Goal: Contribute content: Contribute content

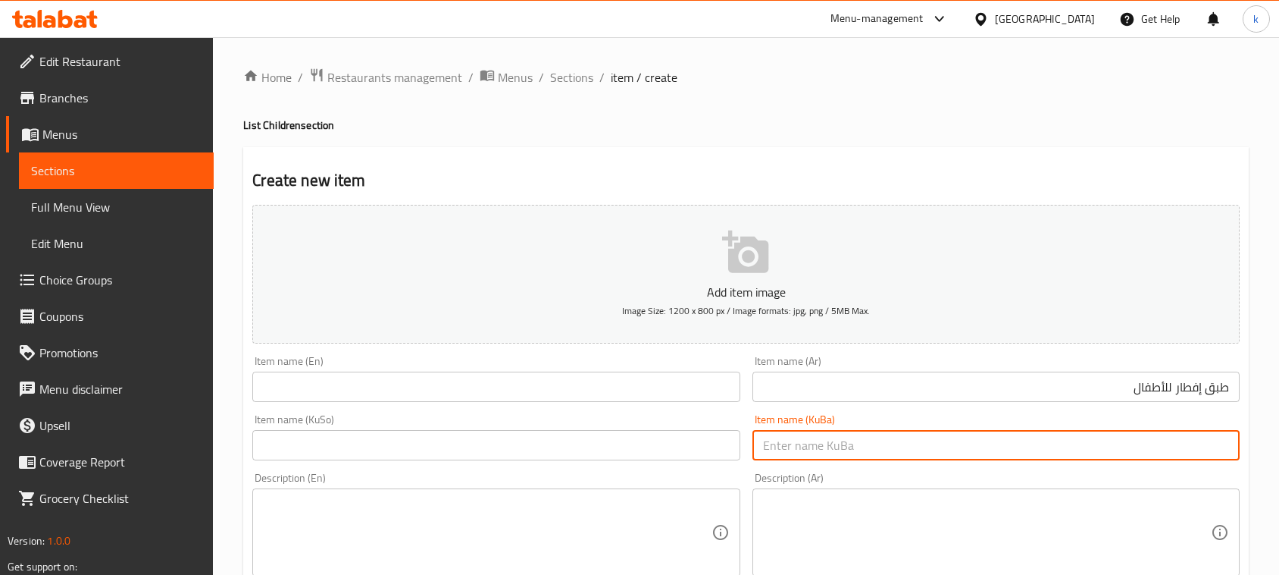
scroll to position [40, 0]
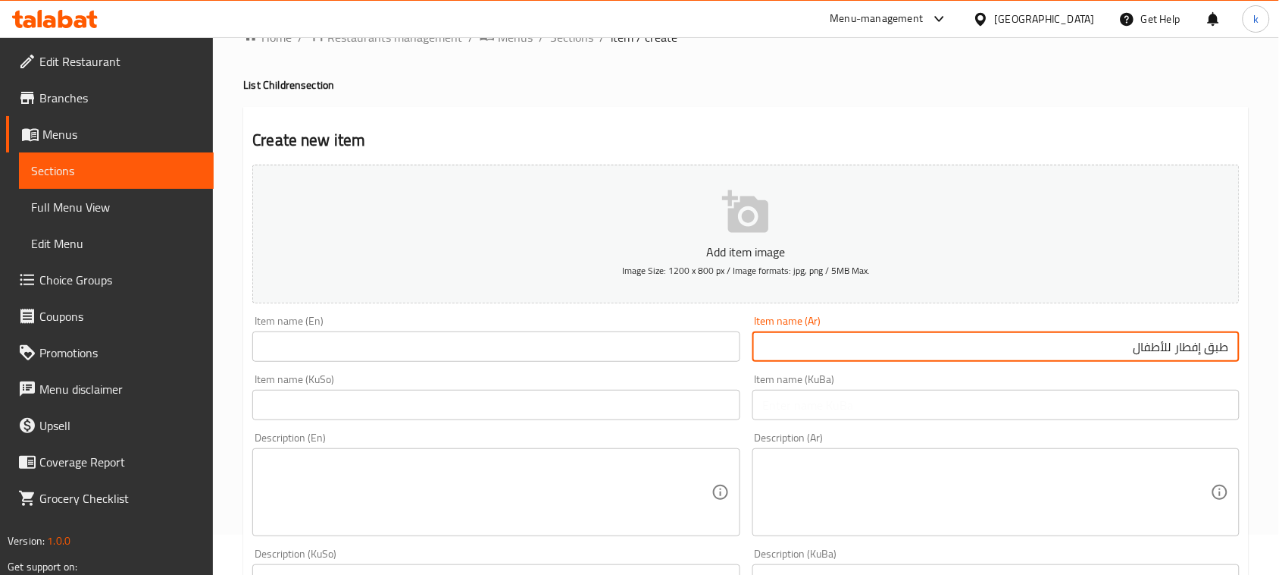
drag, startPoint x: 1123, startPoint y: 346, endPoint x: 1293, endPoint y: 356, distance: 170.1
click at [1279, 356] on html "​ Menu-management Iraq Get Help k Edit Restaurant Branches Menus Sections Full …" at bounding box center [639, 247] width 1279 height 575
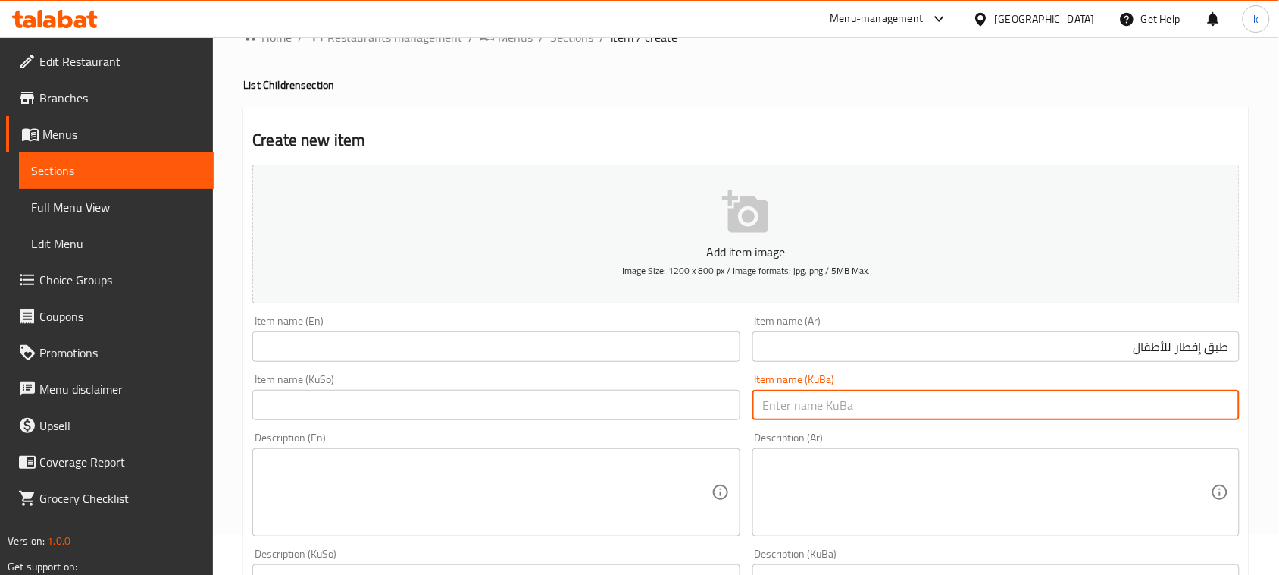
click at [1195, 411] on input "text" at bounding box center [996, 405] width 487 height 30
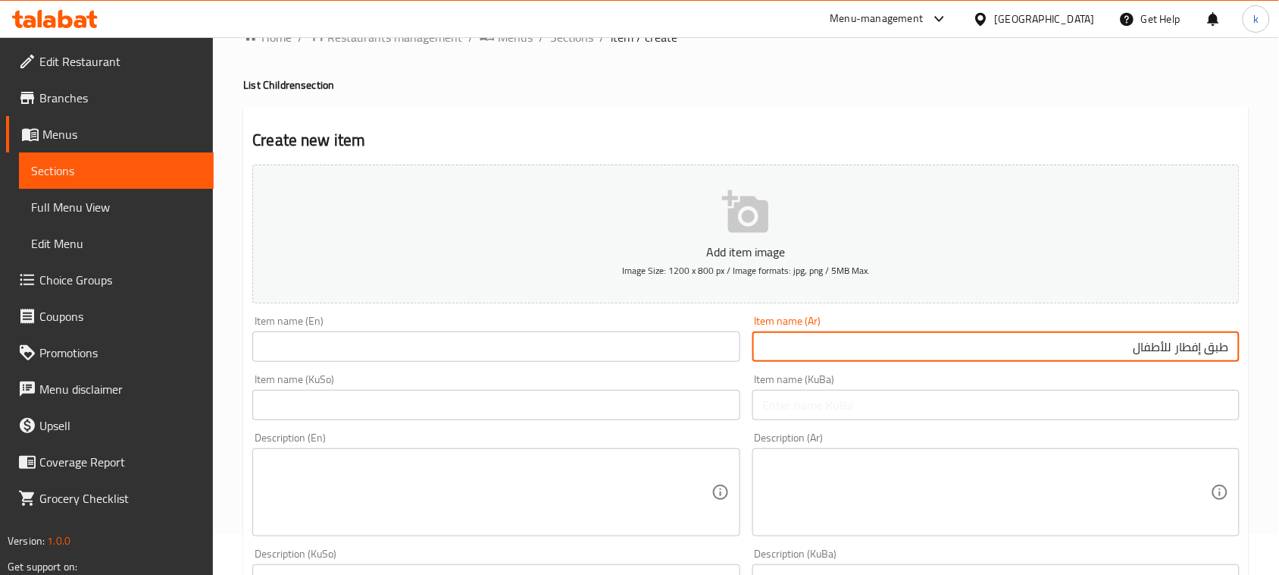
drag, startPoint x: 1113, startPoint y: 337, endPoint x: 1293, endPoint y: 364, distance: 182.3
click at [1279, 364] on html "​ Menu-management Iraq Get Help k Edit Restaurant Branches Menus Sections Full …" at bounding box center [639, 247] width 1279 height 575
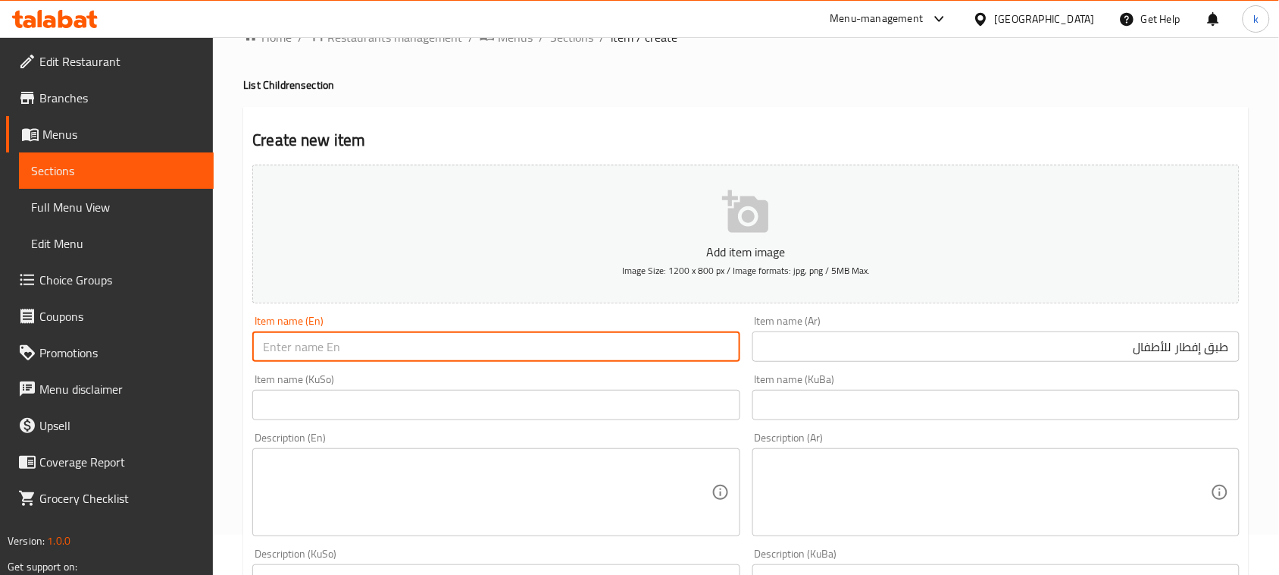
click at [395, 340] on input "text" at bounding box center [495, 346] width 487 height 30
paste input "breakfast plate for kids"
click at [270, 346] on input "breakfast plate for kids" at bounding box center [495, 346] width 487 height 30
click at [317, 353] on input "Breakfast plate for kids" at bounding box center [495, 346] width 487 height 30
click at [349, 349] on input "Breakfast Plate for kids" at bounding box center [495, 346] width 487 height 30
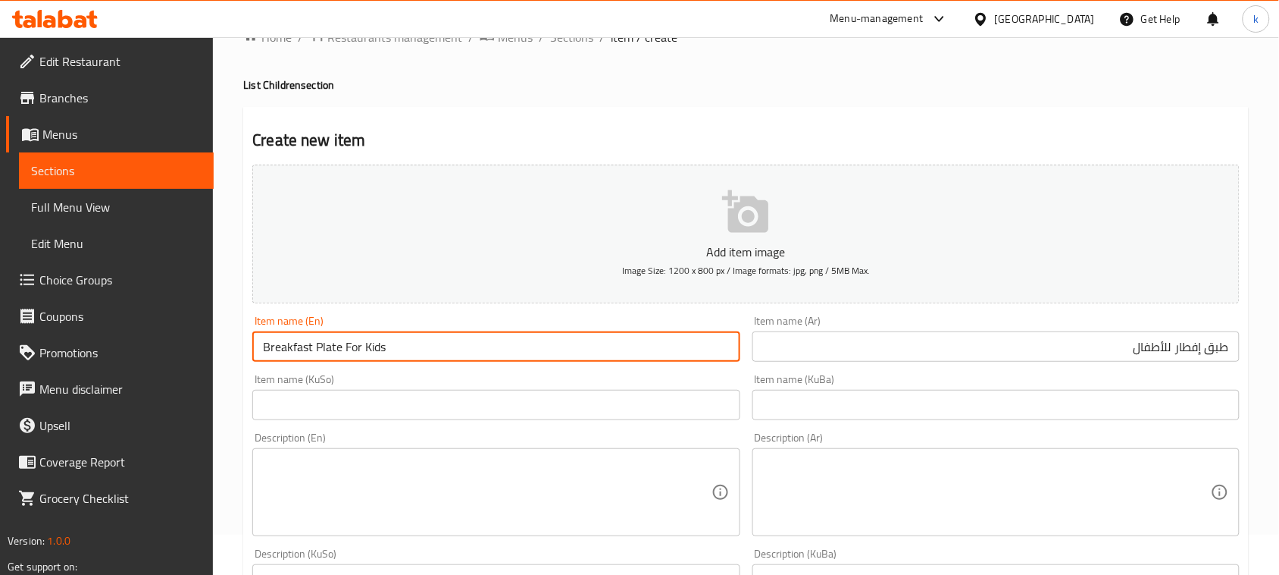
type input "Breakfast Plate For Kids"
drag, startPoint x: 1189, startPoint y: 406, endPoint x: 1177, endPoint y: 408, distance: 11.5
click at [1187, 407] on input "text" at bounding box center [996, 405] width 487 height 30
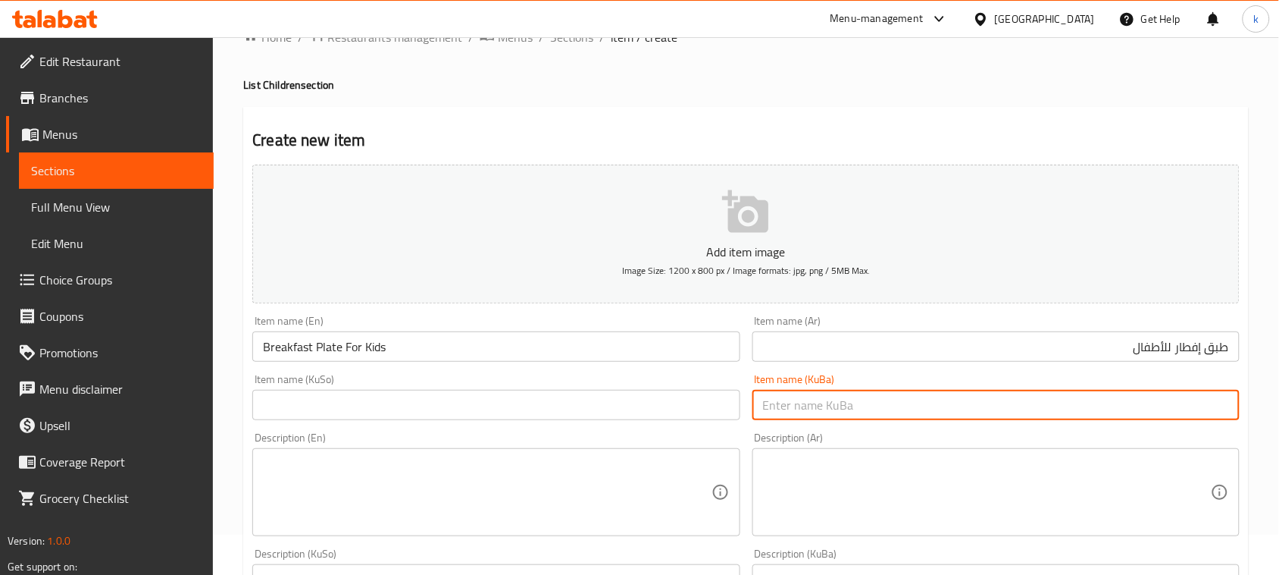
paste input "پلێتی نانی بەیانی بۆ منداڵان"
click at [1214, 409] on input "پلێتی نانی بەیانی بۆ منداڵان" at bounding box center [996, 405] width 487 height 30
drag, startPoint x: 1085, startPoint y: 400, endPoint x: 1293, endPoint y: 409, distance: 208.6
click at [1279, 409] on html "​ Menu-management Iraq Get Help k Edit Restaurant Branches Menus Sections Full …" at bounding box center [639, 247] width 1279 height 575
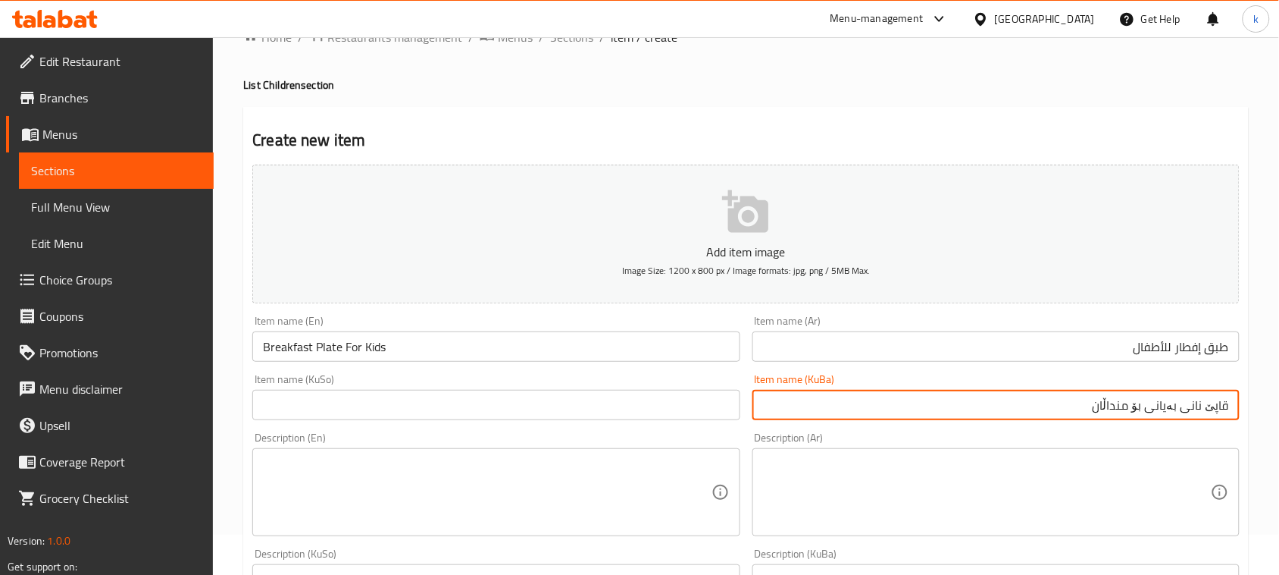
type input "قاپێ نانی بەیانی بۆ منداڵان"
click at [686, 398] on input "text" at bounding box center [495, 405] width 487 height 30
paste input "قاپێ نانی بەیانی بۆ منداڵان"
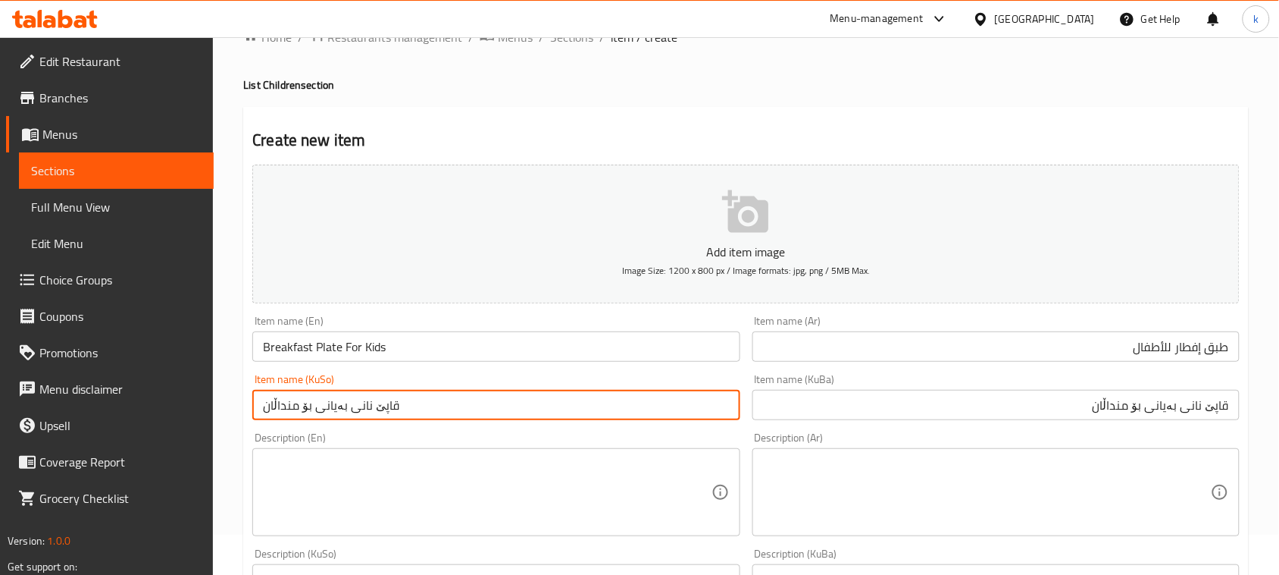
type input "قاپێ نانی بەیانی بۆ منداڵان"
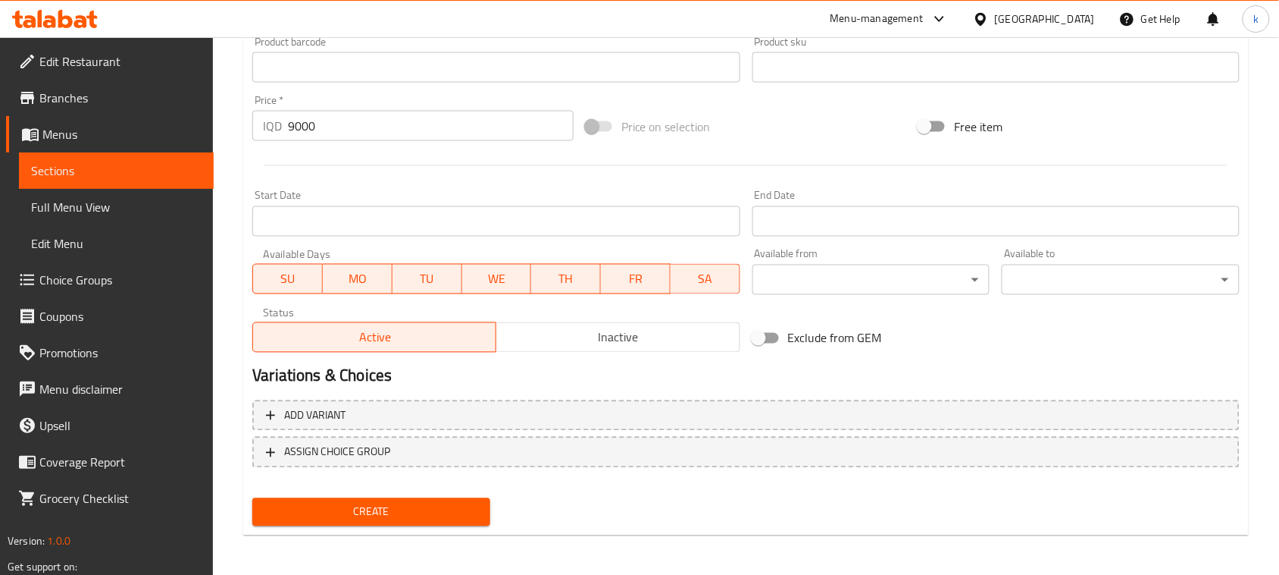
click at [415, 509] on span "Create" at bounding box center [372, 512] width 214 height 19
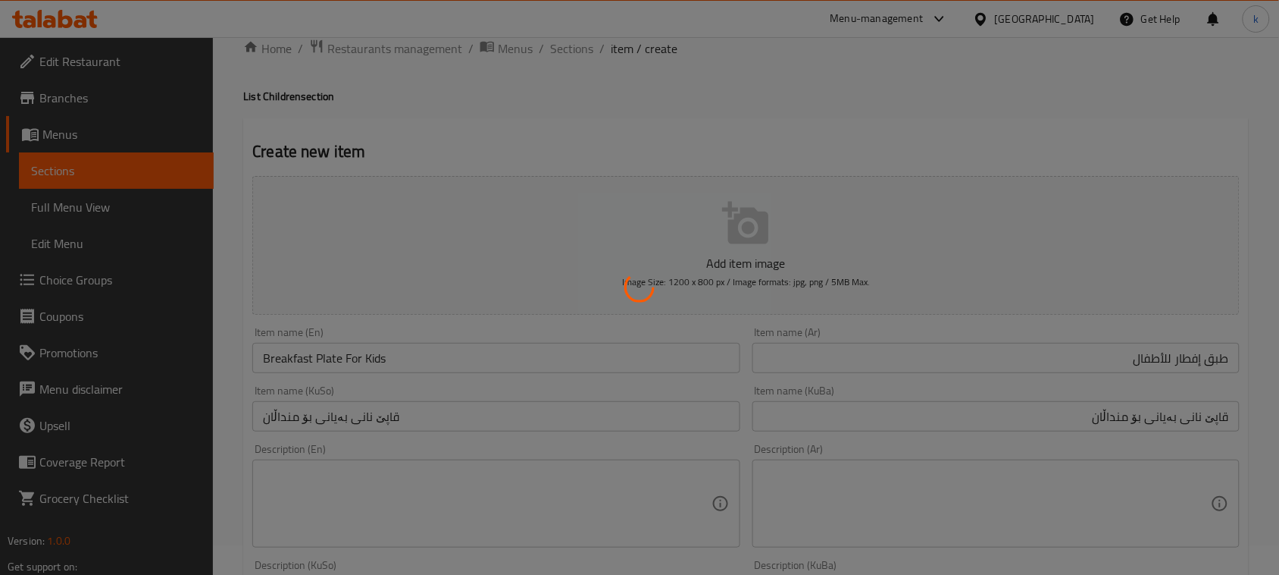
scroll to position [0, 0]
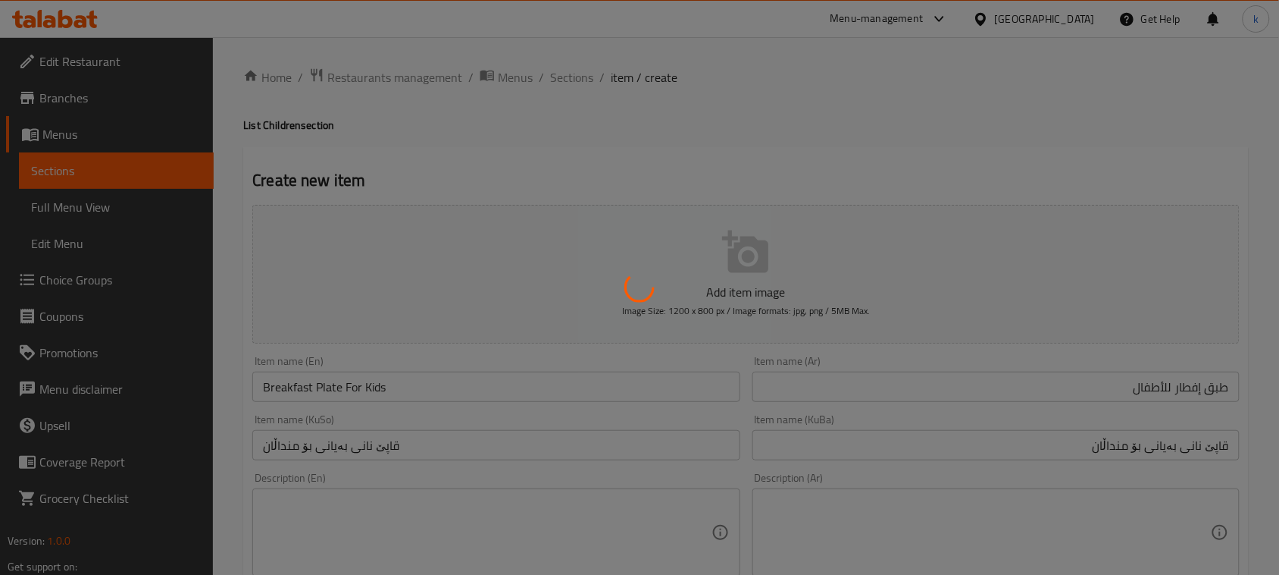
type input "0"
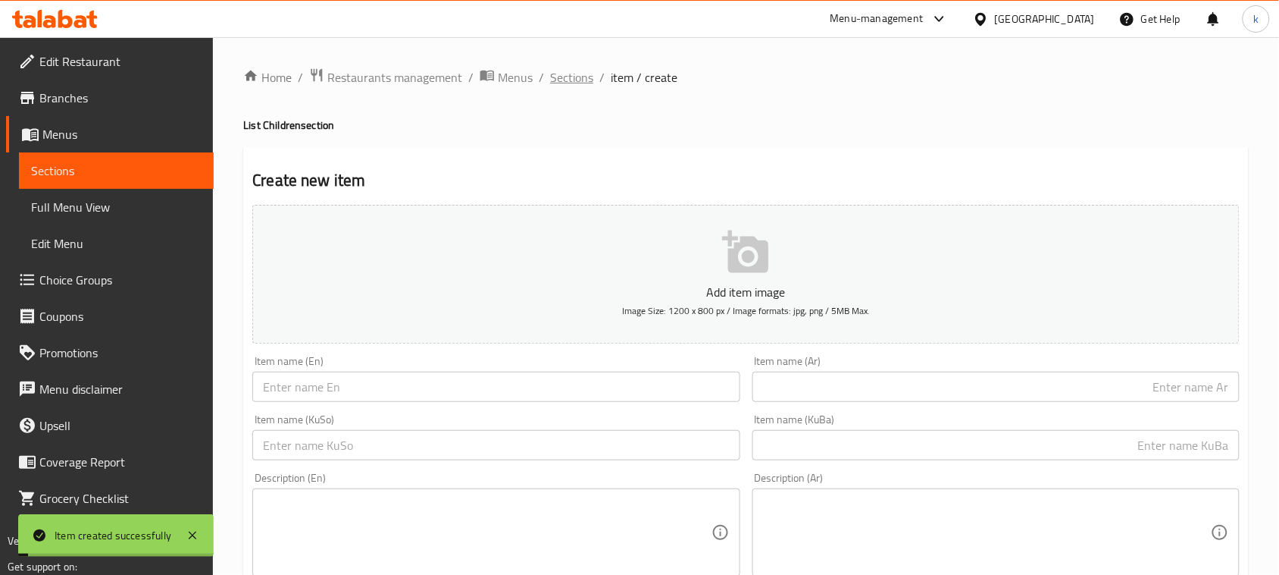
click at [566, 85] on span "Sections" at bounding box center [571, 77] width 43 height 18
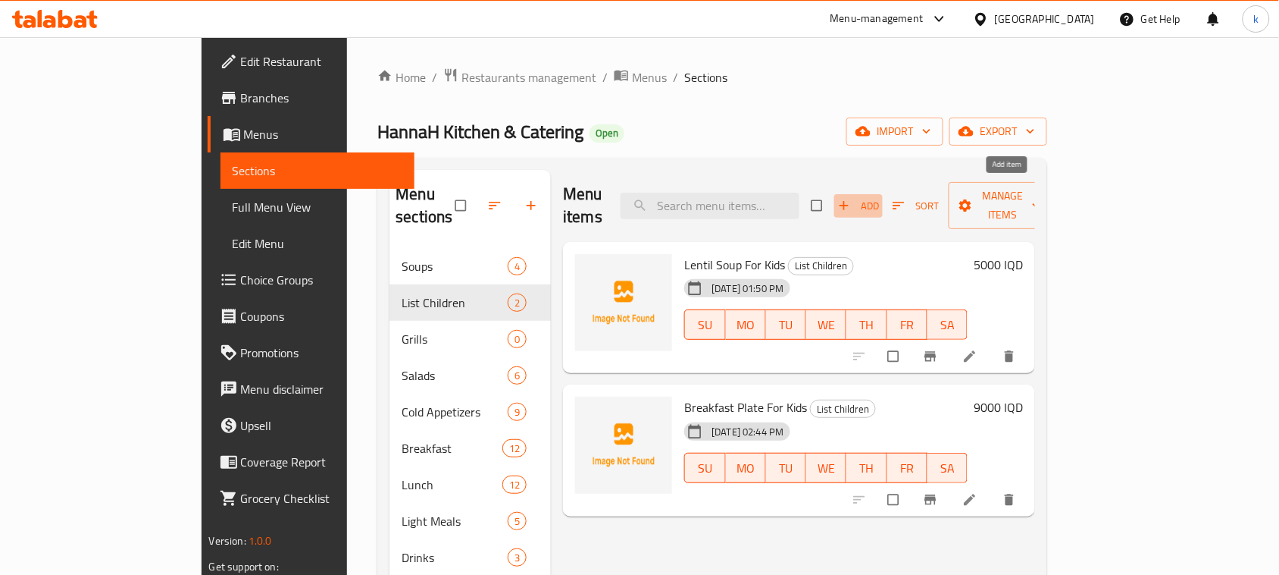
click at [852, 198] on icon "button" at bounding box center [844, 205] width 15 height 15
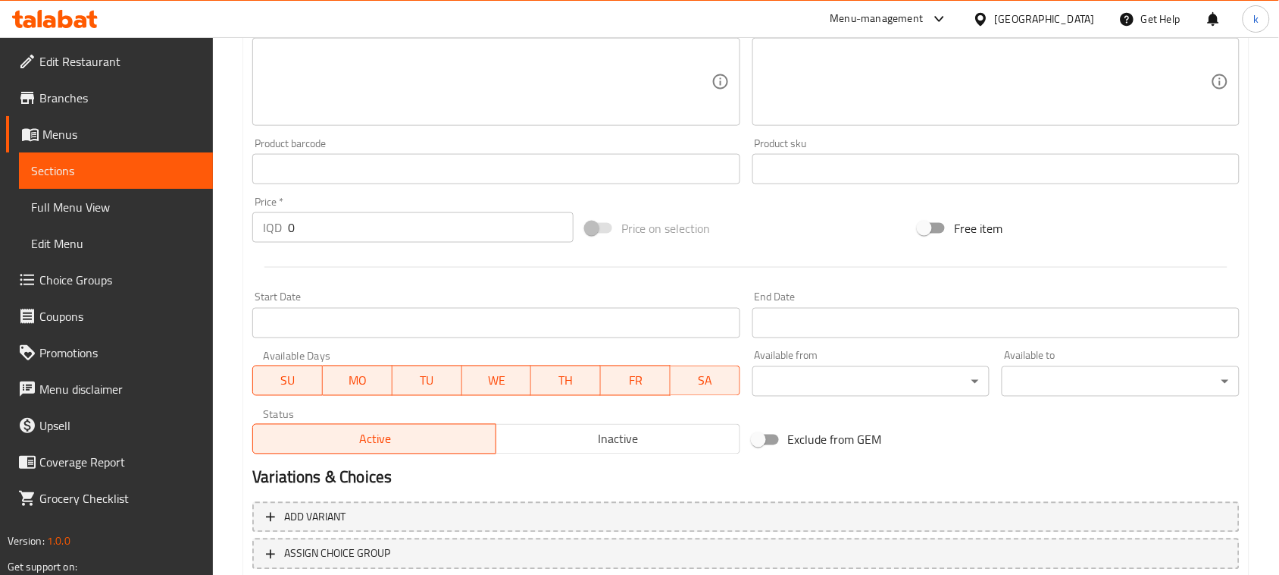
scroll to position [568, 0]
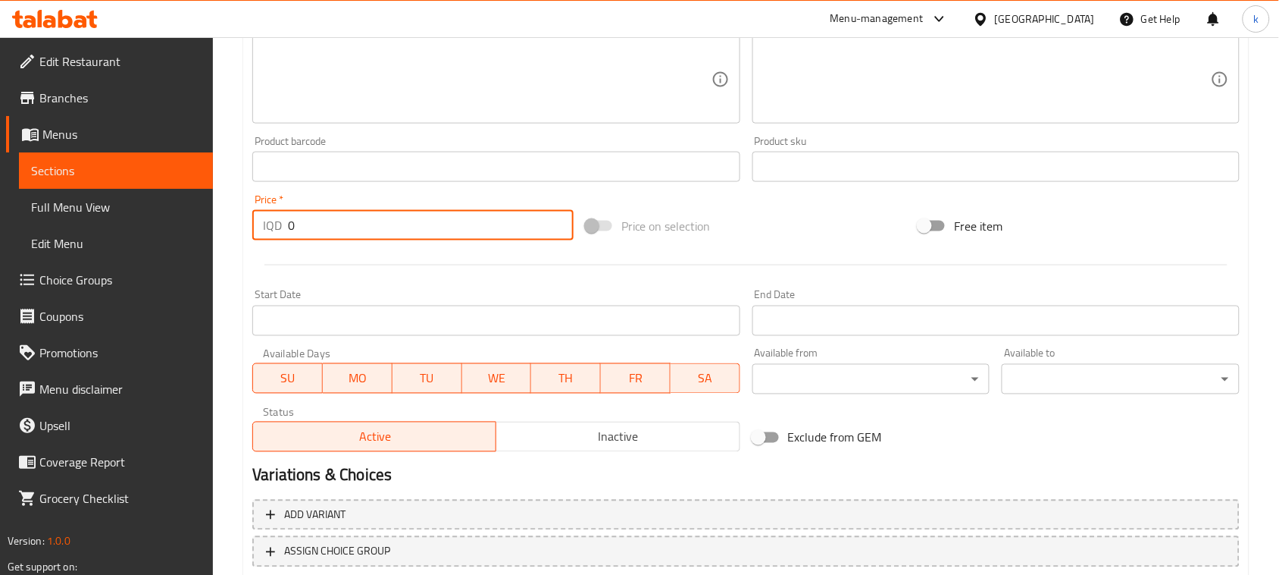
drag, startPoint x: 326, startPoint y: 232, endPoint x: 172, endPoint y: 235, distance: 153.9
click at [172, 235] on div "Edit Restaurant Branches Menus Sections Full Menu View Edit Menu Choice Groups …" at bounding box center [639, 73] width 1279 height 1208
type input "13000"
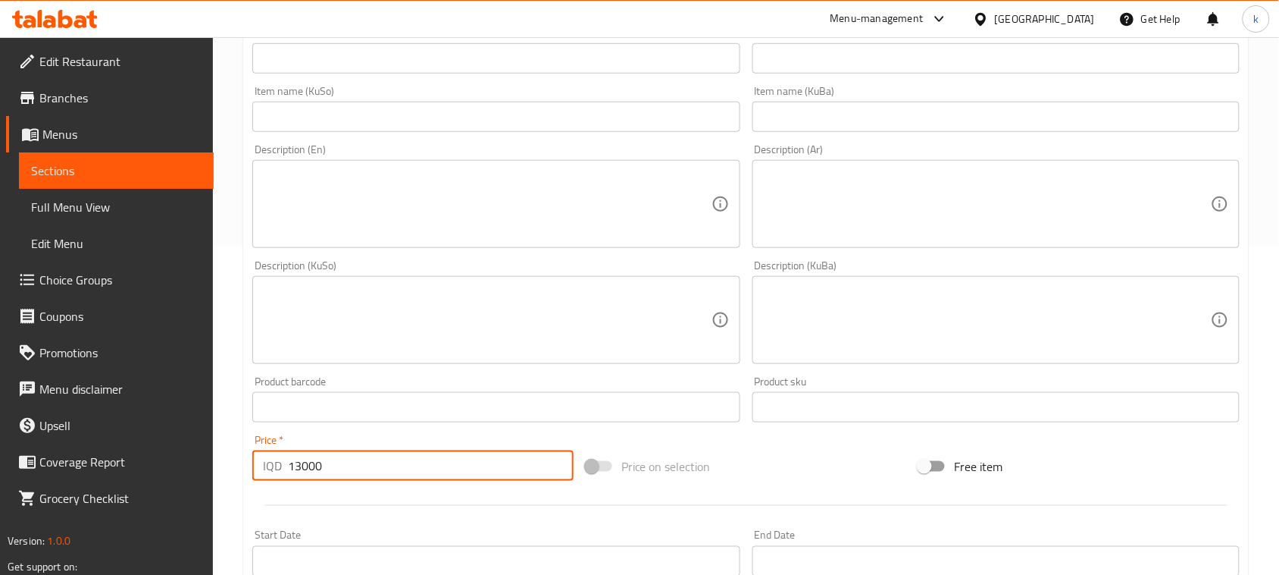
scroll to position [95, 0]
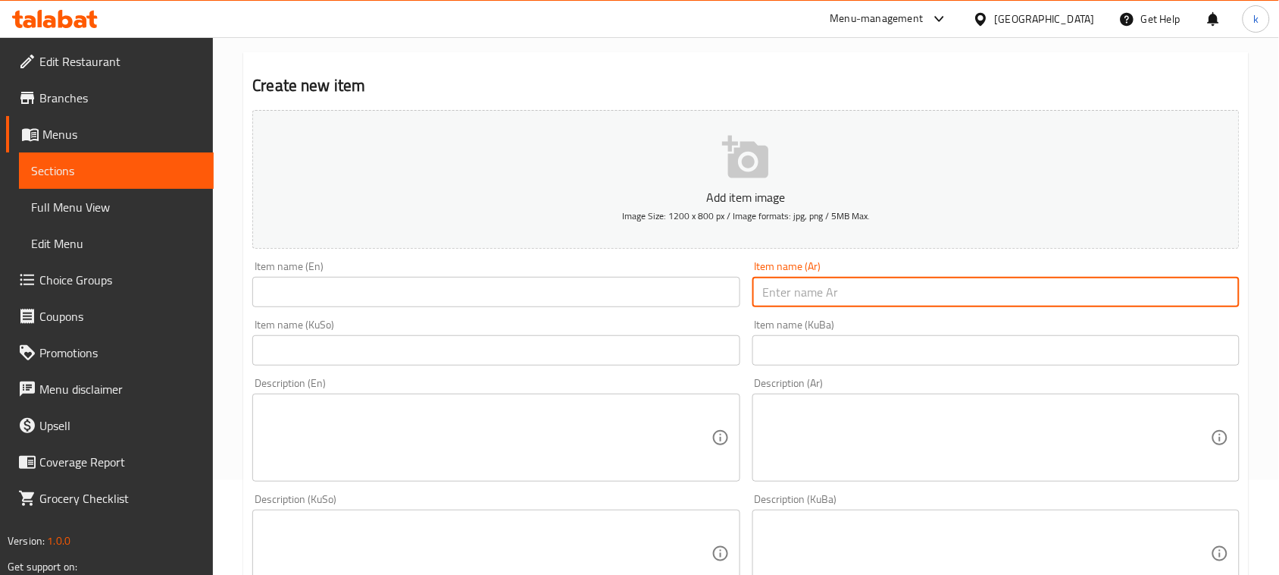
click at [1135, 297] on input "text" at bounding box center [996, 292] width 487 height 30
paste input "سباغيتي مع كرات اللحم"
click at [1132, 292] on input "سباغيتي مع كرات اللحم" at bounding box center [996, 292] width 487 height 30
drag, startPoint x: 1103, startPoint y: 300, endPoint x: 1293, endPoint y: 286, distance: 190.8
click at [1279, 286] on html "​ Menu-management Iraq Get Help k Edit Restaurant Branches Menus Sections Full …" at bounding box center [639, 192] width 1279 height 575
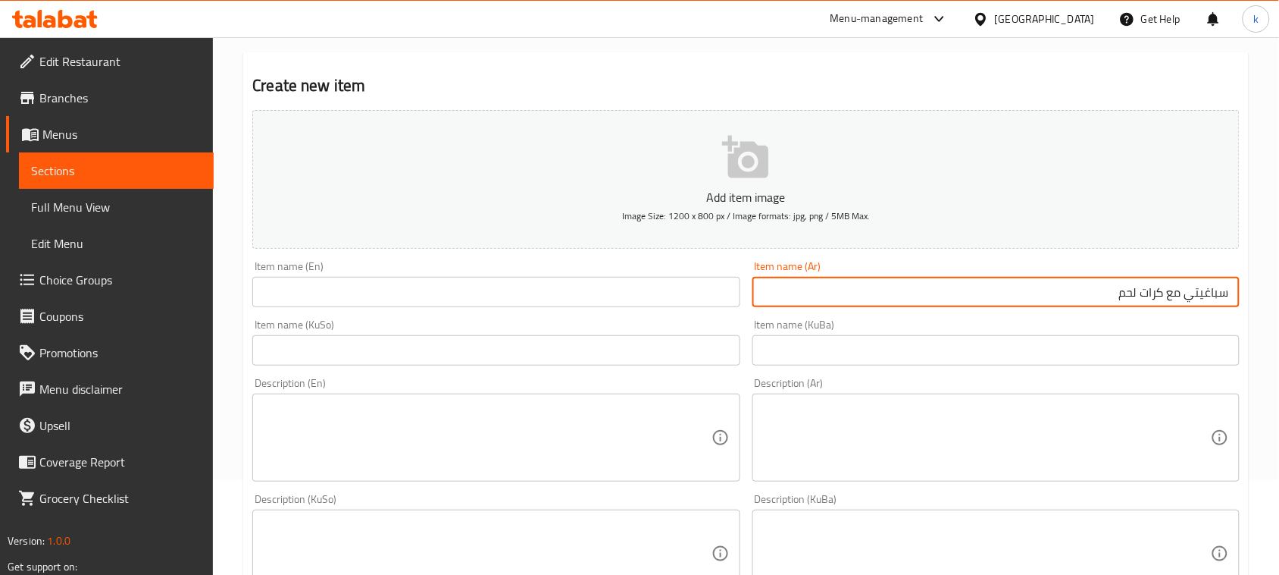
type input "سباغيتي مع كرات لحم"
click at [322, 296] on input "text" at bounding box center [495, 292] width 487 height 30
paste input "Spaghetti"
click at [1157, 296] on input "سباغيتي مع كرات لحم" at bounding box center [996, 292] width 487 height 30
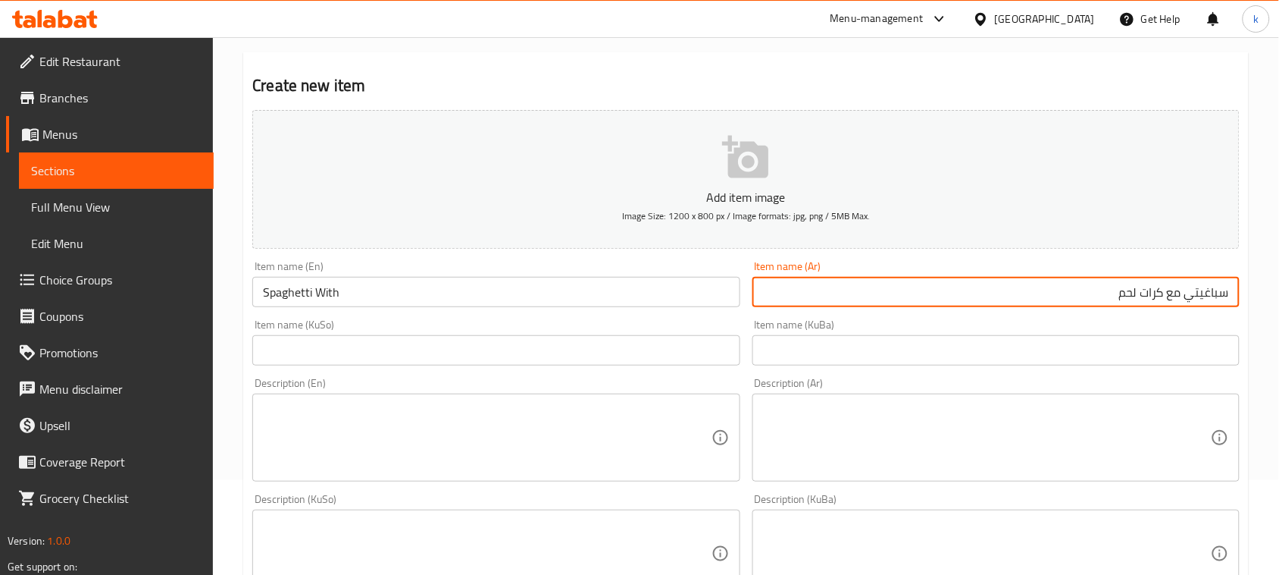
click at [384, 296] on input "Spaghetti With" at bounding box center [495, 292] width 487 height 30
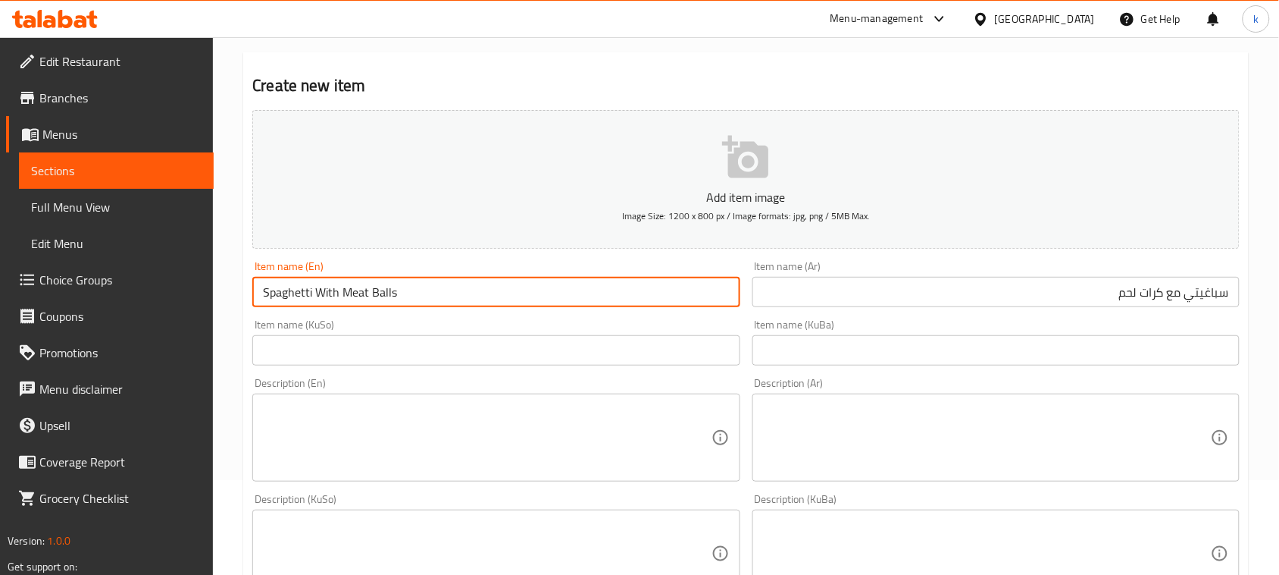
type input "Spaghetti With Meat Balls"
click at [1189, 356] on input "text" at bounding box center [996, 350] width 487 height 30
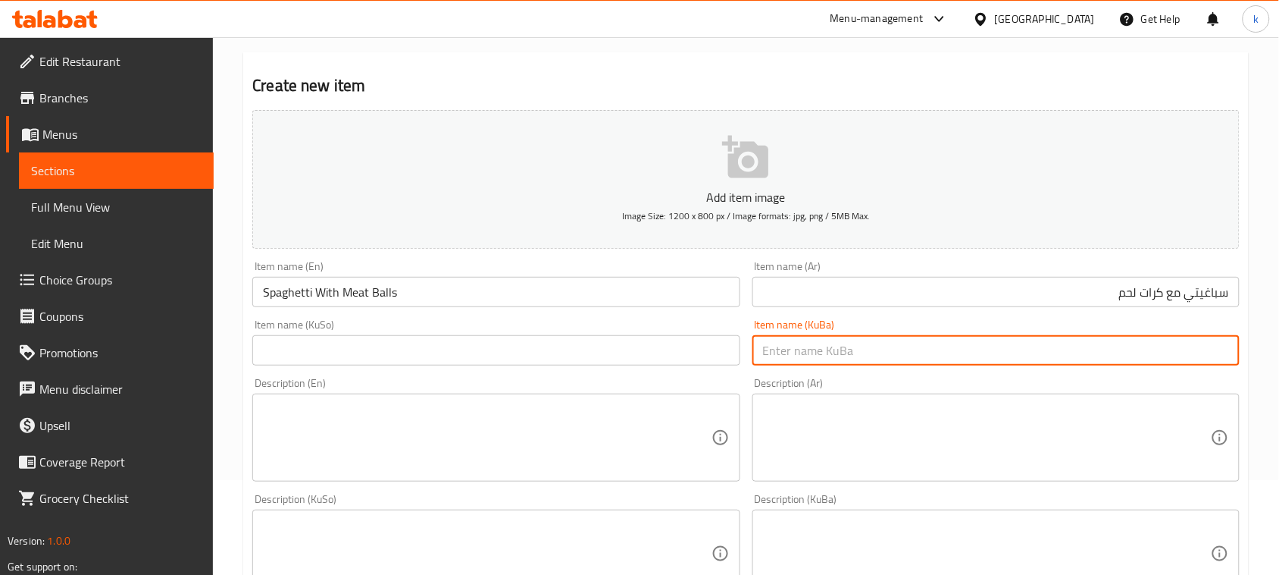
click at [1210, 343] on input "text" at bounding box center [996, 350] width 487 height 30
paste input "سپاگێتی"
paste input "تۆپەڵەی"
drag, startPoint x: 1073, startPoint y: 351, endPoint x: 1270, endPoint y: 340, distance: 197.4
click at [1270, 340] on div "Home / Restaurants management / Menus / Sections / item / create List Children …" at bounding box center [746, 546] width 1066 height 1208
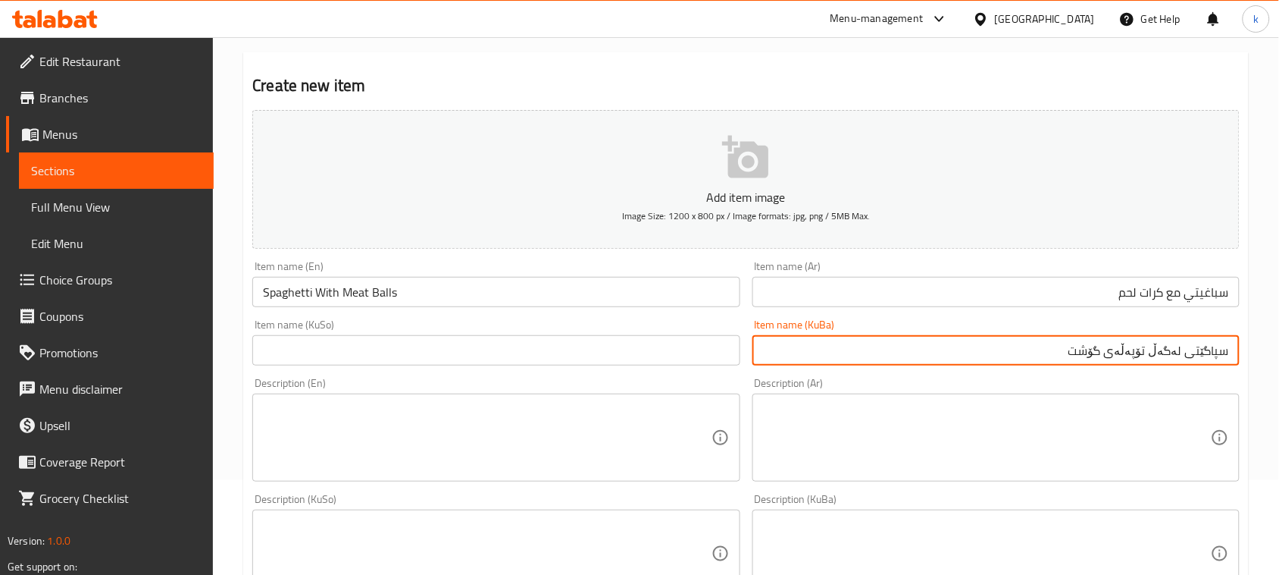
type input "سپاگێتی لەگەڵ تۆپەڵەی گۆشت"
click at [684, 364] on input "text" at bounding box center [495, 350] width 487 height 30
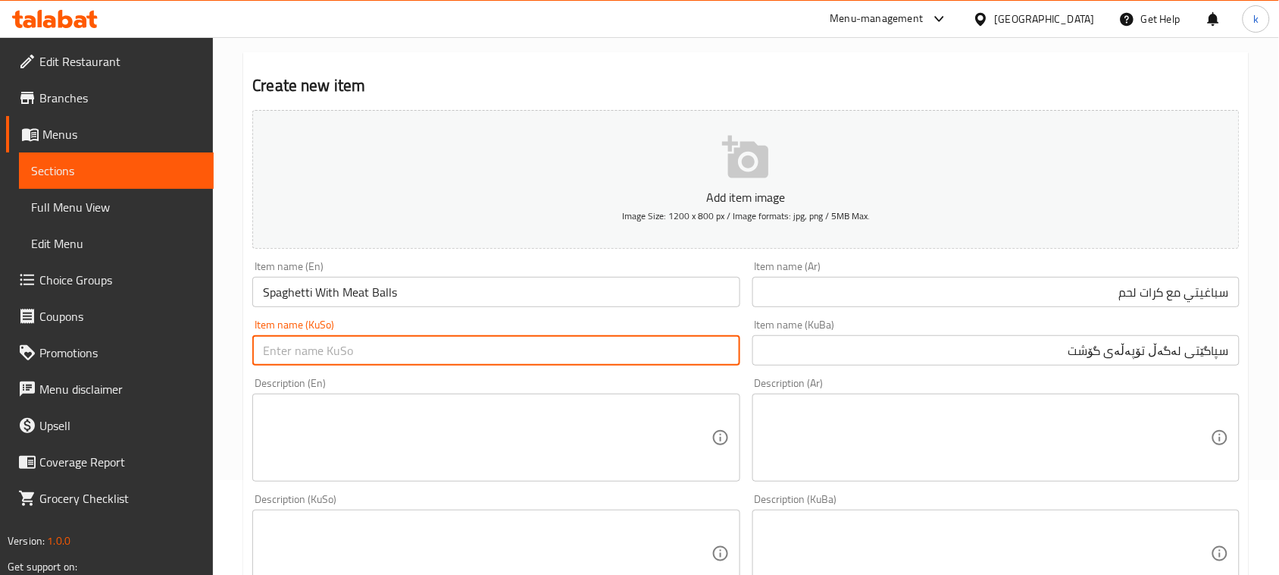
paste input "سپاگێتی لەگەڵ تۆپەڵەی گۆشت"
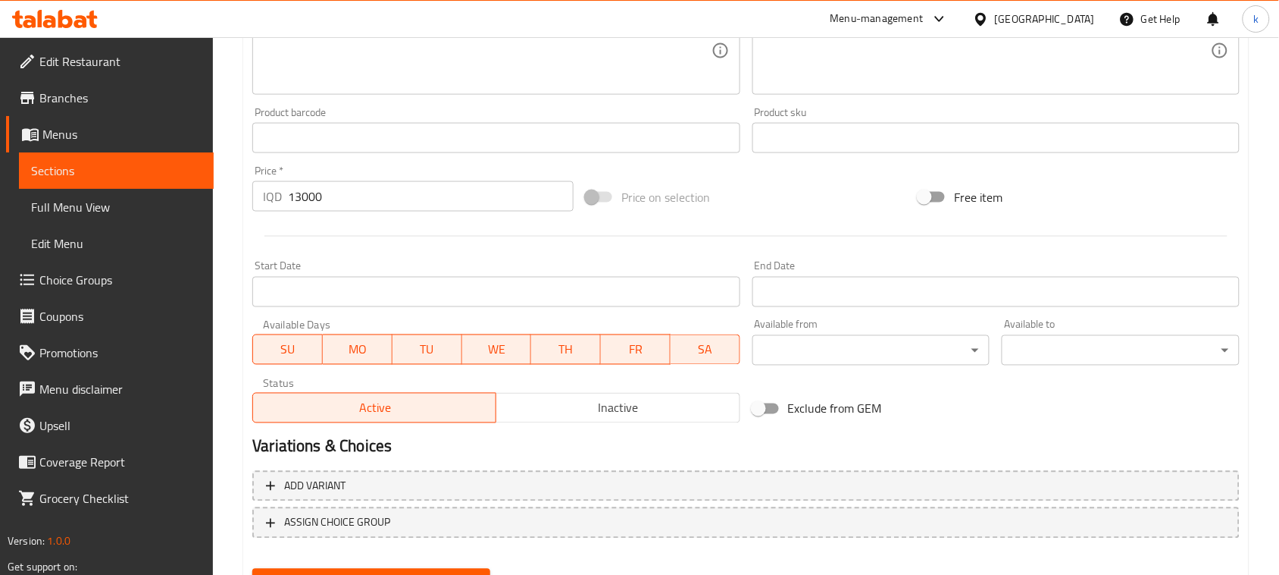
scroll to position [668, 0]
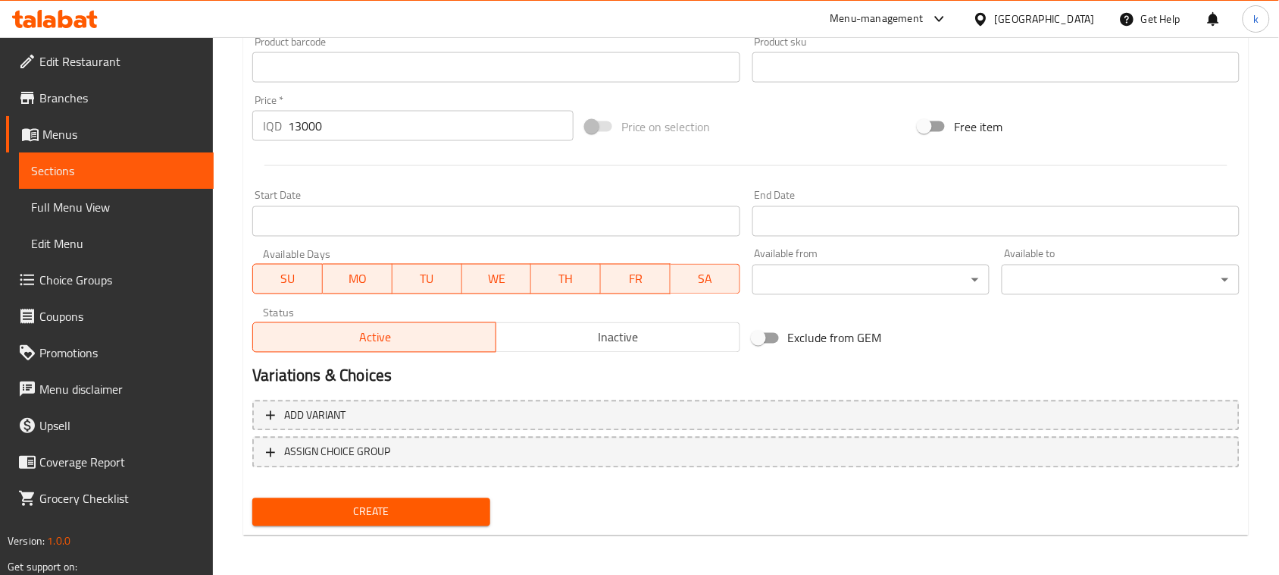
type input "سپاگێتی لەگەڵ تۆپەڵەی گۆشت"
click at [415, 517] on span "Create" at bounding box center [372, 512] width 214 height 19
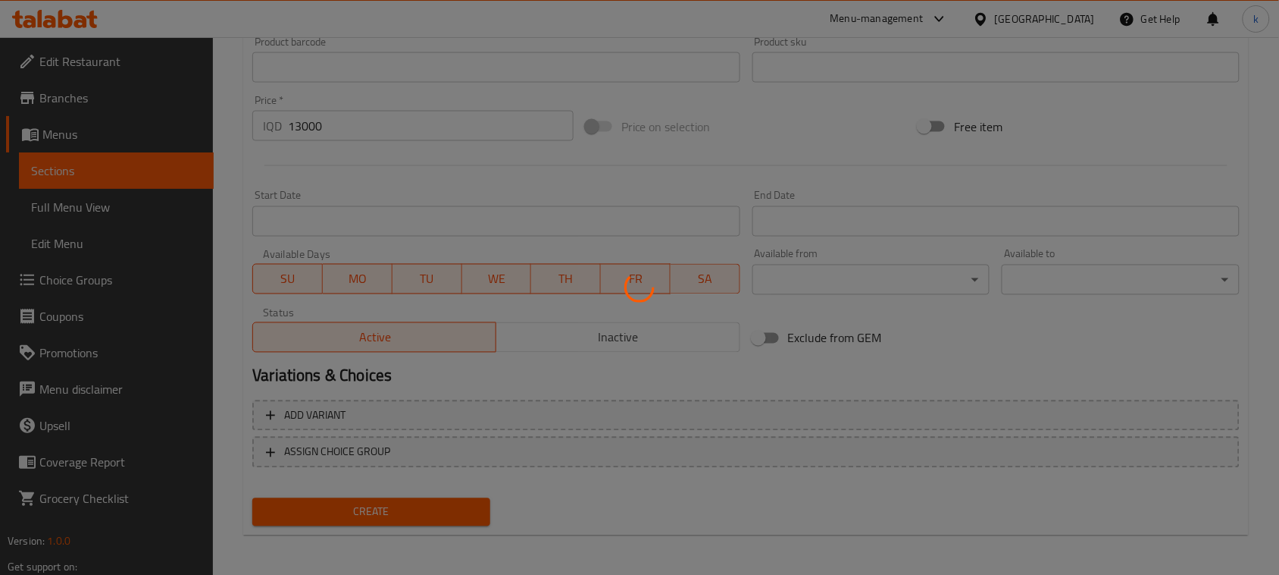
type input "0"
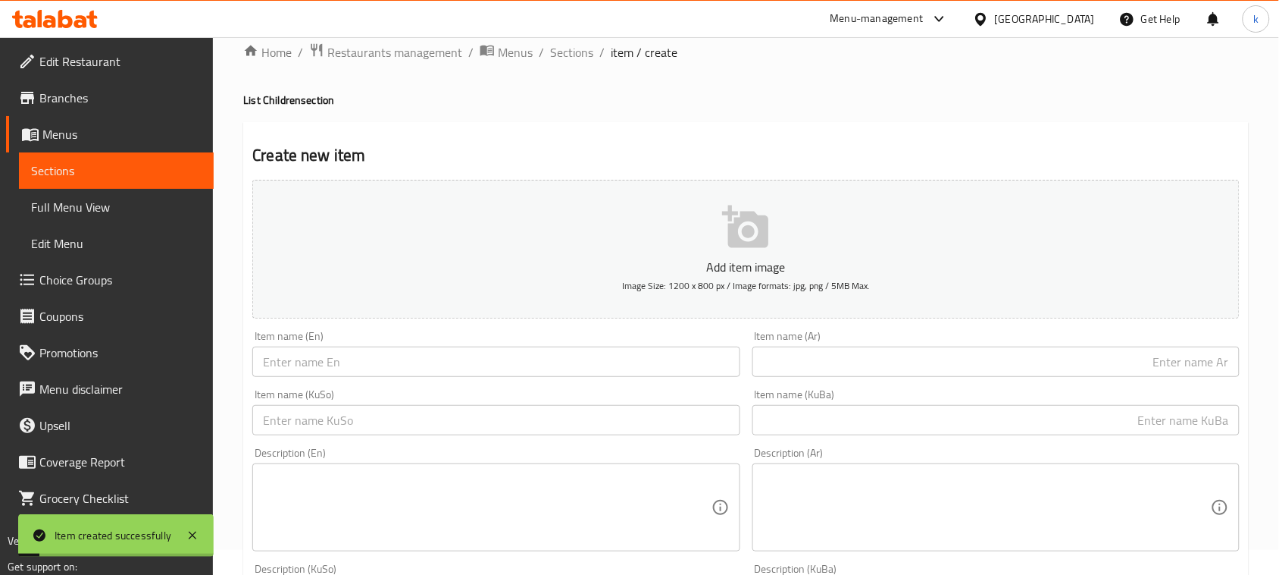
scroll to position [0, 0]
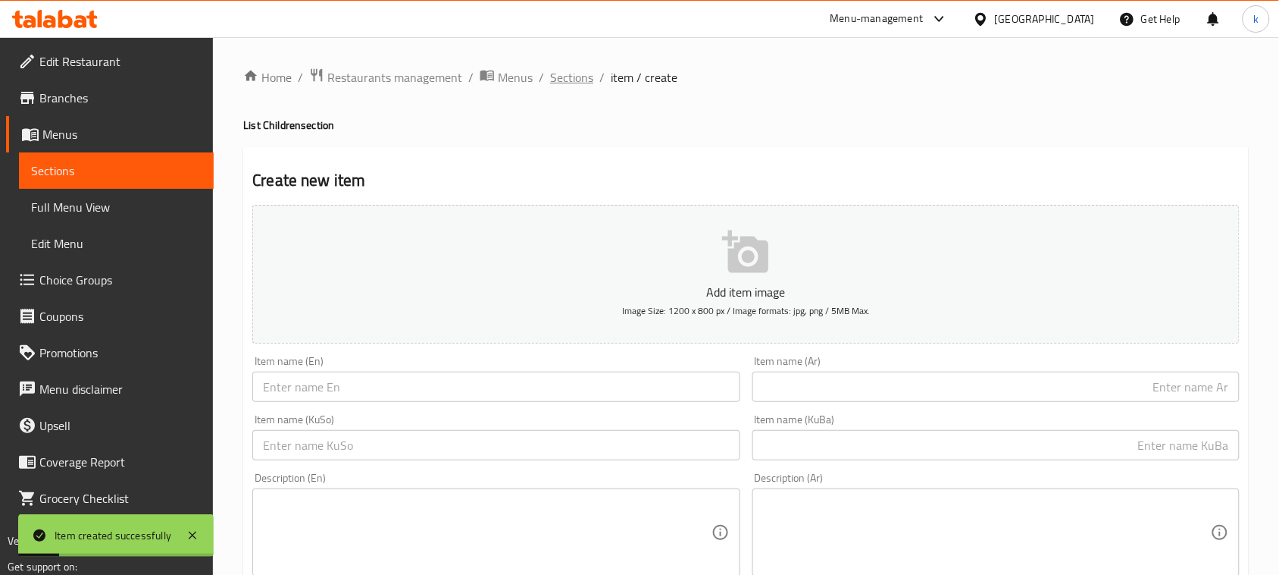
click at [578, 77] on span "Sections" at bounding box center [571, 77] width 43 height 18
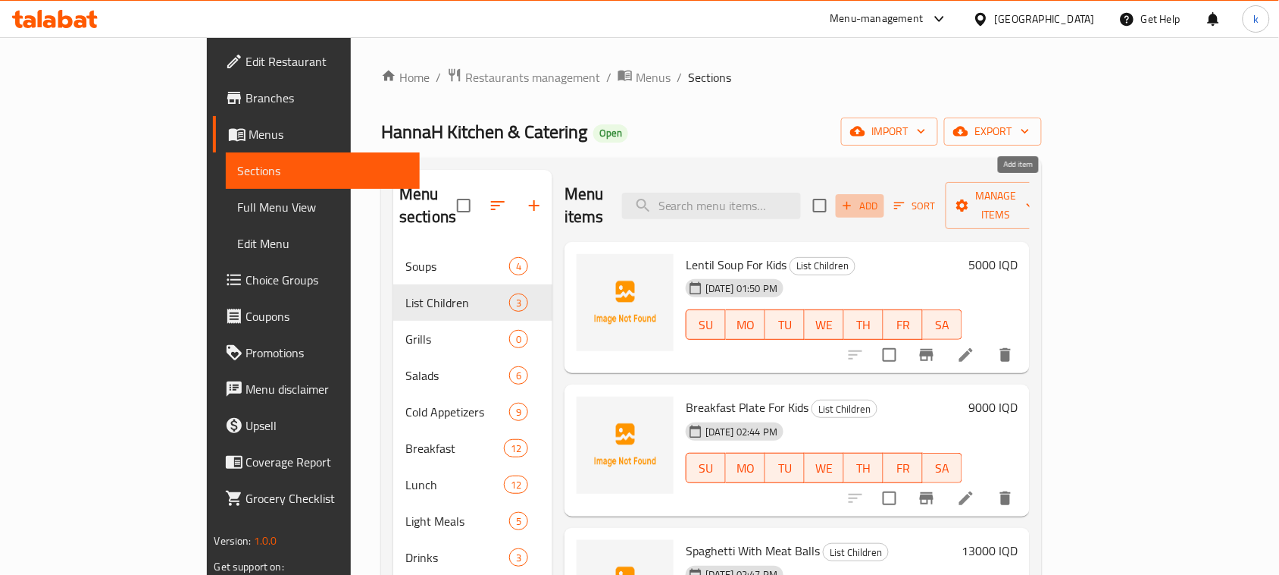
click at [854, 199] on icon "button" at bounding box center [848, 206] width 14 height 14
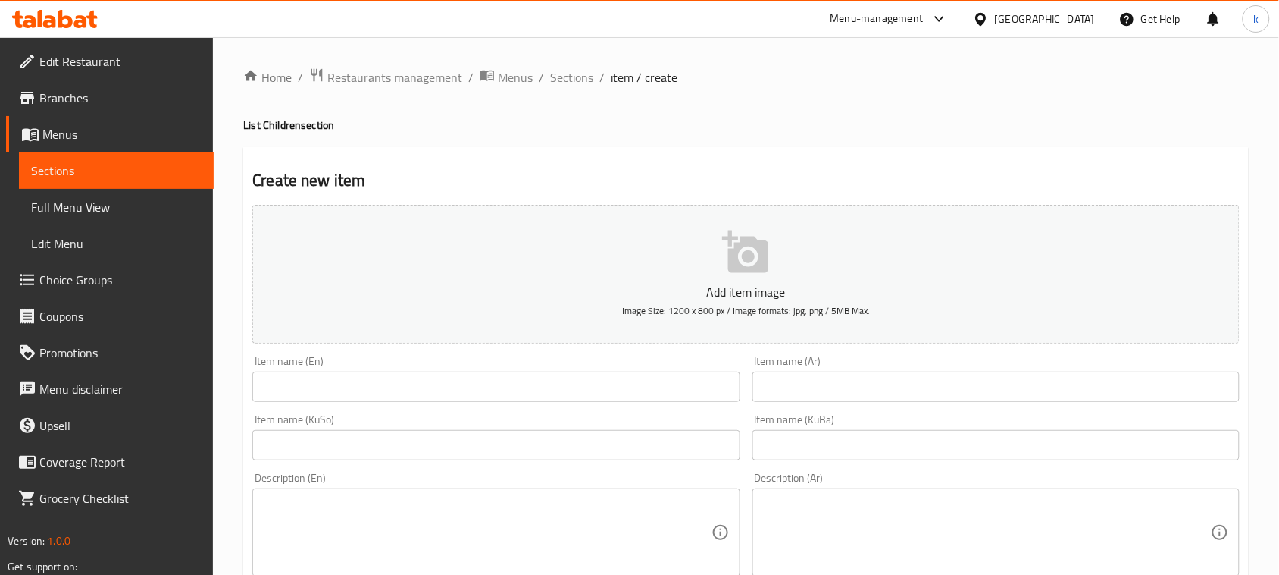
click at [1014, 395] on input "text" at bounding box center [996, 386] width 487 height 30
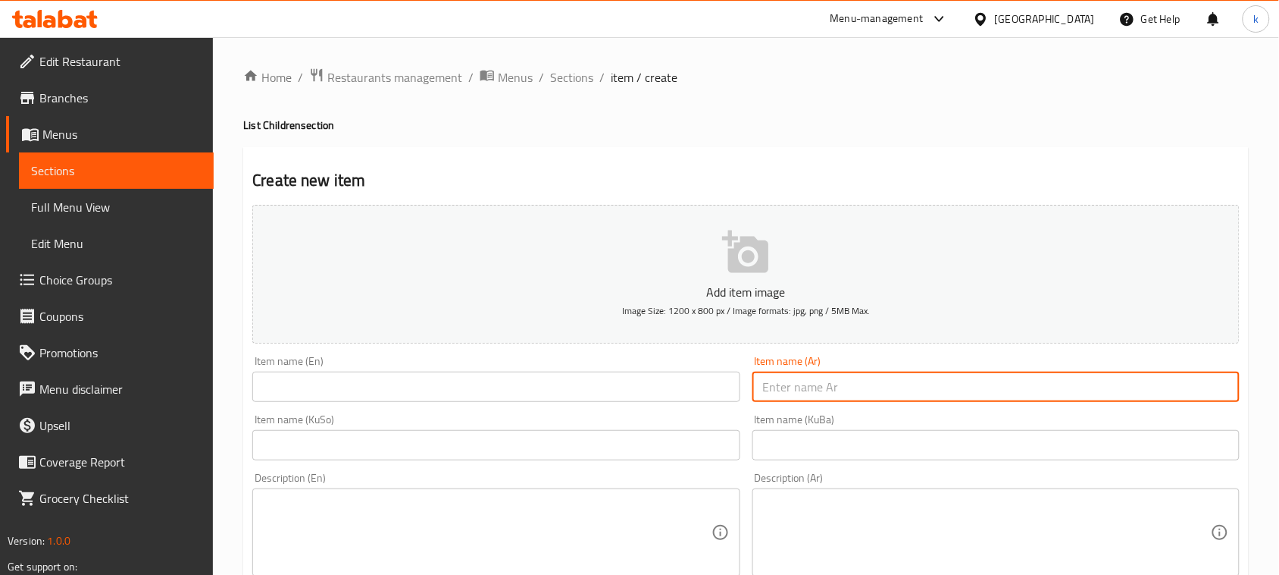
paste input ""ميني برجر مع بطاطس مقلية ""
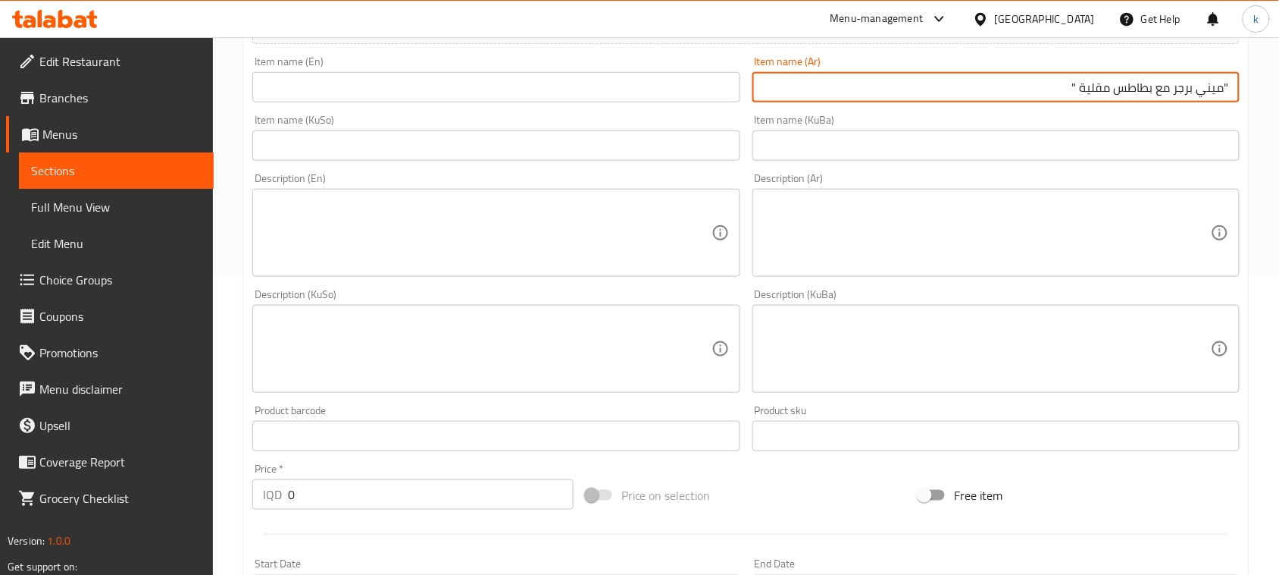
scroll to position [379, 0]
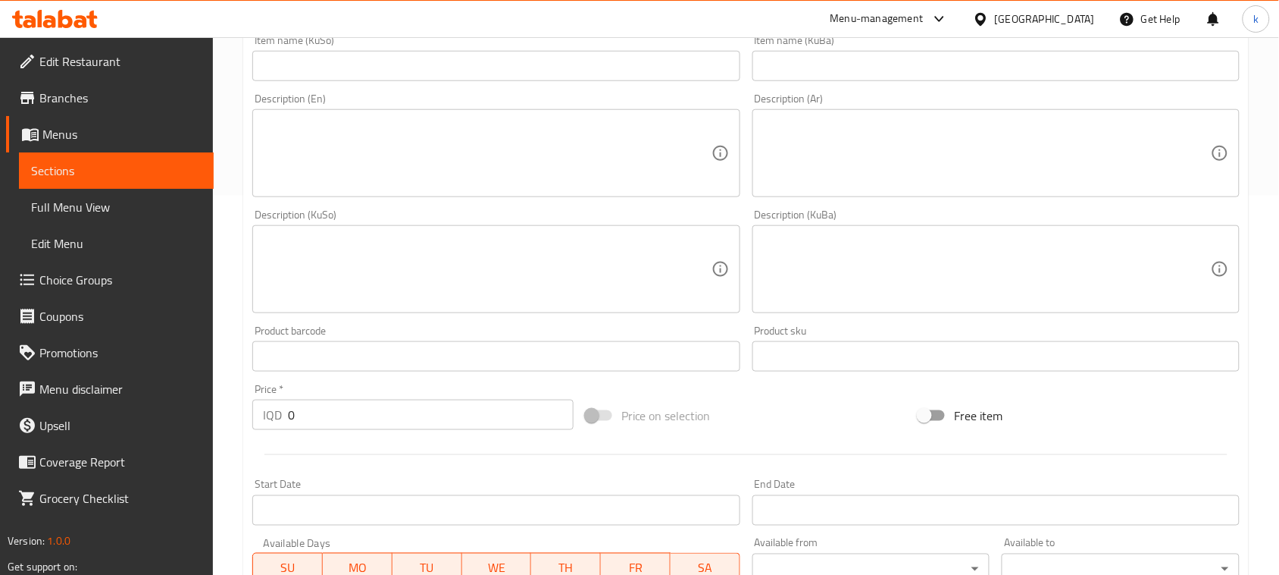
type input ""ميني برجر مع بطاطس مقلية ""
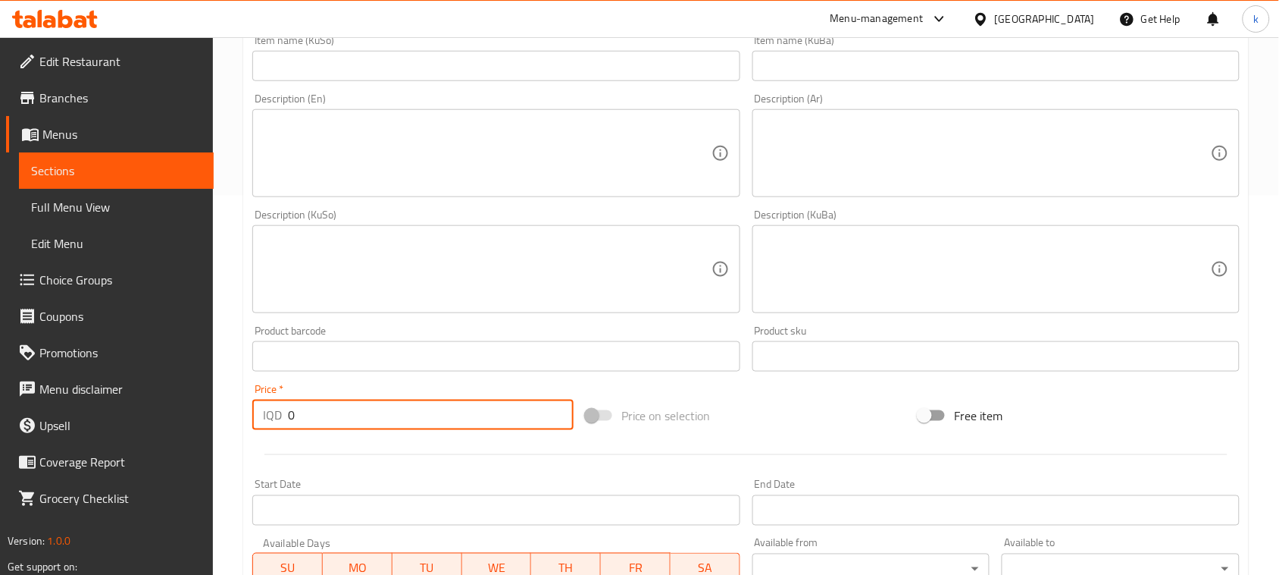
drag, startPoint x: 320, startPoint y: 406, endPoint x: 280, endPoint y: 421, distance: 42.5
click at [280, 421] on div "IQD 0 Price *" at bounding box center [412, 414] width 321 height 30
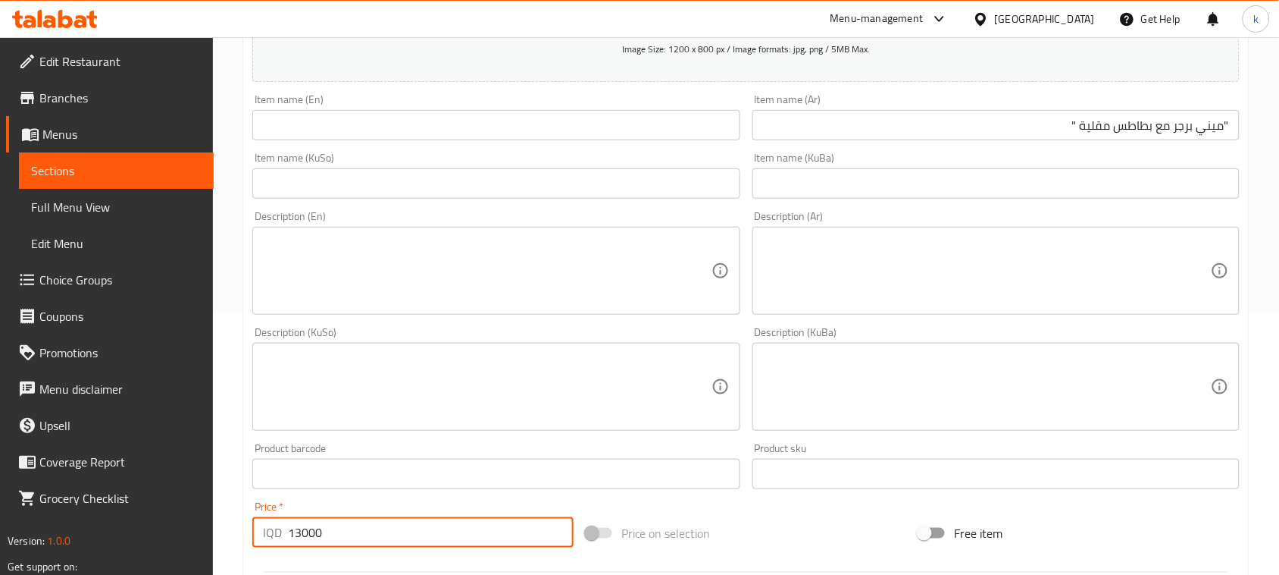
scroll to position [95, 0]
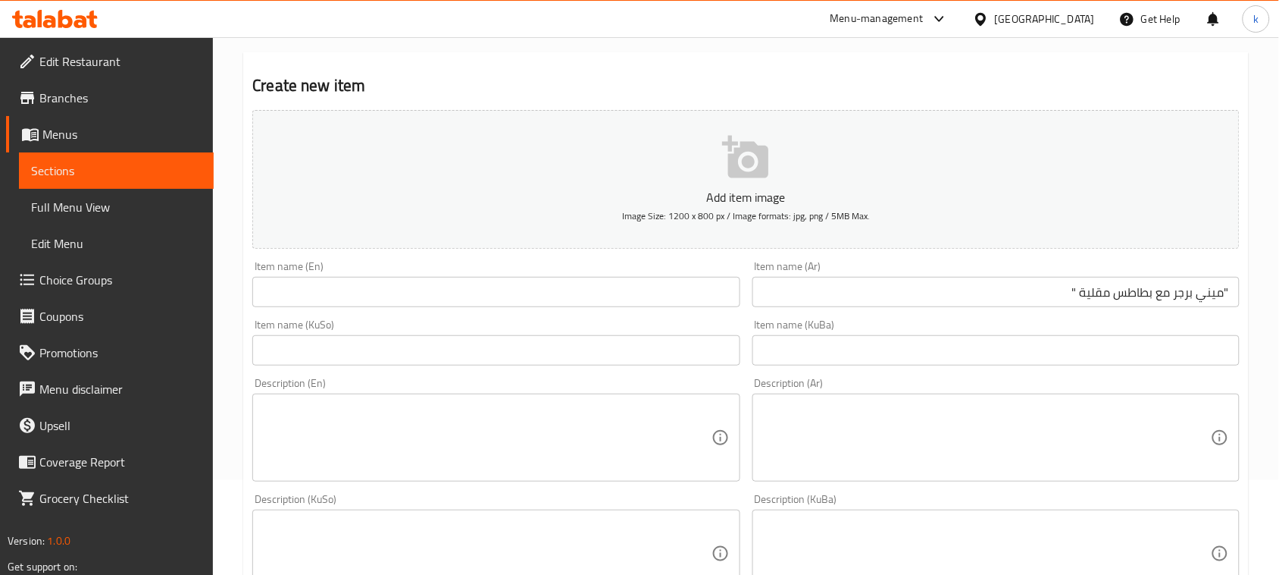
type input "13000"
click at [1224, 287] on input ""ميني برجر مع بطاطس مقلية "" at bounding box center [996, 292] width 487 height 30
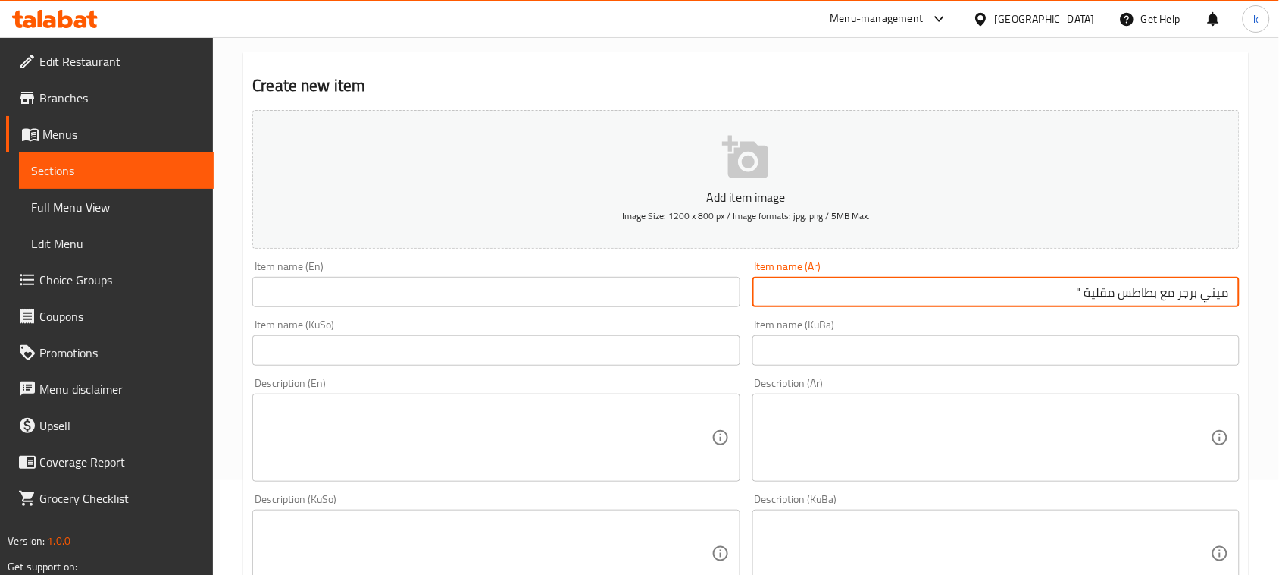
click at [1055, 288] on input "ميني برجر مع بطاطس مقلية "" at bounding box center [996, 292] width 487 height 30
click at [1123, 299] on input "ميني برجر مع بطاطس مقلية" at bounding box center [996, 292] width 487 height 30
drag, startPoint x: 1071, startPoint y: 294, endPoint x: 1276, endPoint y: 303, distance: 204.9
click at [1276, 303] on div "Home / Restaurants management / Menus / Sections / item / create List Children …" at bounding box center [746, 546] width 1066 height 1208
type input "ميني برجر مع بطاطا مقلية"
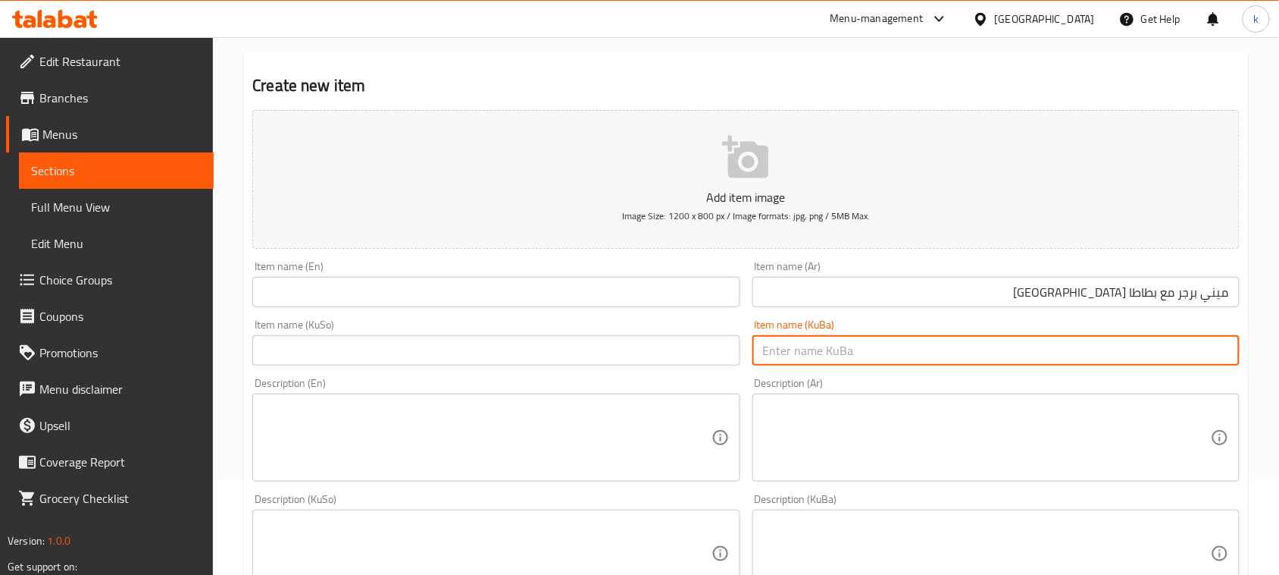
click at [1214, 343] on input "text" at bounding box center [996, 350] width 487 height 30
drag, startPoint x: 1079, startPoint y: 343, endPoint x: 1293, endPoint y: 365, distance: 215.7
click at [1279, 365] on html "​ Menu-management Iraq Get Help k Edit Restaurant Branches Menus Sections Full …" at bounding box center [639, 192] width 1279 height 575
type input "مینی بەرگەر لەگەڵ فینگەر"
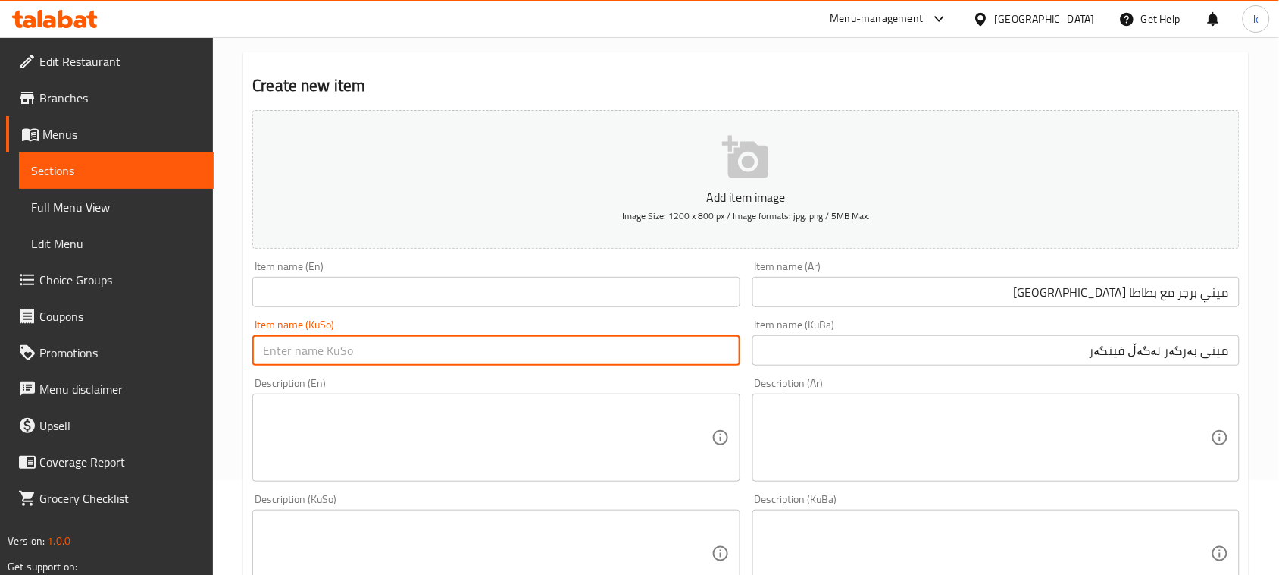
drag, startPoint x: 500, startPoint y: 353, endPoint x: 456, endPoint y: 343, distance: 45.1
click at [500, 353] on input "text" at bounding box center [495, 350] width 487 height 30
paste input "مینی بەرگەر لەگەڵ فینگەر"
type input "مینی بەرگەر لەگەڵ فینگەر"
drag, startPoint x: 334, startPoint y: 293, endPoint x: 349, endPoint y: 307, distance: 20.9
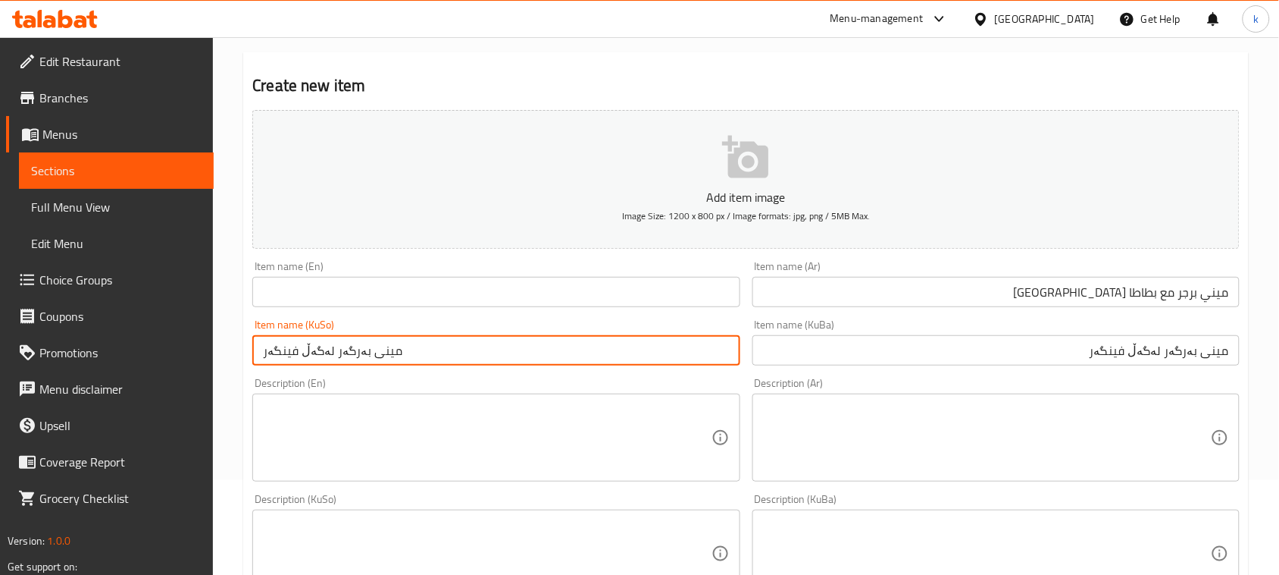
click at [334, 293] on input "text" at bounding box center [495, 292] width 487 height 30
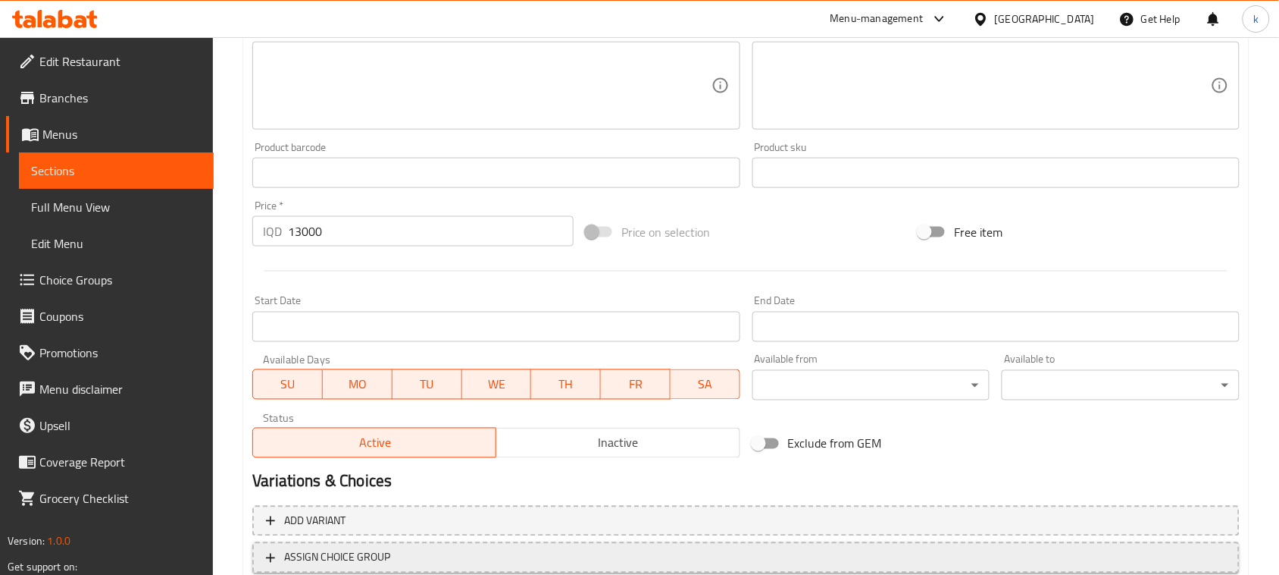
scroll to position [668, 0]
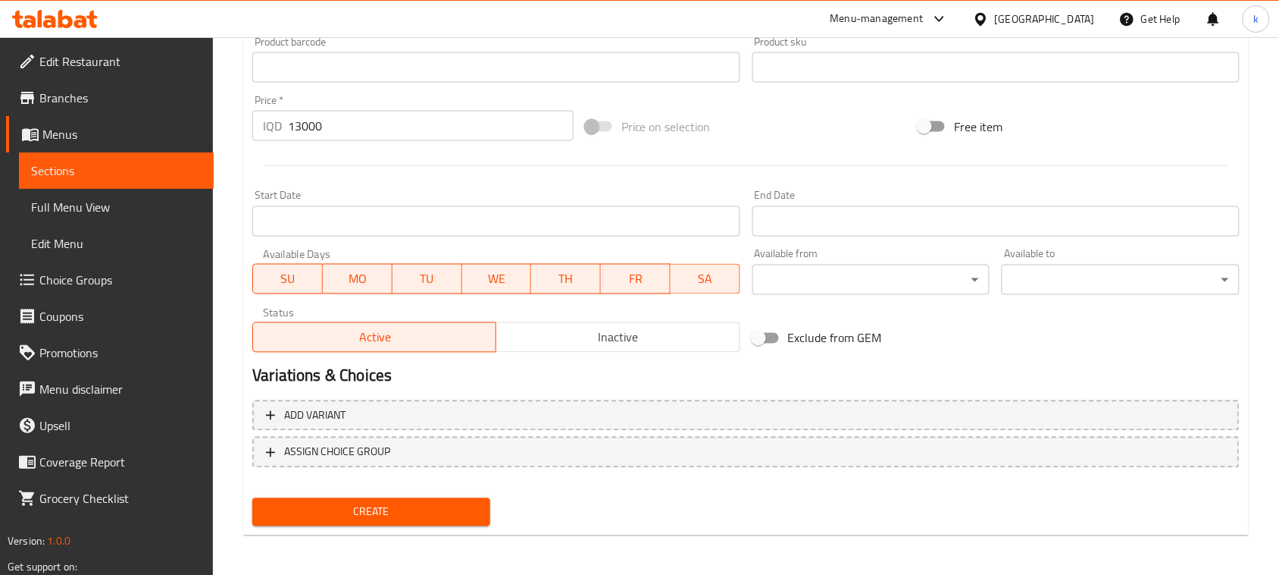
type input "Mini Burger With French Fries"
click at [387, 512] on span "Create" at bounding box center [372, 512] width 214 height 19
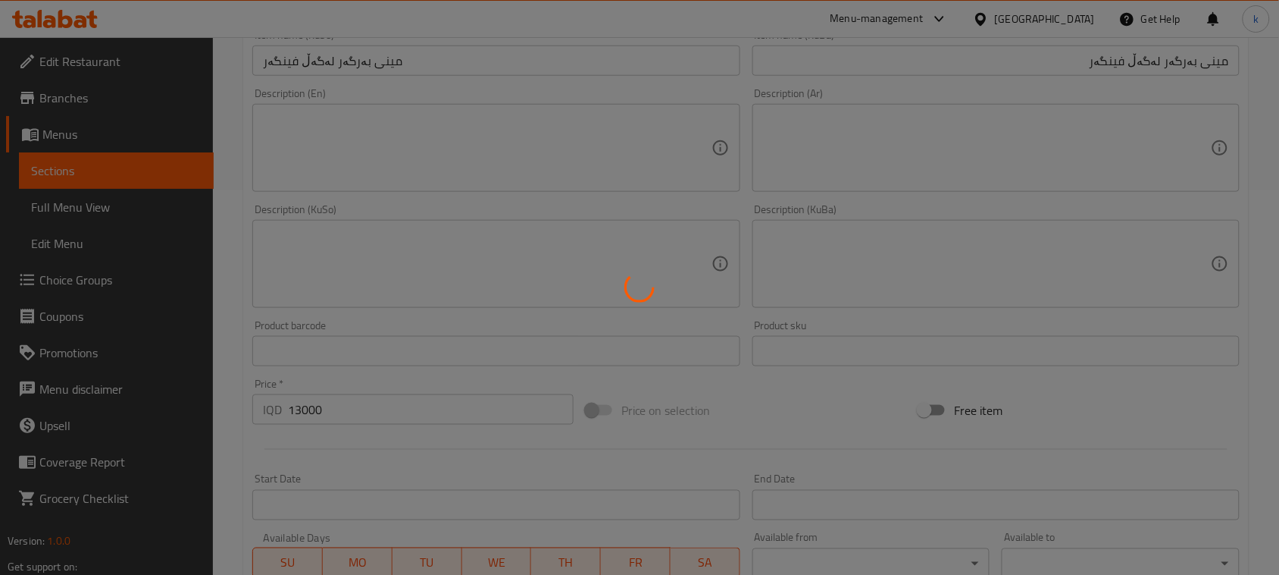
type input "0"
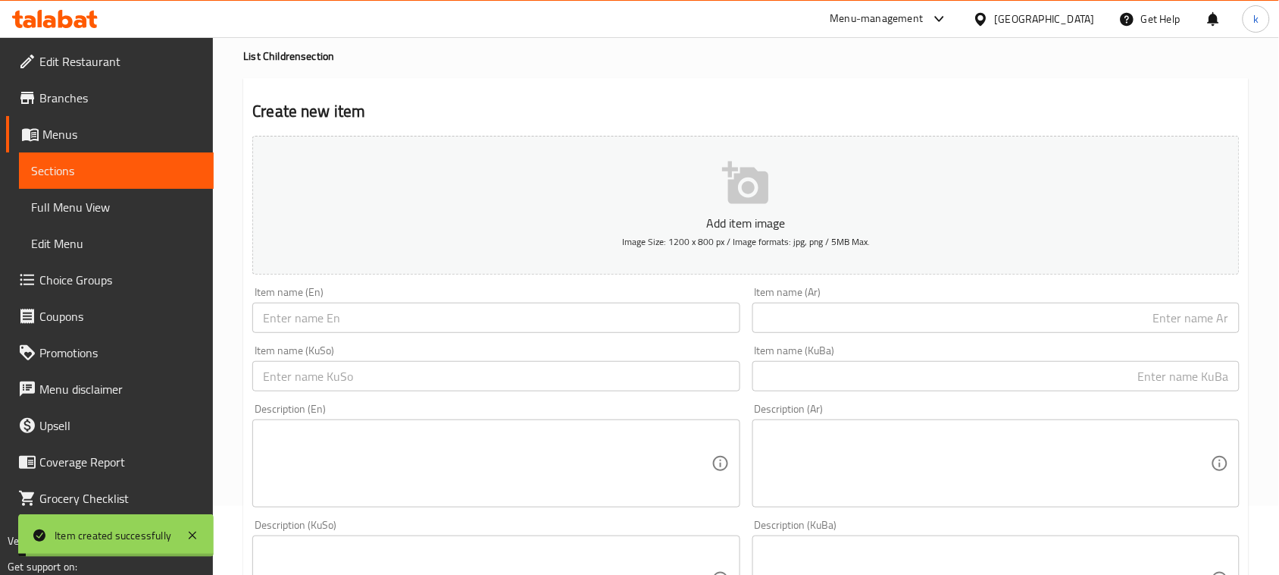
scroll to position [0, 0]
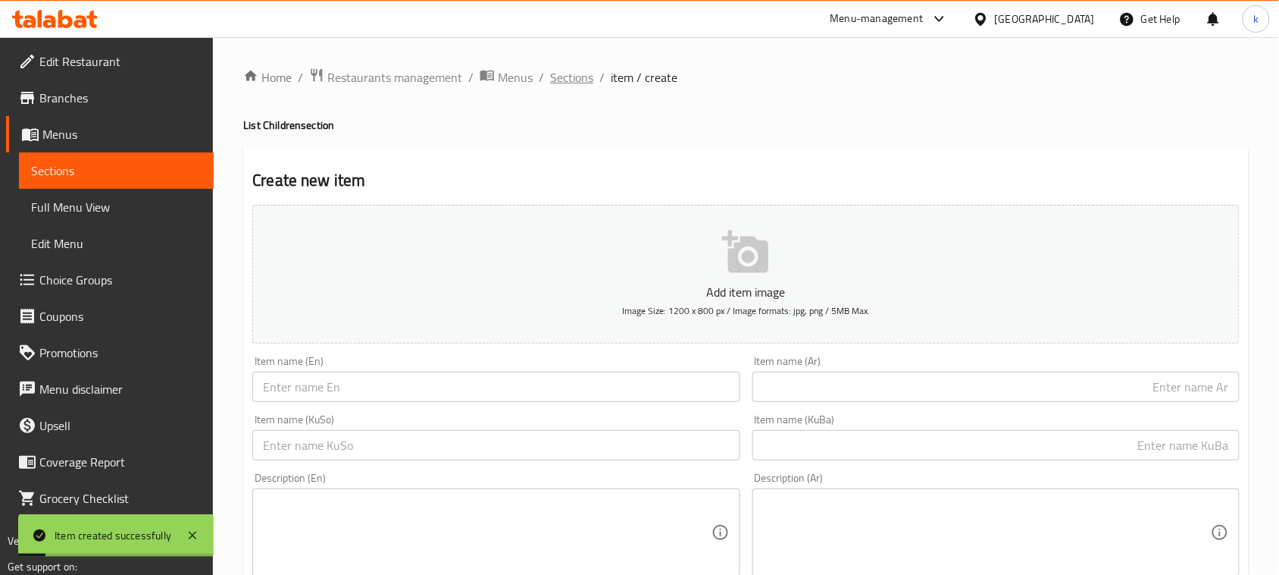
click at [577, 78] on span "Sections" at bounding box center [571, 77] width 43 height 18
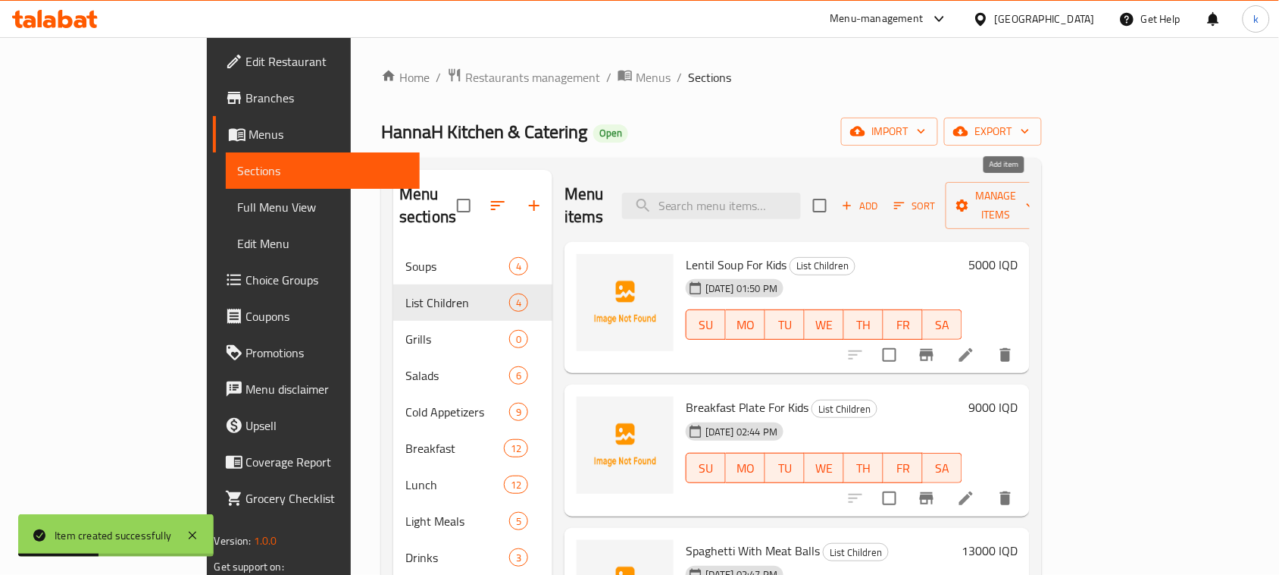
click at [854, 199] on icon "button" at bounding box center [848, 206] width 14 height 14
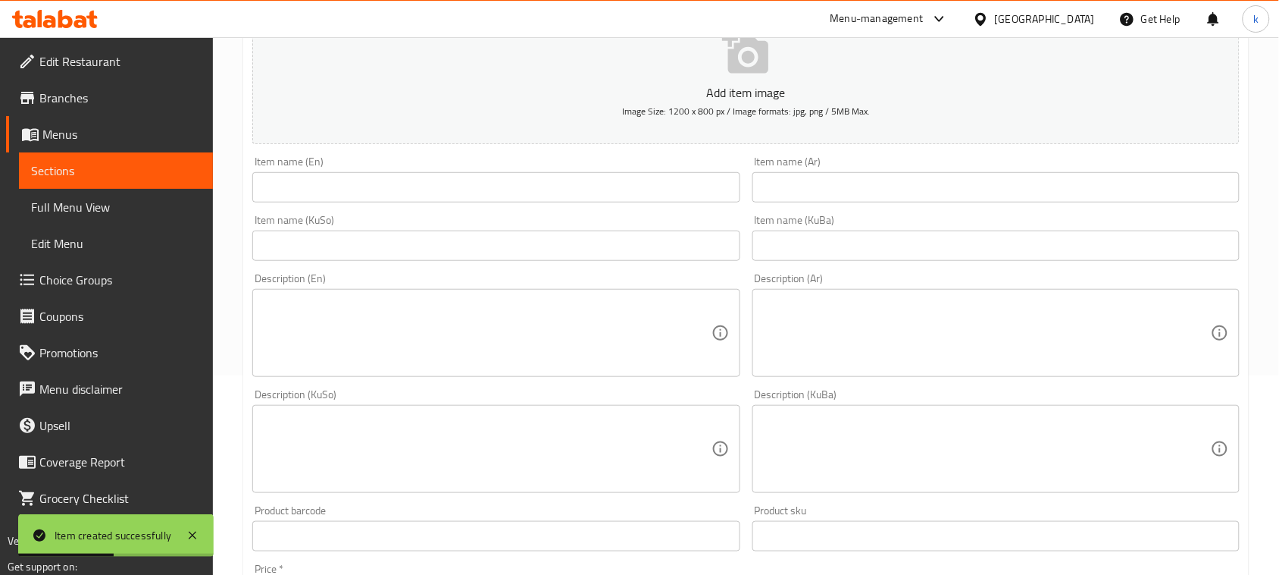
scroll to position [284, 0]
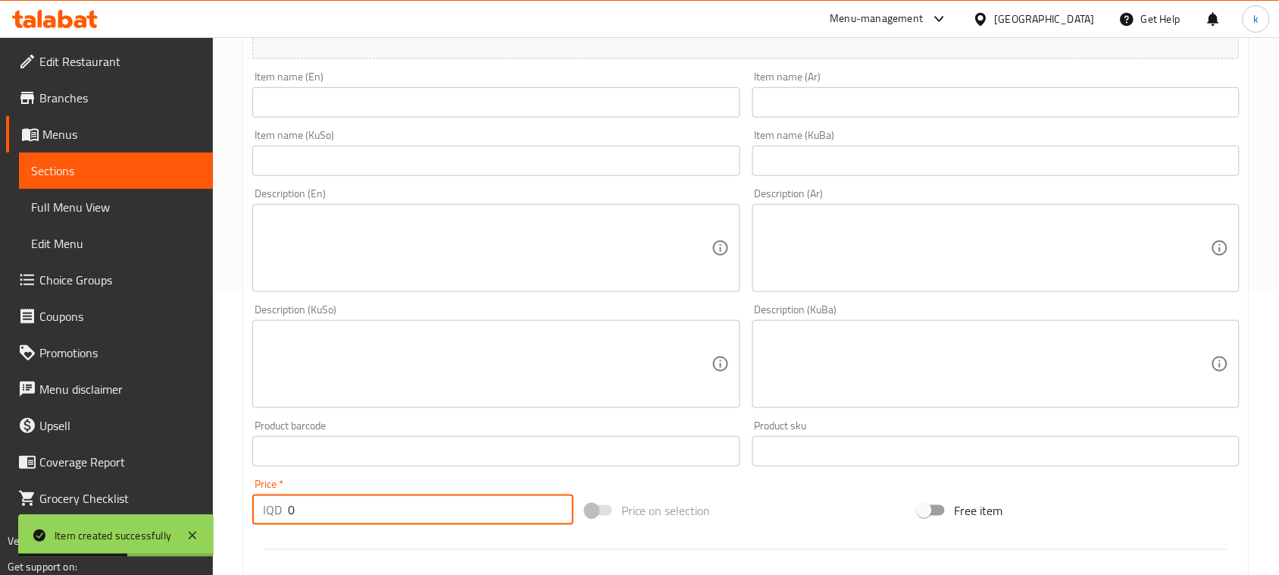
drag, startPoint x: 327, startPoint y: 508, endPoint x: 287, endPoint y: 512, distance: 40.4
click at [286, 513] on div "IQD 0 Price *" at bounding box center [412, 509] width 321 height 30
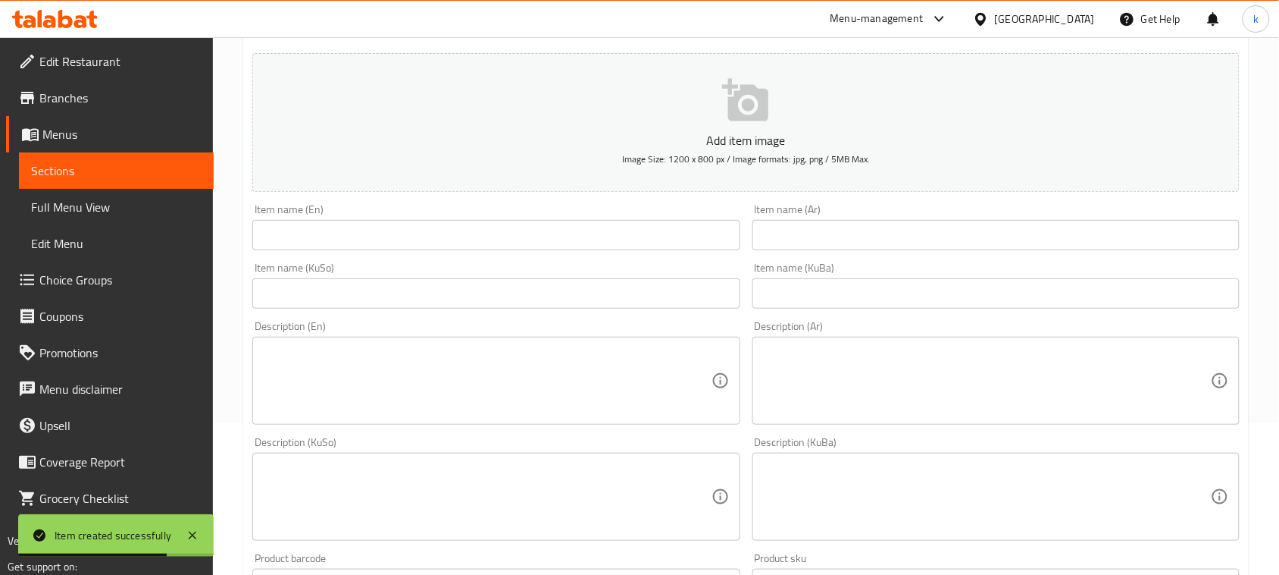
scroll to position [0, 0]
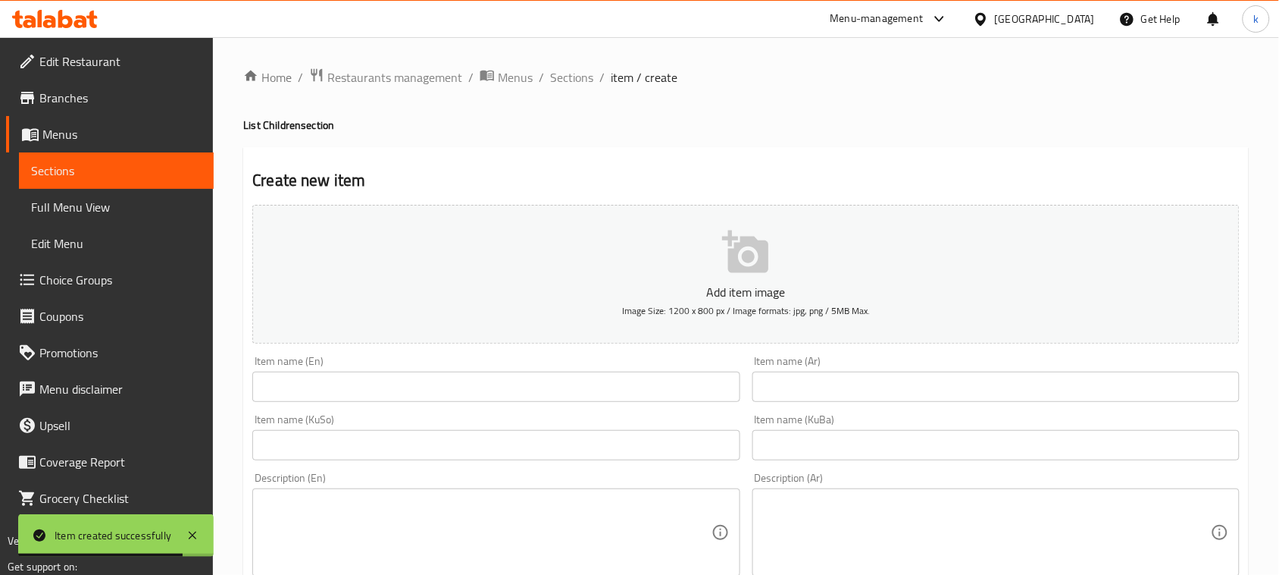
type input "13000"
click at [1094, 388] on input "text" at bounding box center [996, 386] width 487 height 30
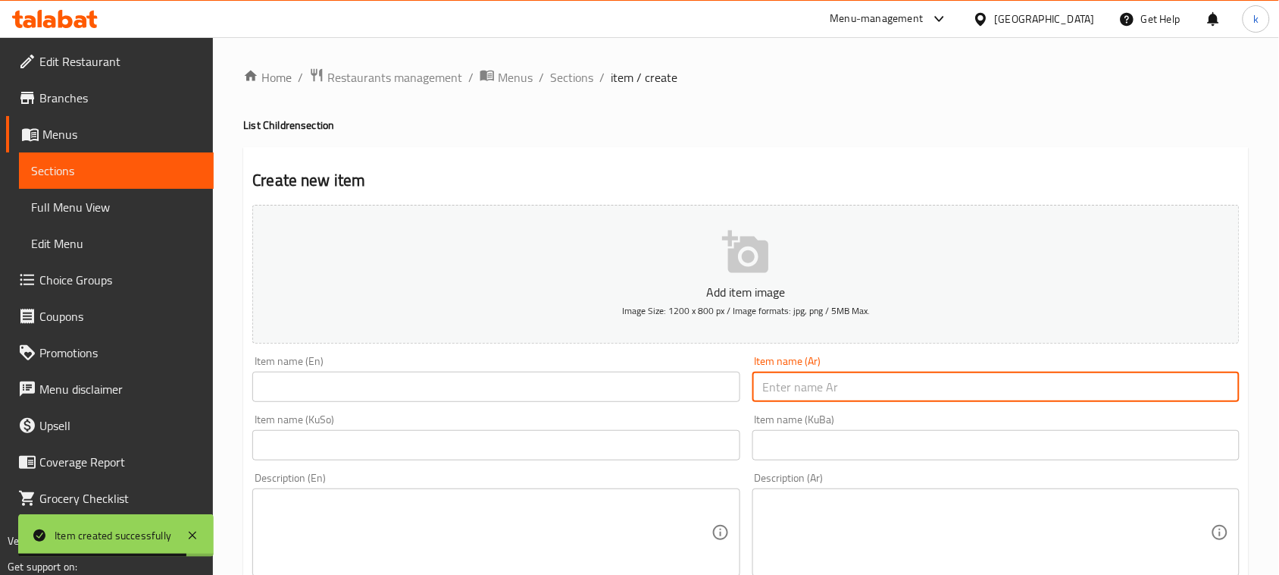
paste input "قطع دجاج مقرمشة مع بطاطس مقلية"
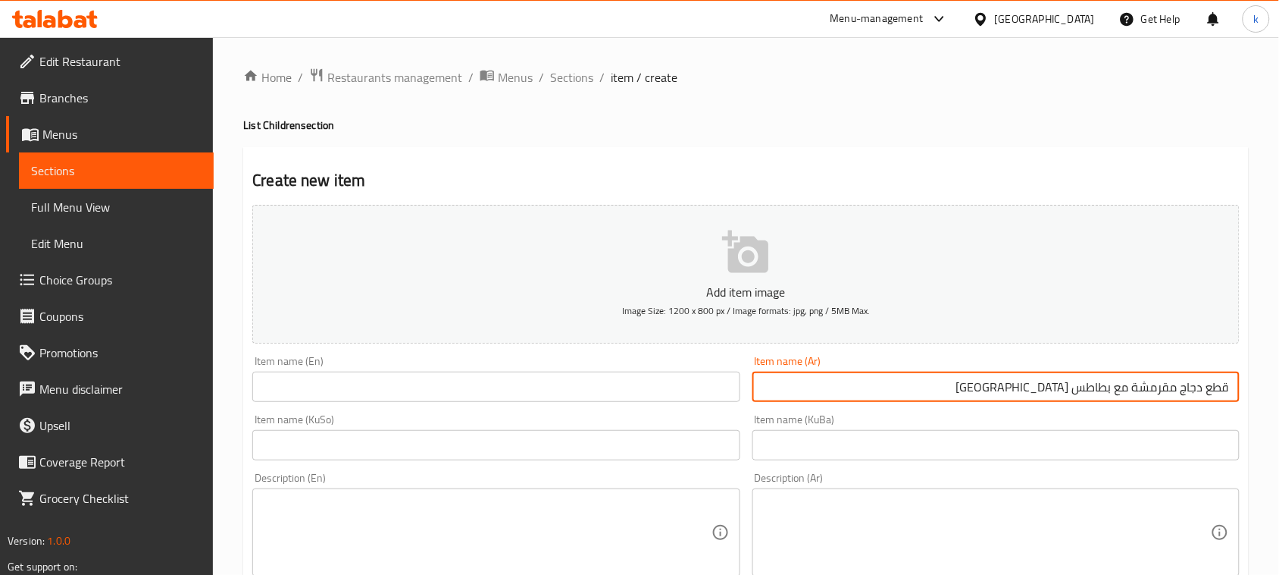
click at [1073, 391] on input "قطع دجاج مقرمشة مع بطاطس مقلية" at bounding box center [996, 386] width 487 height 30
type input "قطع دجاج مقرمشة مع بطاطا مقلية"
click at [1169, 437] on input "text" at bounding box center [996, 445] width 487 height 30
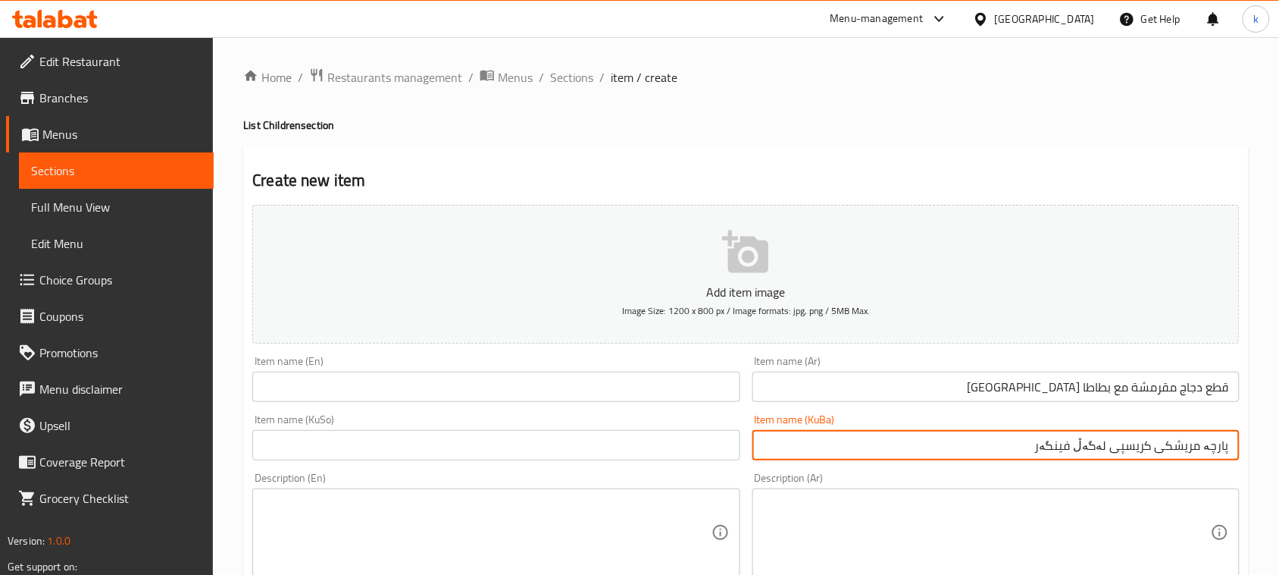
drag, startPoint x: 1040, startPoint y: 444, endPoint x: 1279, endPoint y: 462, distance: 239.5
click at [1279, 460] on html "​ Menu-management Iraq Get Help k Edit Restaurant Branches Menus Sections Full …" at bounding box center [639, 287] width 1279 height 575
type input "پارچە مریشکی کریسپی لەگەڵ فینگەر"
drag, startPoint x: 675, startPoint y: 452, endPoint x: 703, endPoint y: 459, distance: 29.1
click at [675, 452] on input "text" at bounding box center [495, 445] width 487 height 30
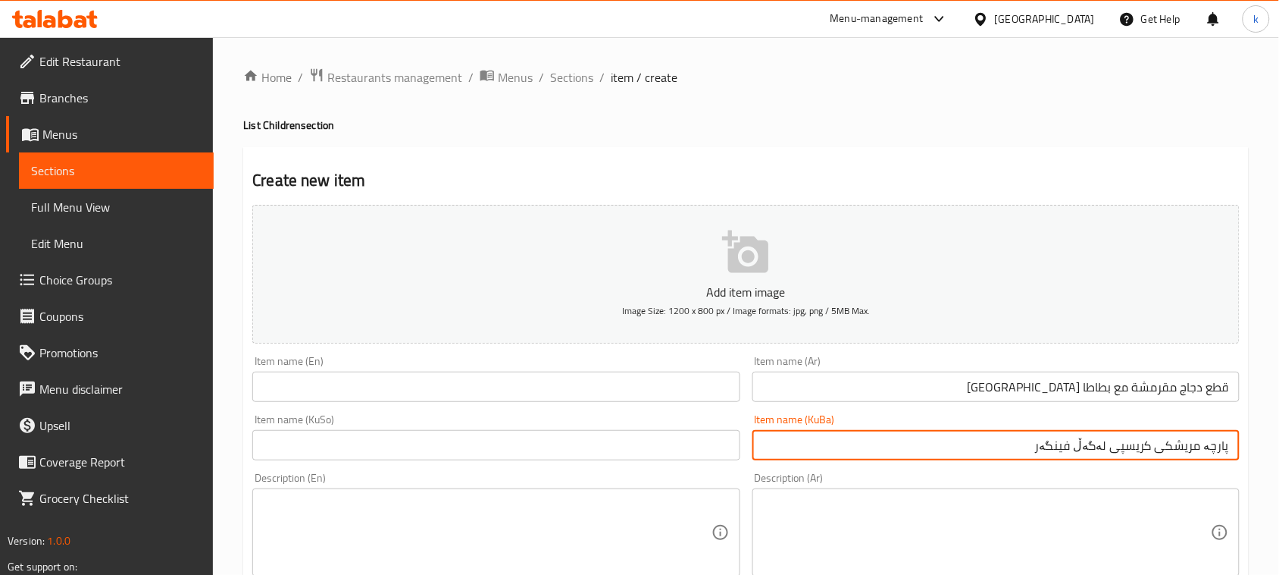
paste input "پارچە مریشکی کریسپی لەگەڵ فینگەر"
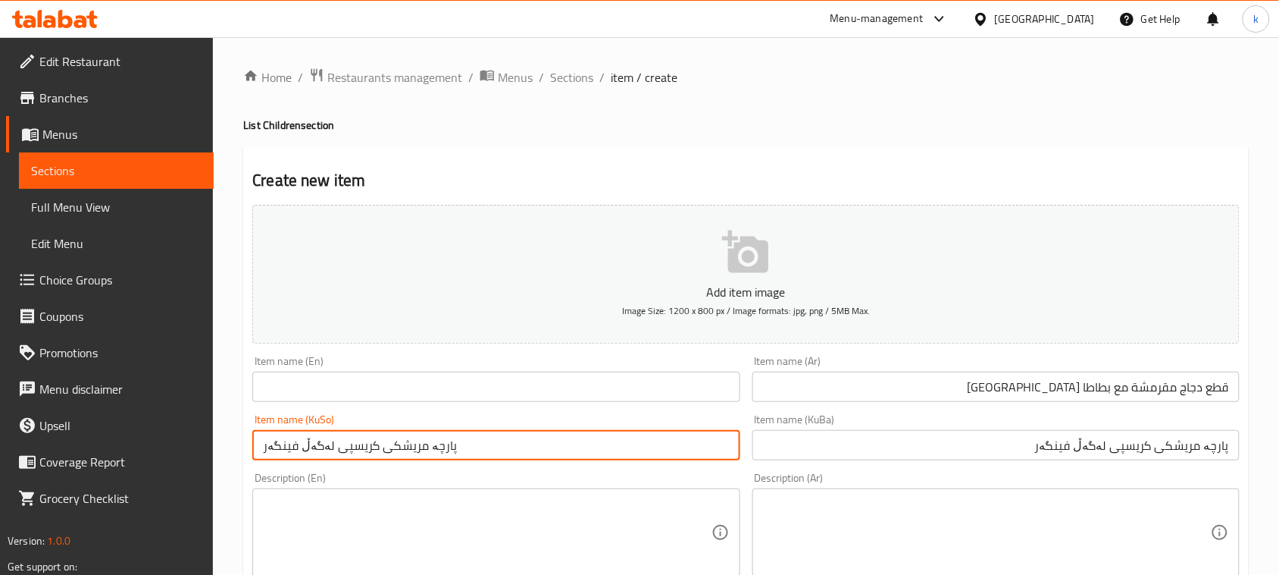
type input "پارچە مریشکی کریسپی لەگەڵ فینگەر"
click at [334, 384] on input "text" at bounding box center [495, 386] width 487 height 30
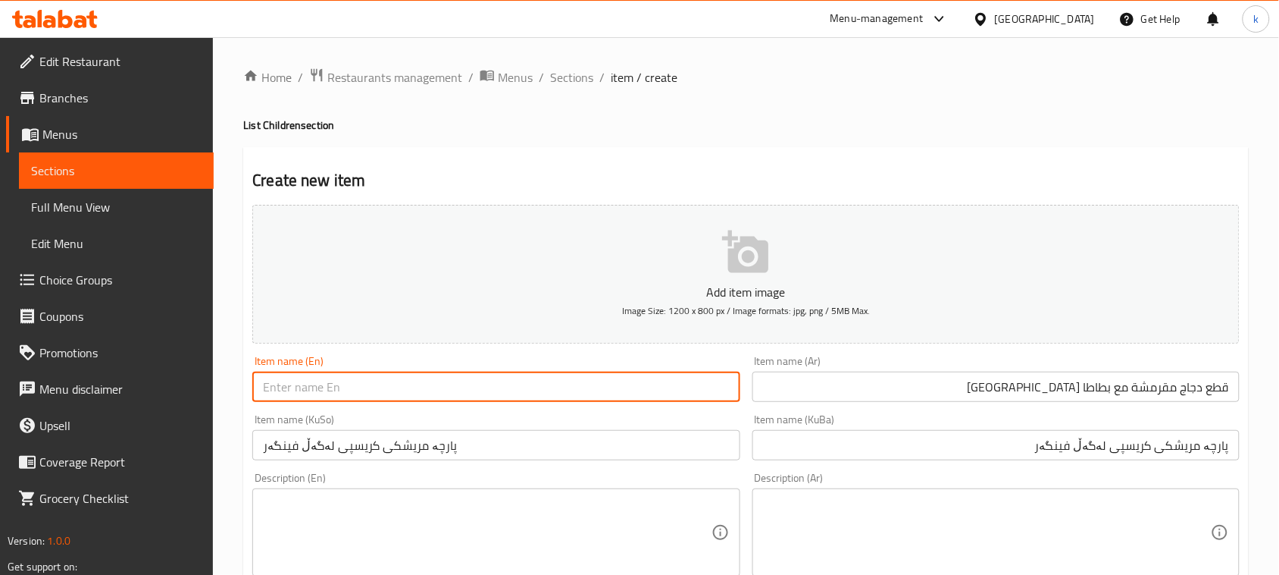
click at [365, 384] on input "text" at bounding box center [495, 386] width 487 height 30
paste input "Crispy chicken pieces with fingerlings"
click at [302, 391] on input "Crispy chicken pieces with fingerlings" at bounding box center [495, 386] width 487 height 30
click at [346, 389] on input "Crispy Chicken pieces with fingerlings" at bounding box center [495, 386] width 487 height 30
click at [381, 387] on input "Crispy Chicken Pieces with fingerlings" at bounding box center [495, 386] width 487 height 30
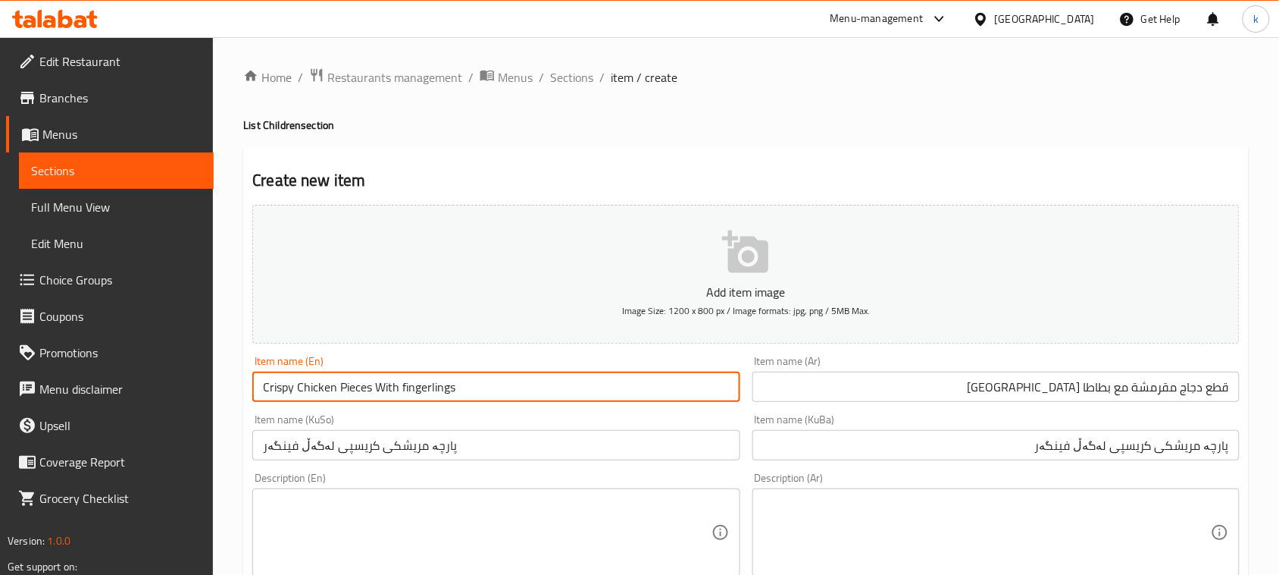
drag, startPoint x: 402, startPoint y: 388, endPoint x: 523, endPoint y: 390, distance: 121.3
click at [523, 390] on input "Crispy Chicken Pieces With fingerlings" at bounding box center [495, 386] width 487 height 30
click at [446, 396] on input "Crispy Chicken Pieces With French fries" at bounding box center [495, 386] width 487 height 30
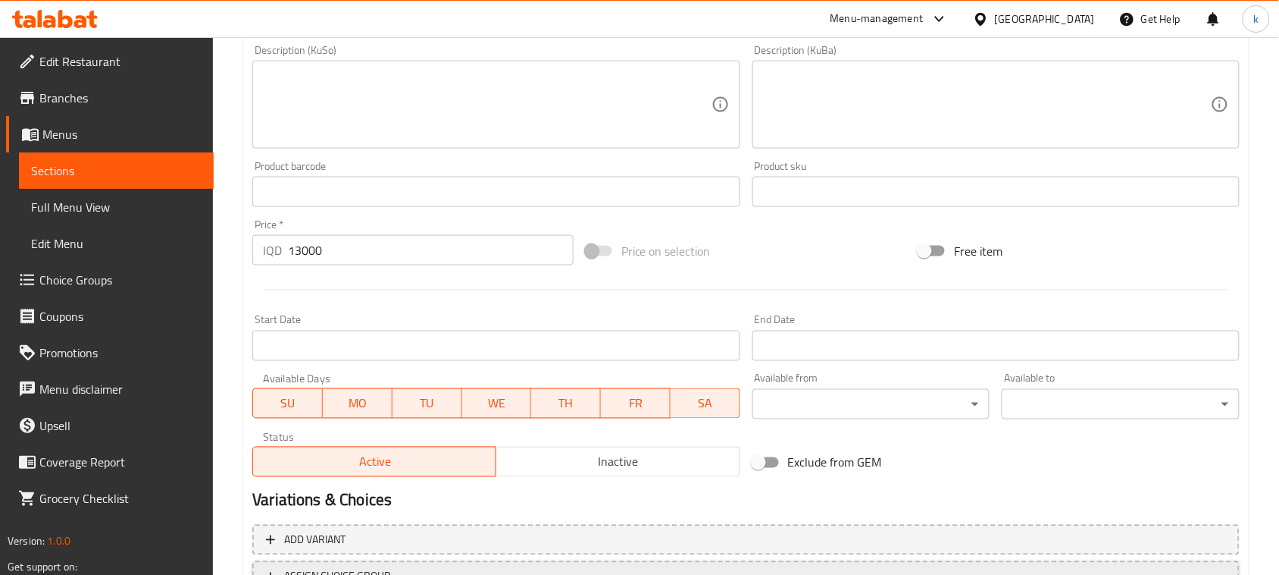
scroll to position [668, 0]
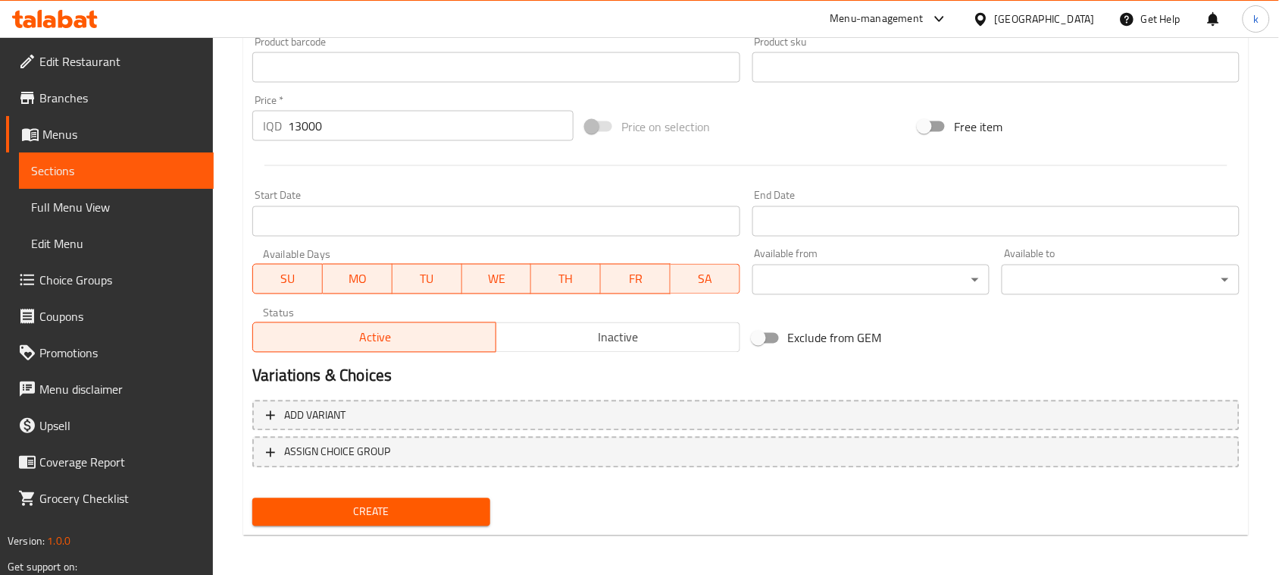
type input "Crispy Chicken Pieces With French Fries"
click at [415, 498] on button "Create" at bounding box center [371, 512] width 238 height 28
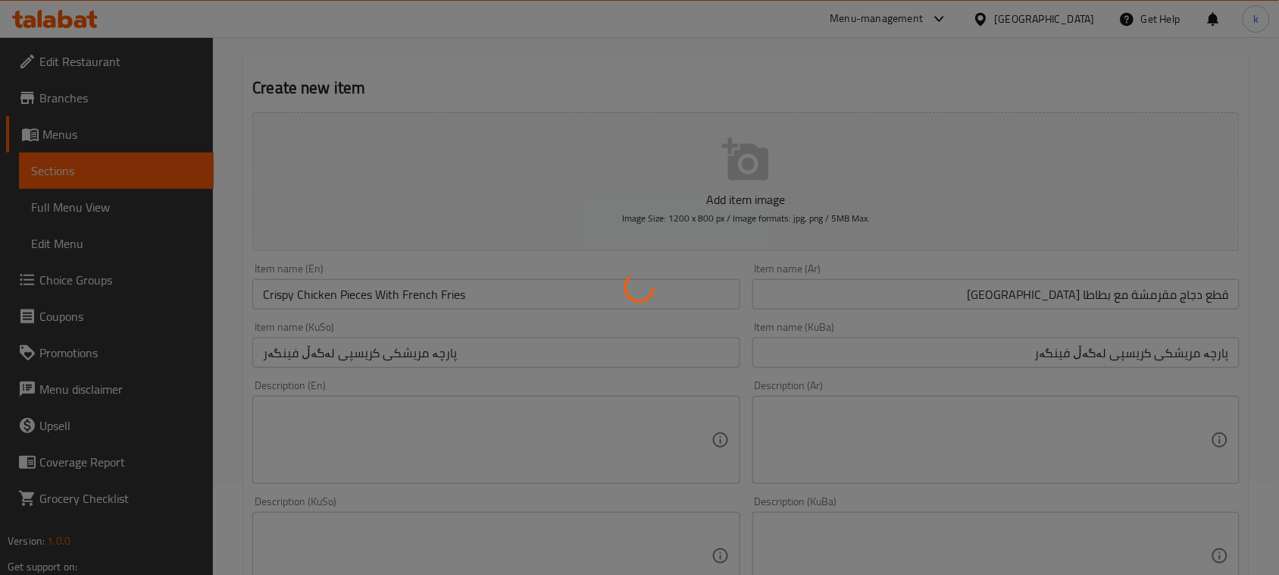
scroll to position [0, 0]
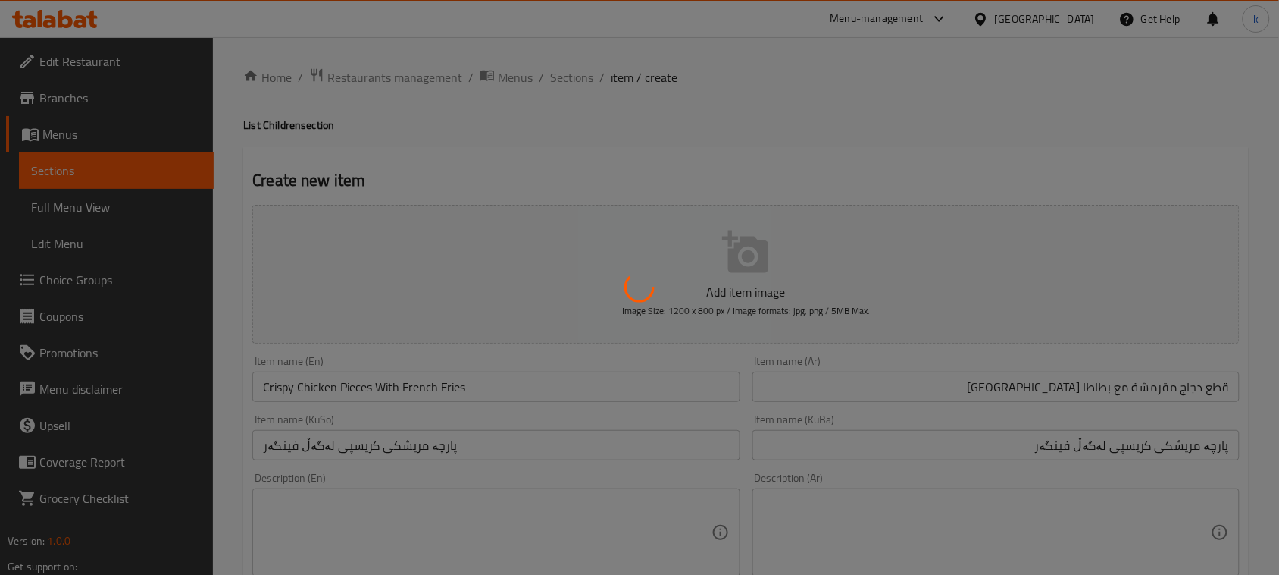
type input "0"
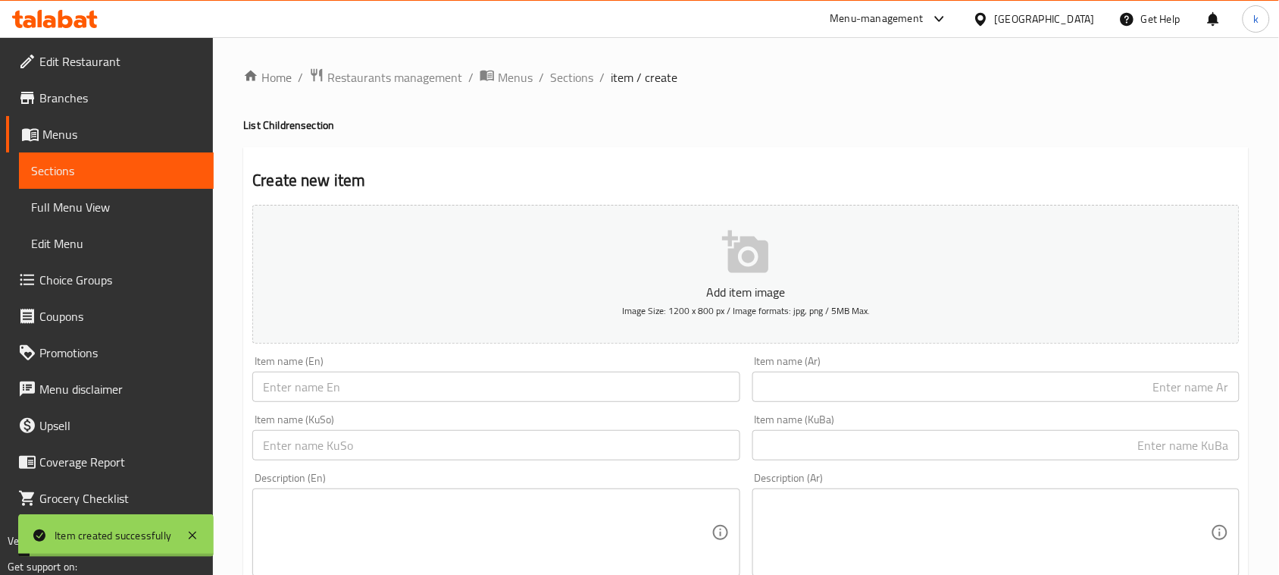
click at [570, 78] on span "Sections" at bounding box center [571, 77] width 43 height 18
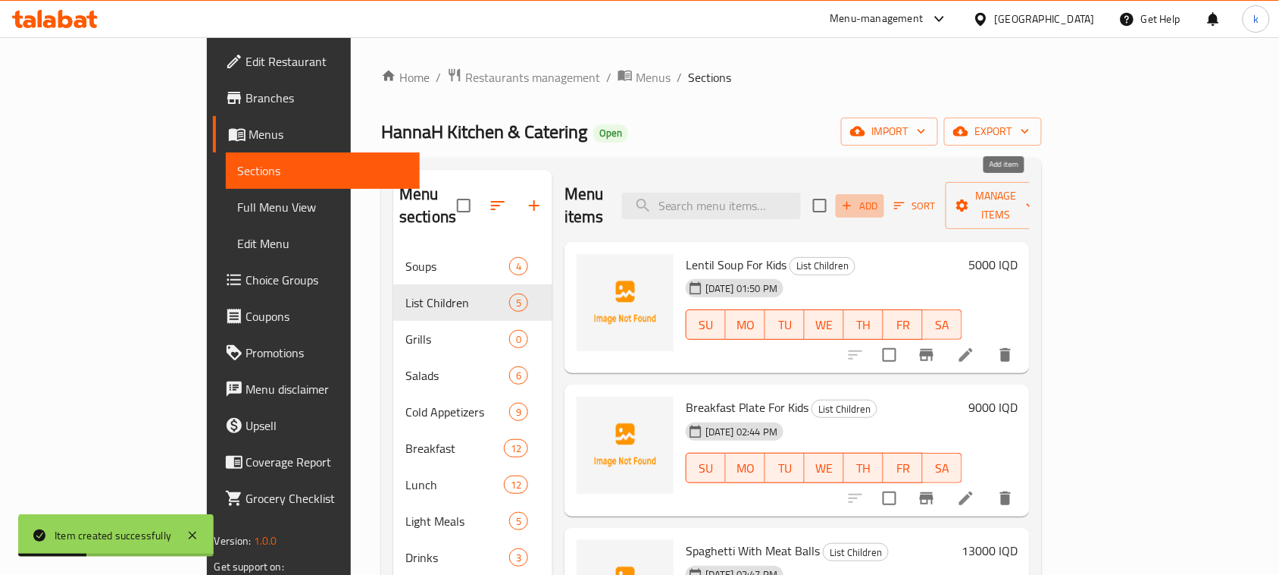
click at [854, 199] on icon "button" at bounding box center [848, 206] width 14 height 14
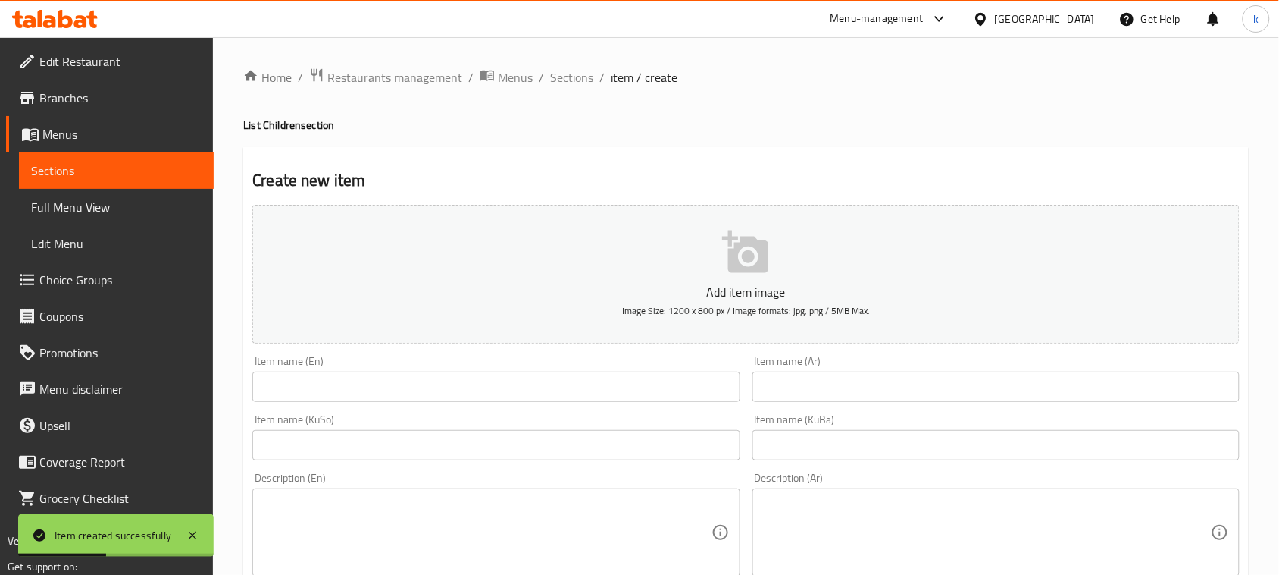
click at [1032, 389] on input "text" at bounding box center [996, 386] width 487 height 30
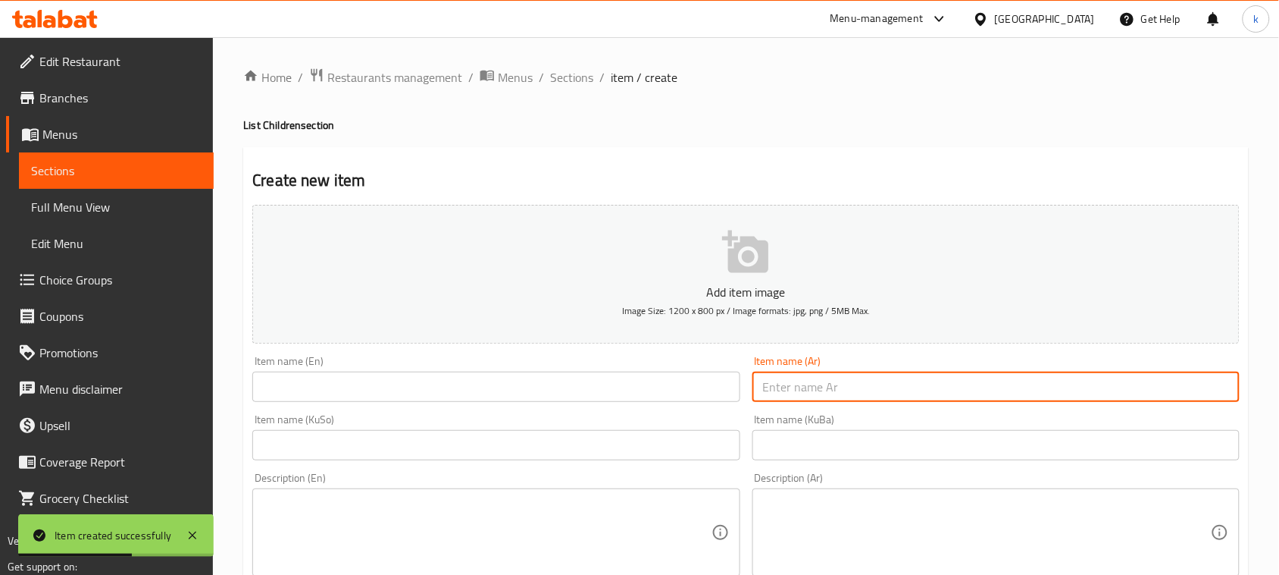
paste input ""كفتة مع تمن ""
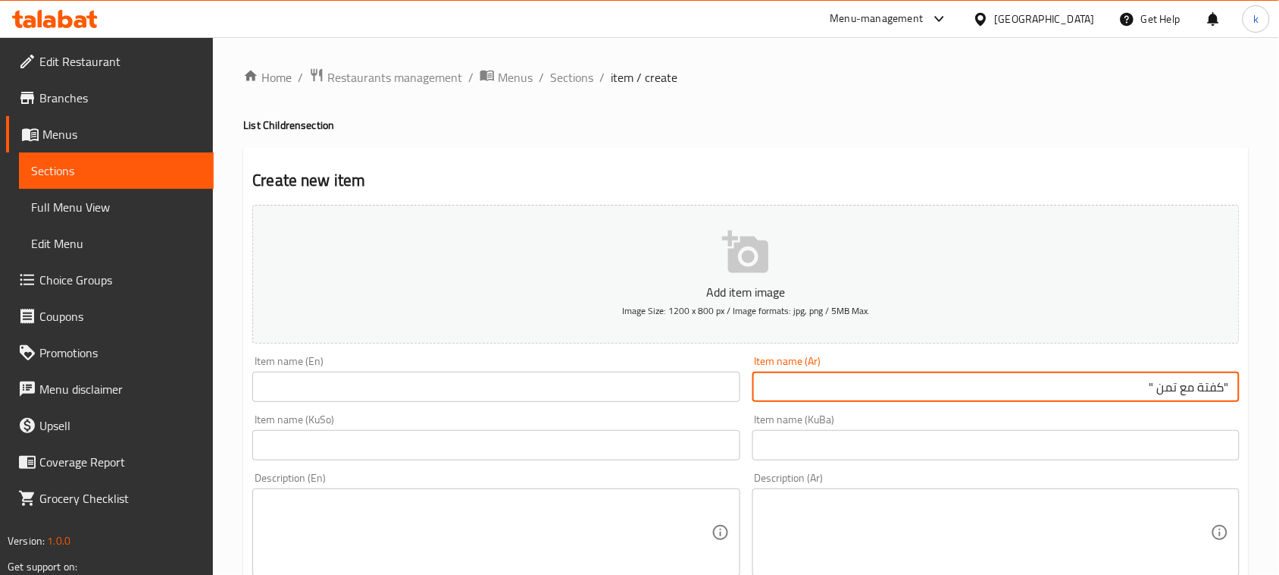
click at [1225, 393] on input ""كفتة مع تمن "" at bounding box center [996, 386] width 487 height 30
click at [1131, 385] on input "كفتة مع تمن "" at bounding box center [996, 386] width 487 height 30
type input "كفتة مع أرز"
click at [1200, 449] on input "text" at bounding box center [996, 445] width 487 height 30
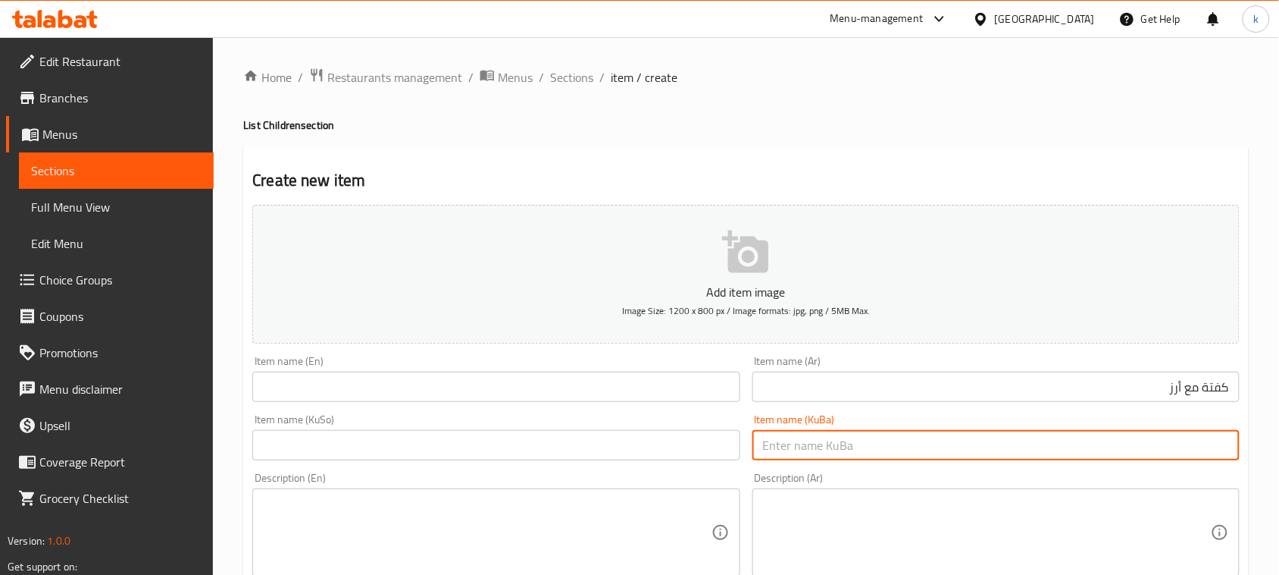
click at [1223, 387] on input "كفتة مع أرز" at bounding box center [996, 386] width 487 height 30
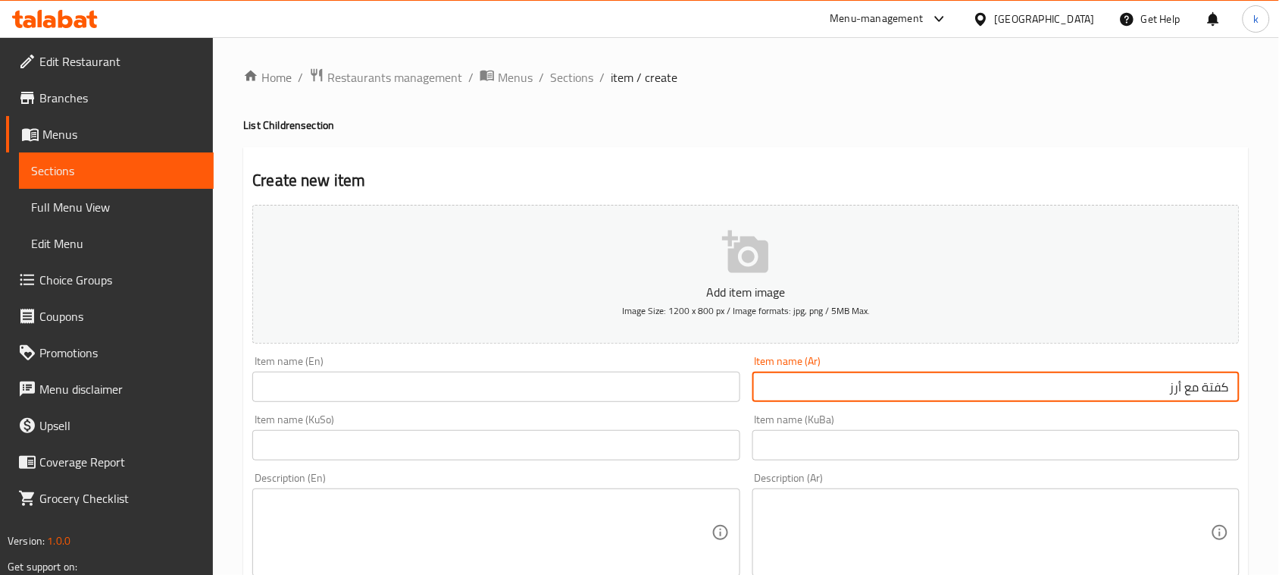
click at [1223, 387] on input "كفتة مع أرز" at bounding box center [996, 386] width 487 height 30
click at [407, 396] on input "text" at bounding box center [495, 386] width 487 height 30
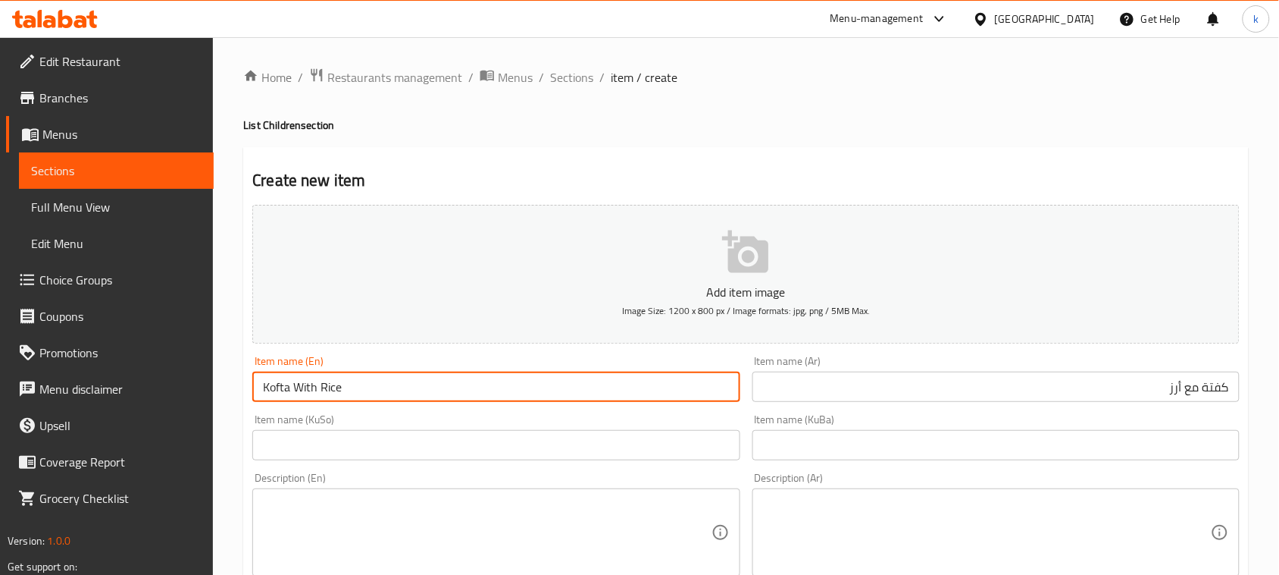
type input "Kofta With Rice"
click at [1104, 457] on input "text" at bounding box center [996, 445] width 487 height 30
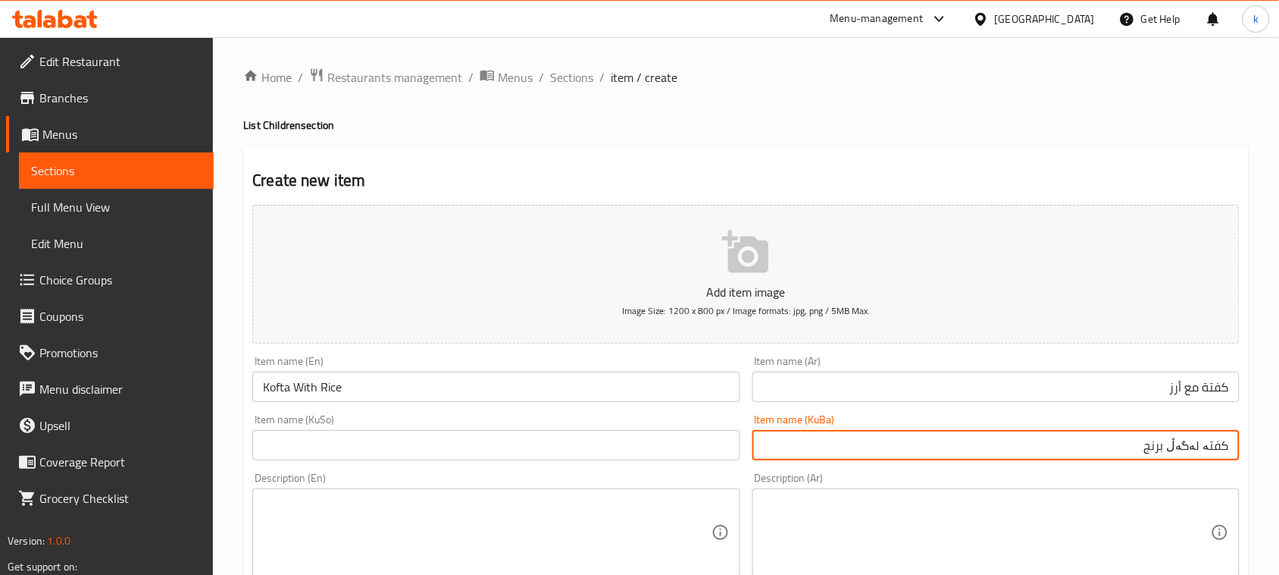
drag, startPoint x: 1110, startPoint y: 447, endPoint x: 1293, endPoint y: 462, distance: 183.3
click at [1279, 462] on html "​ Menu-management Iraq Get Help k Edit Restaurant Branches Menus Sections Full …" at bounding box center [639, 287] width 1279 height 575
type input "کفتە لەگەڵ برنج"
click at [710, 448] on input "text" at bounding box center [495, 445] width 487 height 30
paste input "کفتە لەگەڵ برنج"
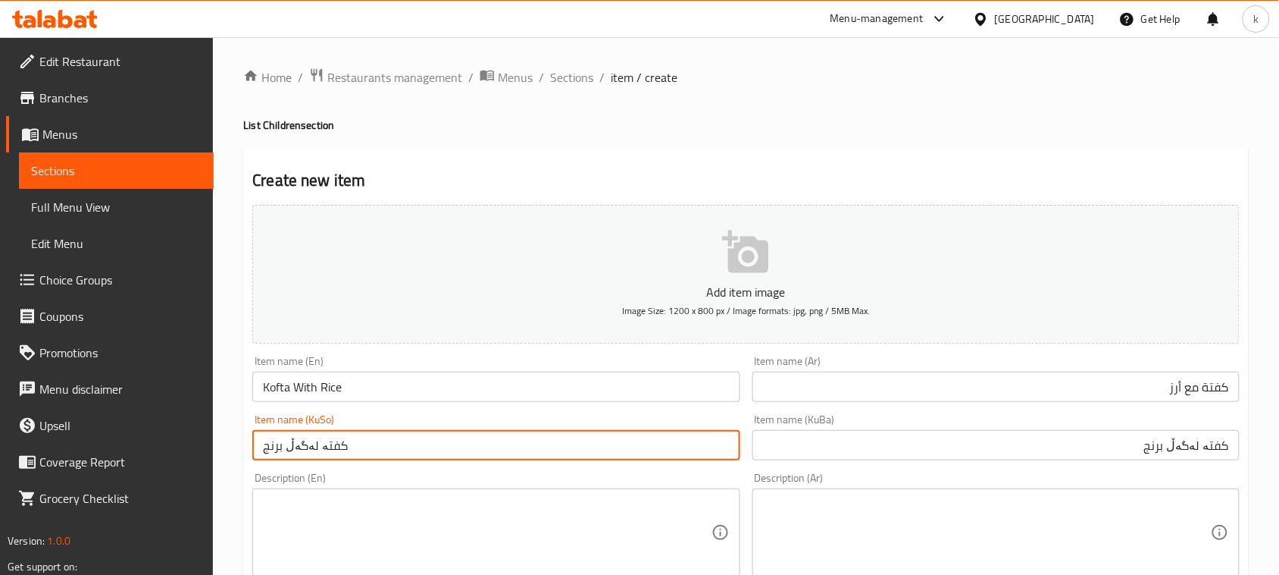
type input "کفتە لەگەڵ برنج"
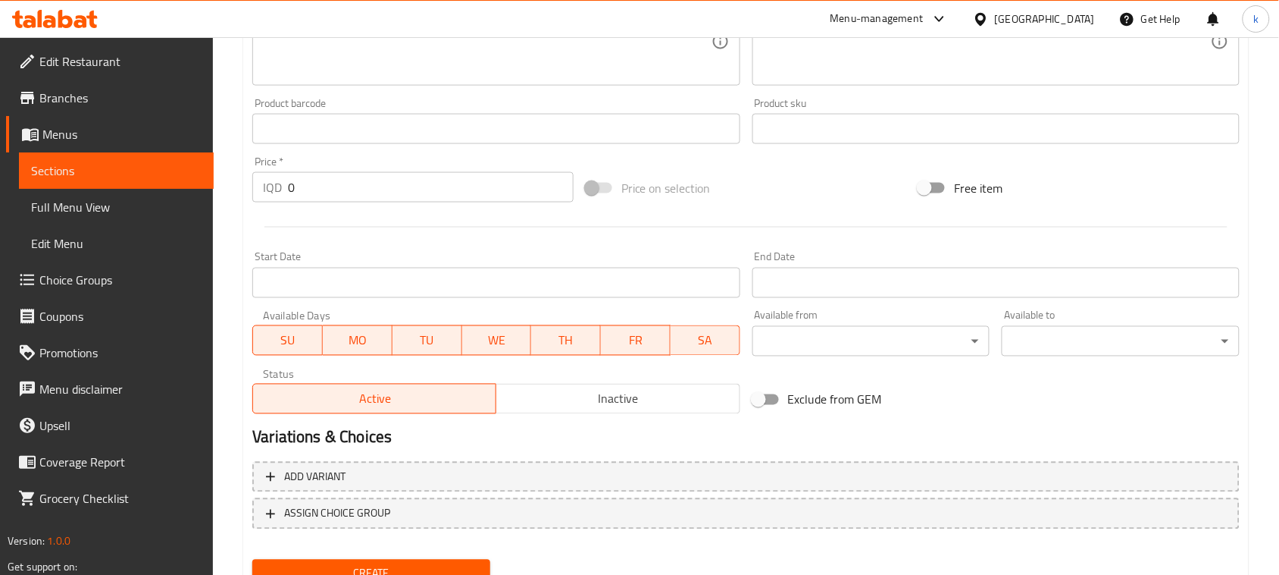
scroll to position [573, 0]
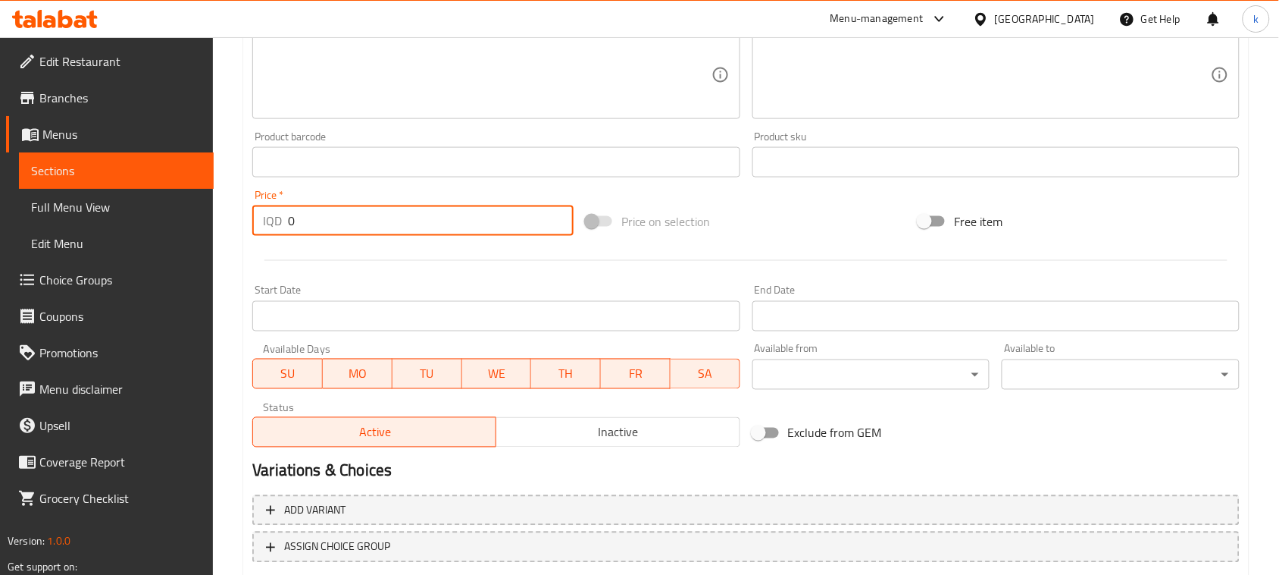
drag, startPoint x: 318, startPoint y: 224, endPoint x: 265, endPoint y: 237, distance: 54.6
click at [265, 236] on div "Price   * IQD 0 Price *" at bounding box center [413, 212] width 334 height 58
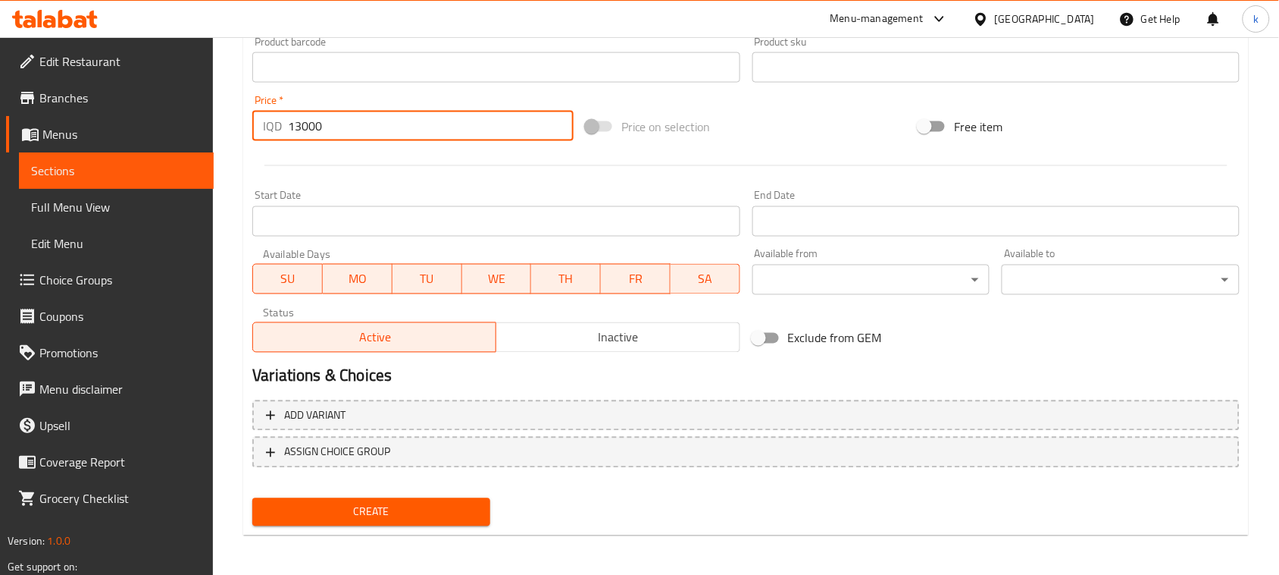
type input "13000"
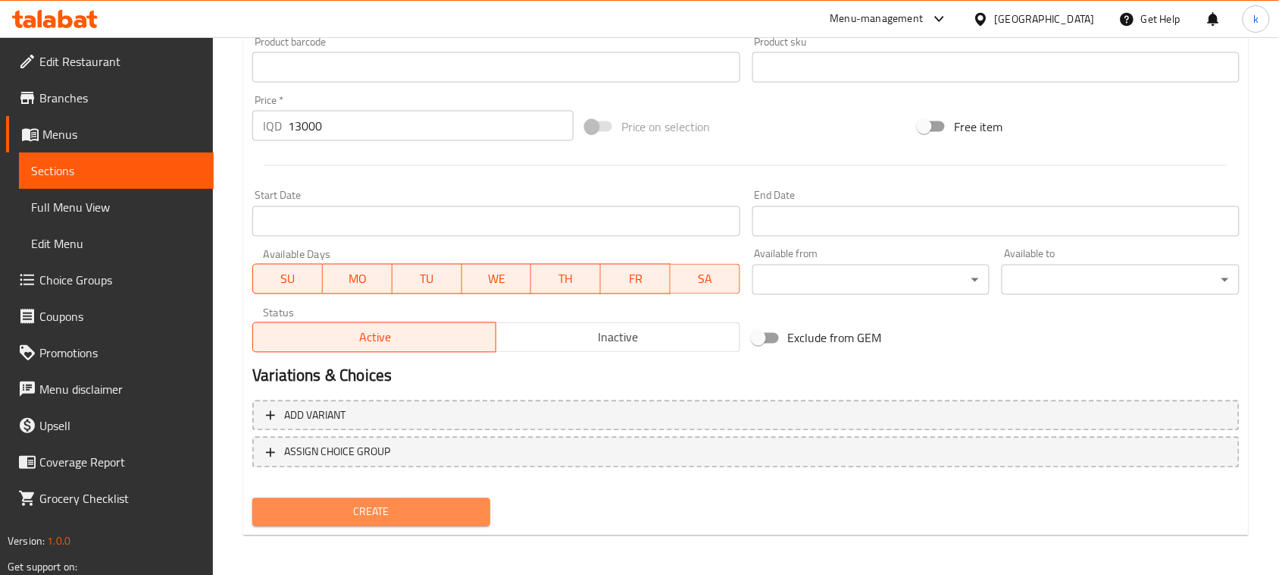
click at [408, 508] on span "Create" at bounding box center [372, 512] width 214 height 19
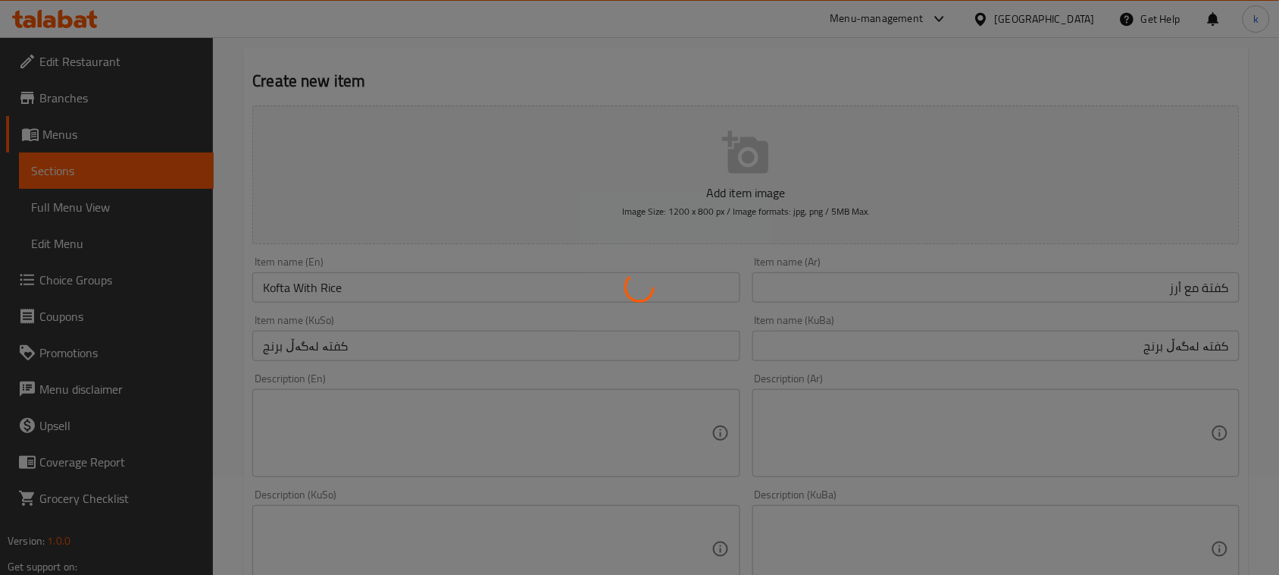
type input "0"
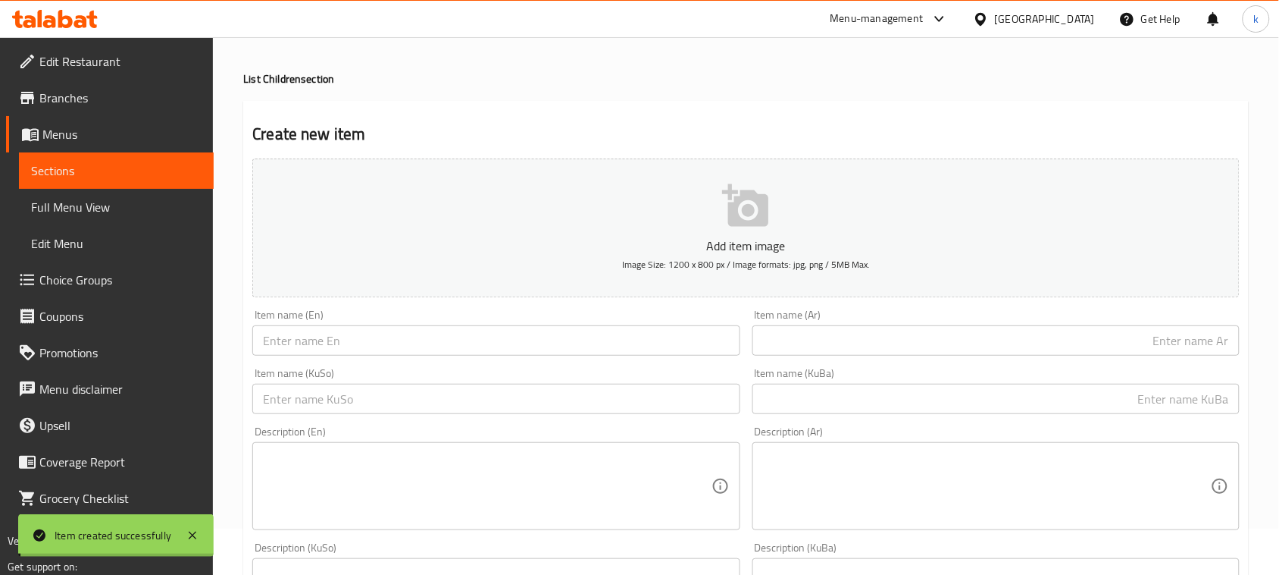
scroll to position [0, 0]
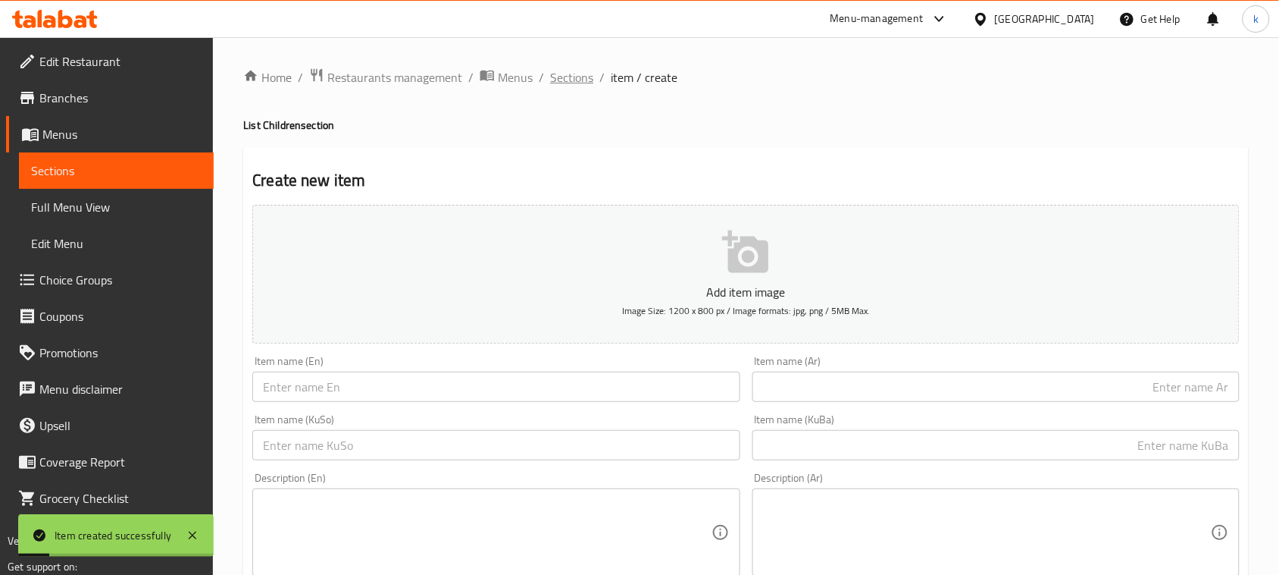
click at [580, 80] on span "Sections" at bounding box center [571, 77] width 43 height 18
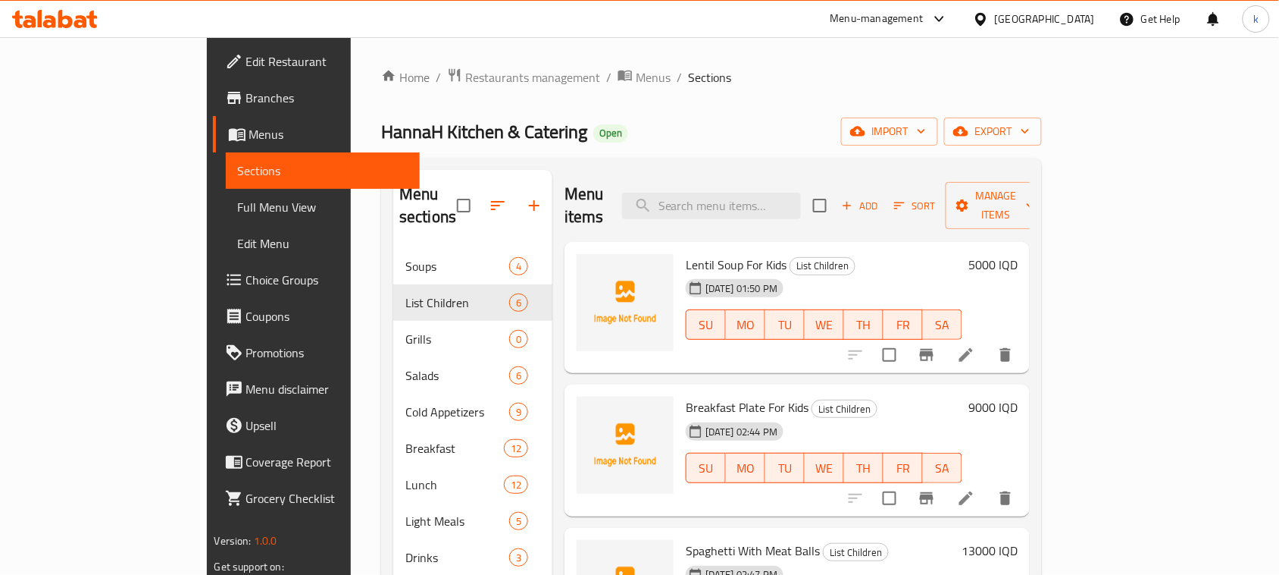
click at [755, 112] on div "Home / Restaurants management / Menus / Sections HannaH Kitchen & Catering Open…" at bounding box center [711, 411] width 661 height 689
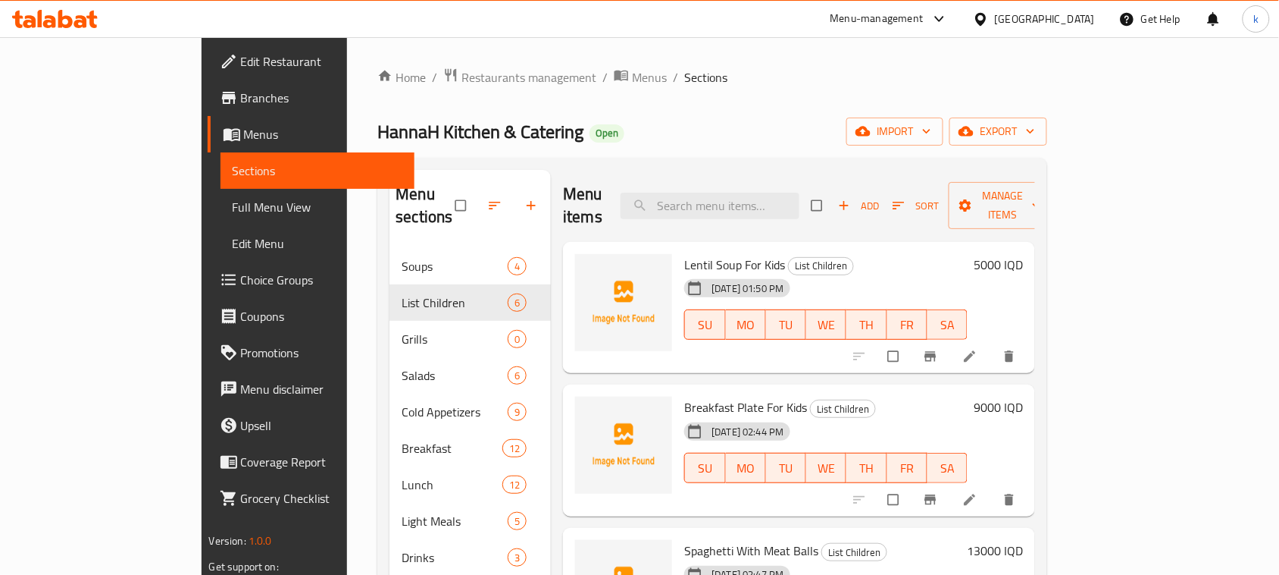
click at [631, 101] on div "Home / Restaurants management / Menus / Sections HannaH Kitchen & Catering Open…" at bounding box center [712, 411] width 670 height 689
click at [233, 205] on span "Full Menu View" at bounding box center [318, 207] width 171 height 18
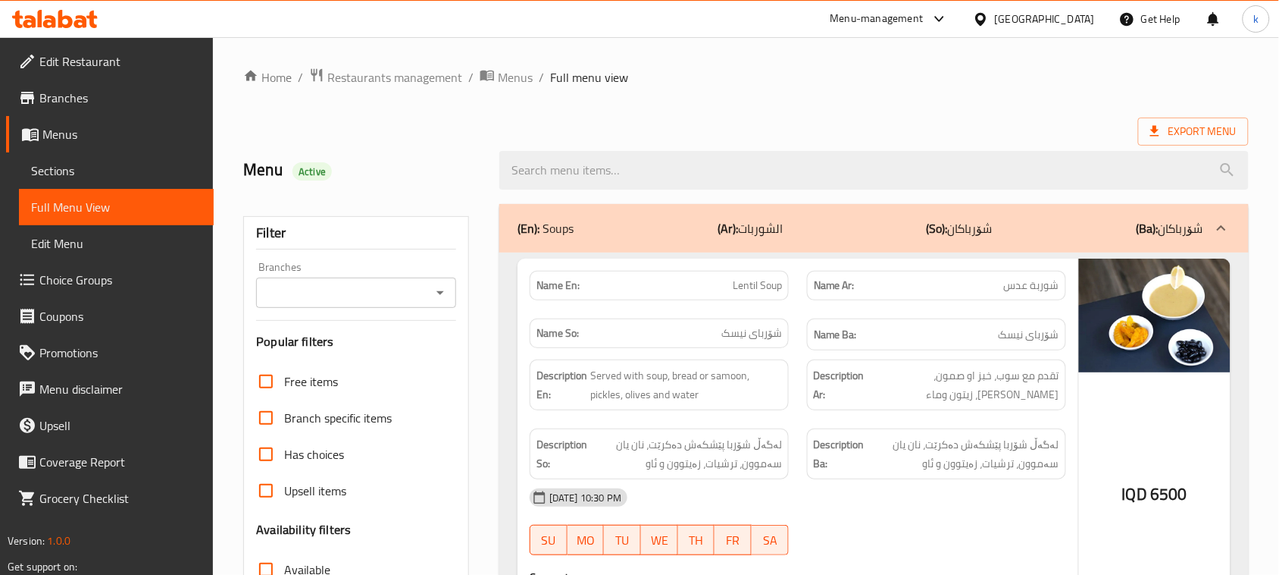
click at [437, 284] on icon "Open" at bounding box center [440, 292] width 18 height 18
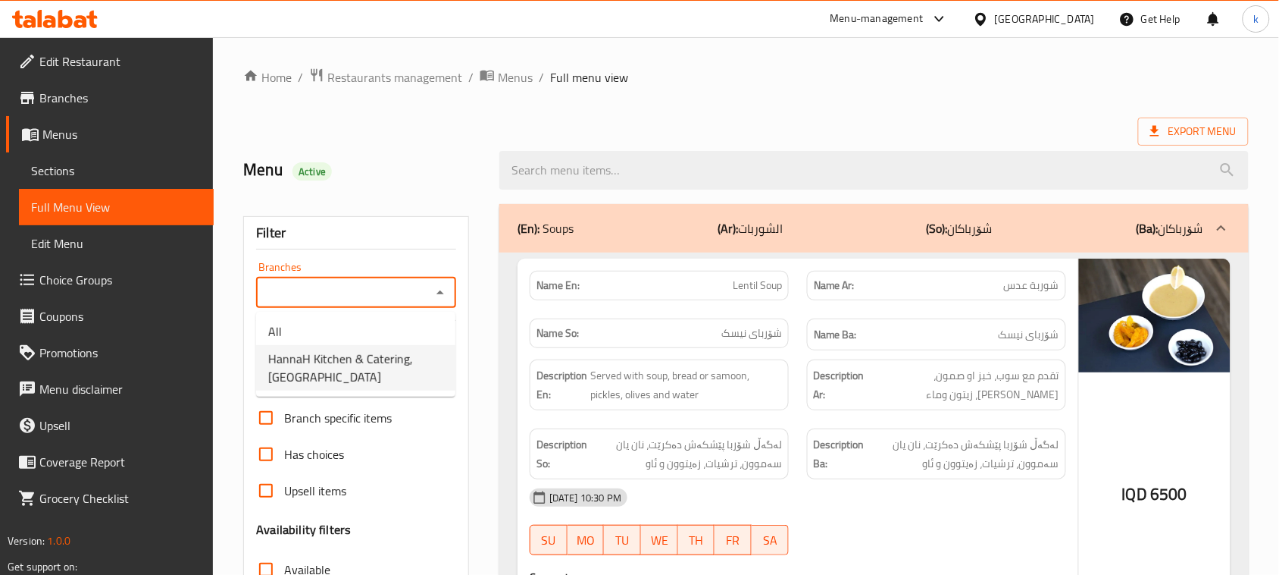
click at [349, 356] on span "HannaH Kitchen & Catering, Ankawa" at bounding box center [355, 367] width 175 height 36
type input "HannaH Kitchen & Catering, Ankawa"
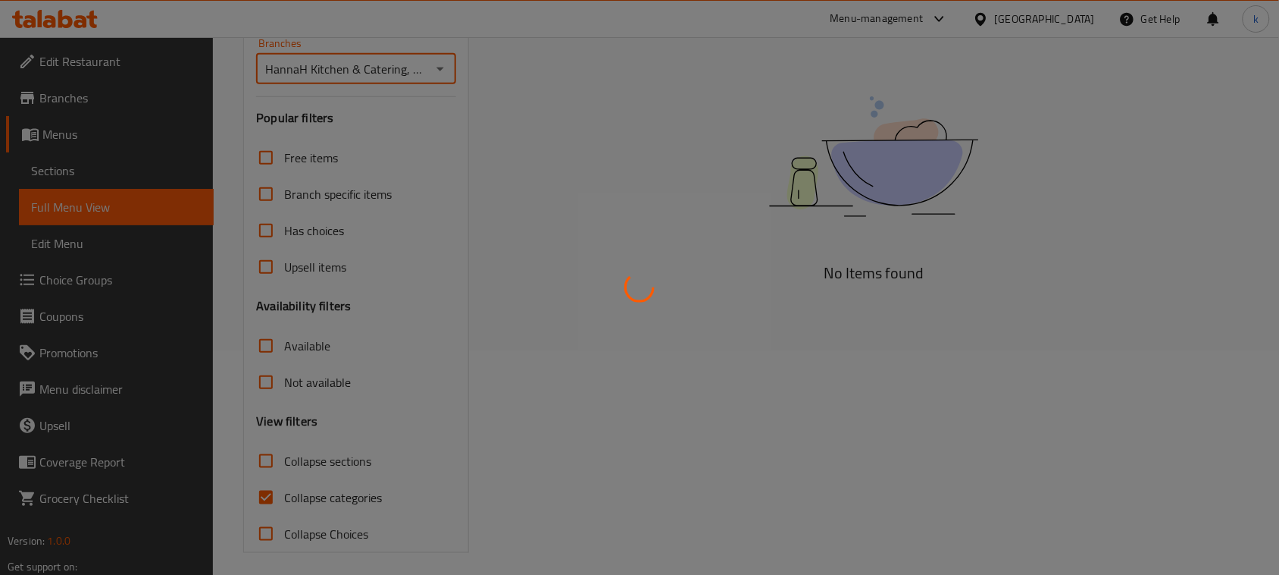
scroll to position [232, 0]
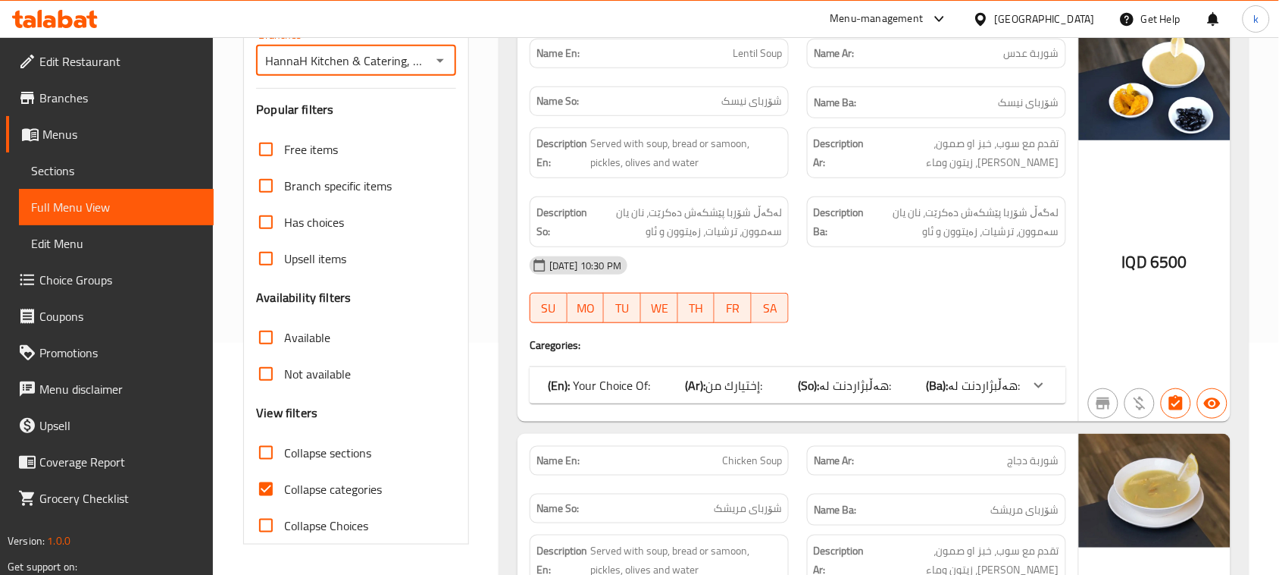
drag, startPoint x: 265, startPoint y: 489, endPoint x: 275, endPoint y: 487, distance: 10.1
click at [265, 487] on input "Collapse categories" at bounding box center [266, 489] width 36 height 36
checkbox input "false"
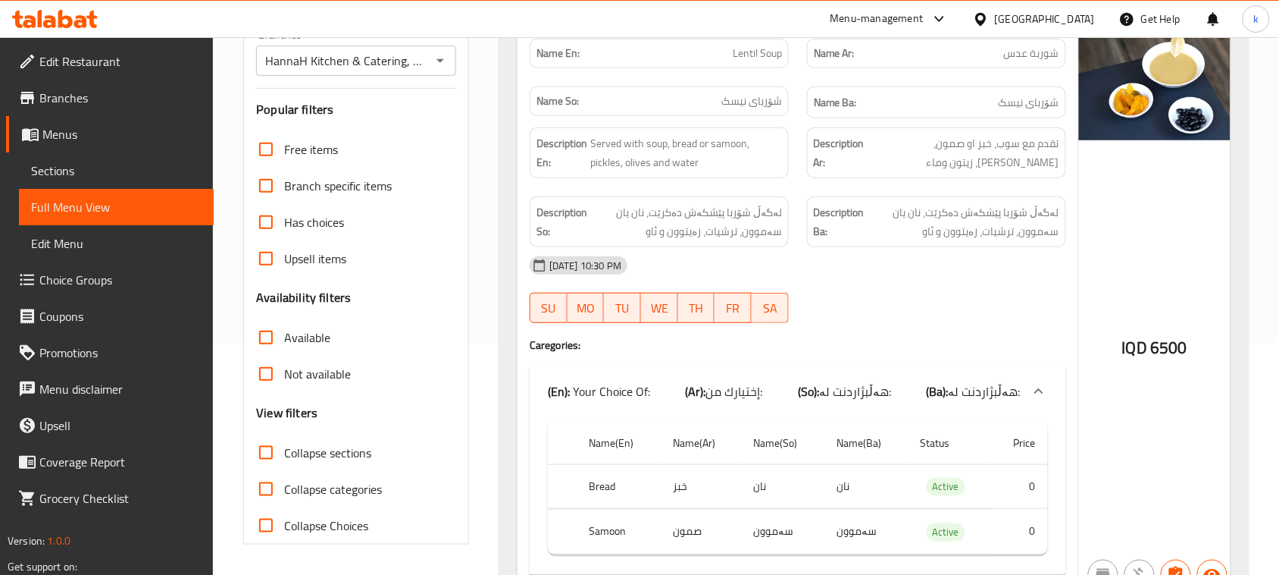
click at [274, 459] on input "Collapse sections" at bounding box center [266, 452] width 36 height 36
checkbox input "true"
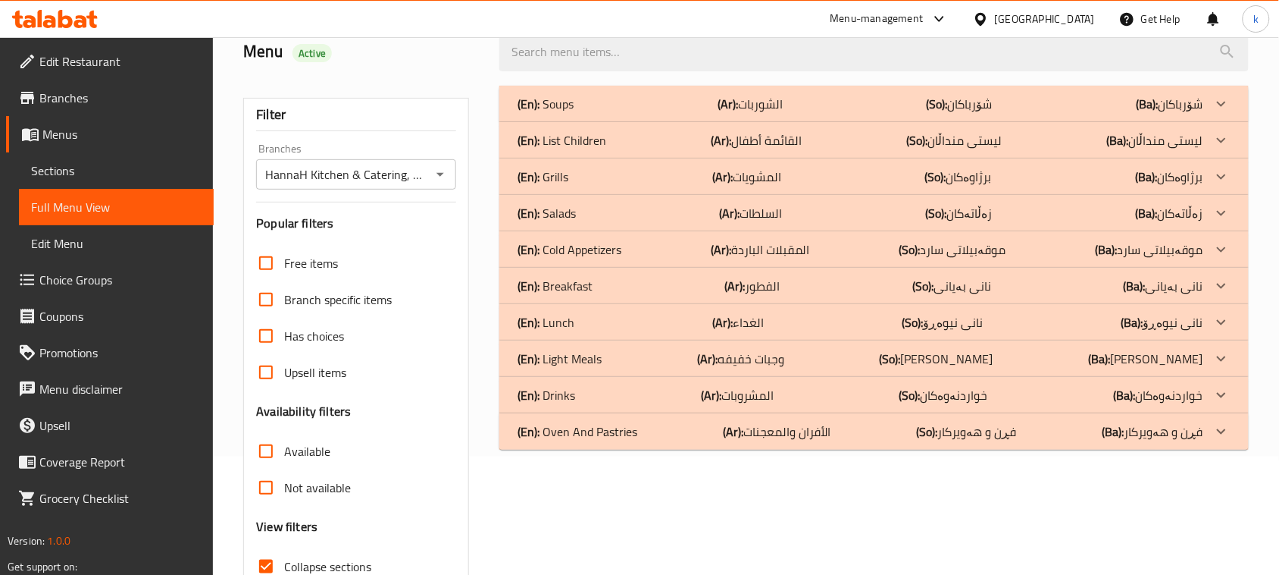
scroll to position [0, 0]
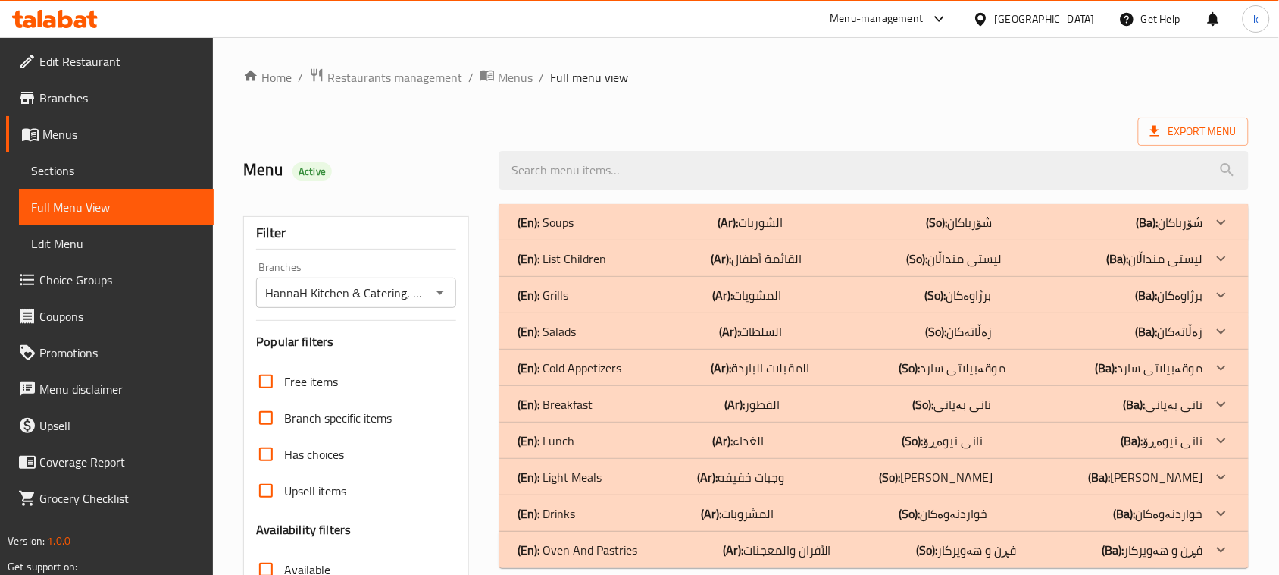
click at [588, 268] on p "(En): List Children" at bounding box center [562, 258] width 89 height 18
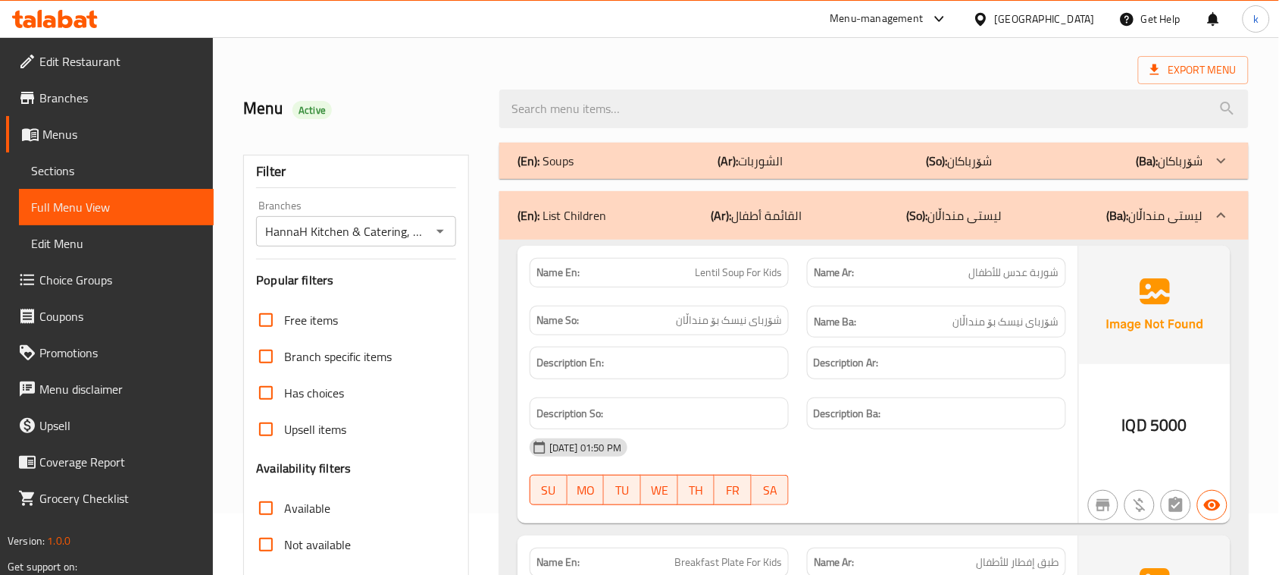
scroll to position [95, 0]
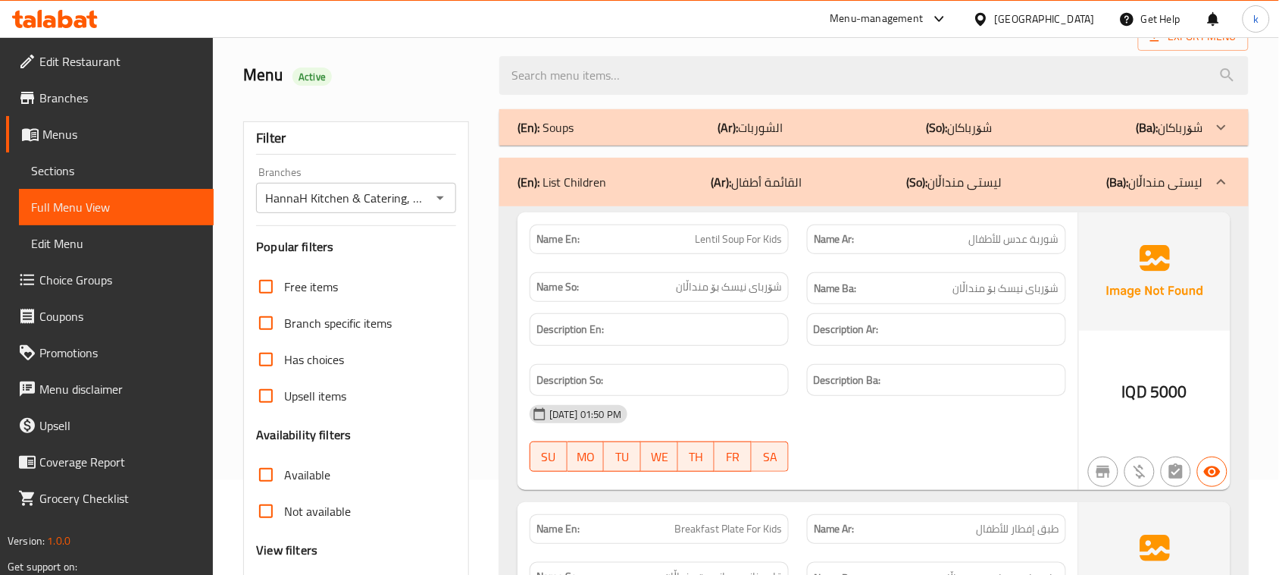
click at [1048, 240] on span "شوربة عدس للأطفال" at bounding box center [1014, 239] width 90 height 16
copy span "شوربة"
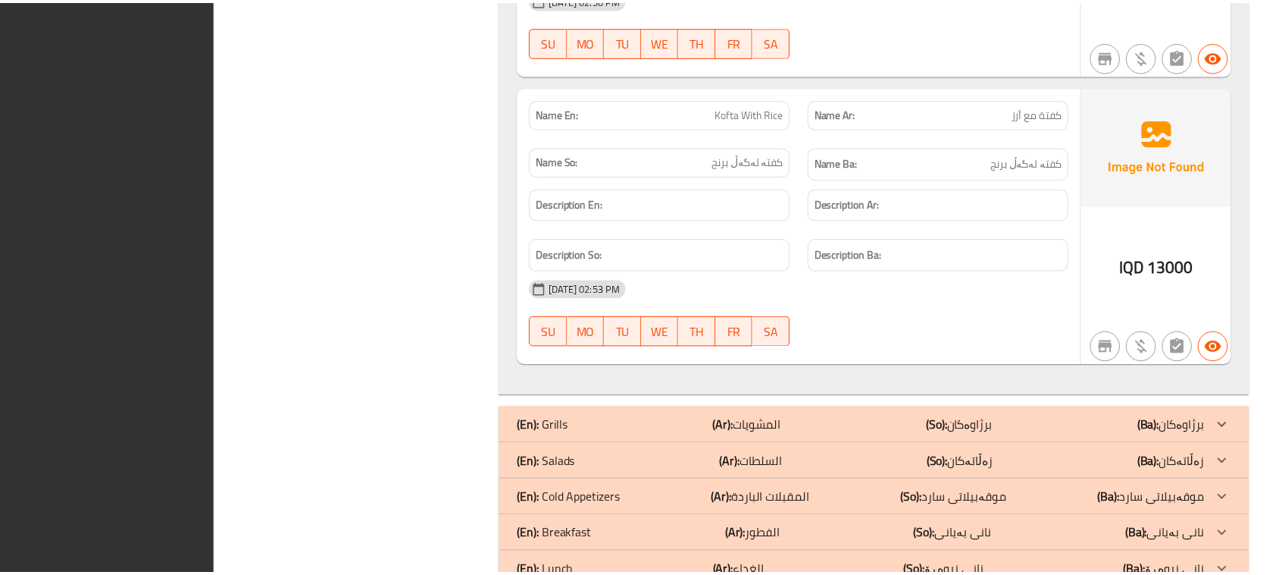
scroll to position [1831, 0]
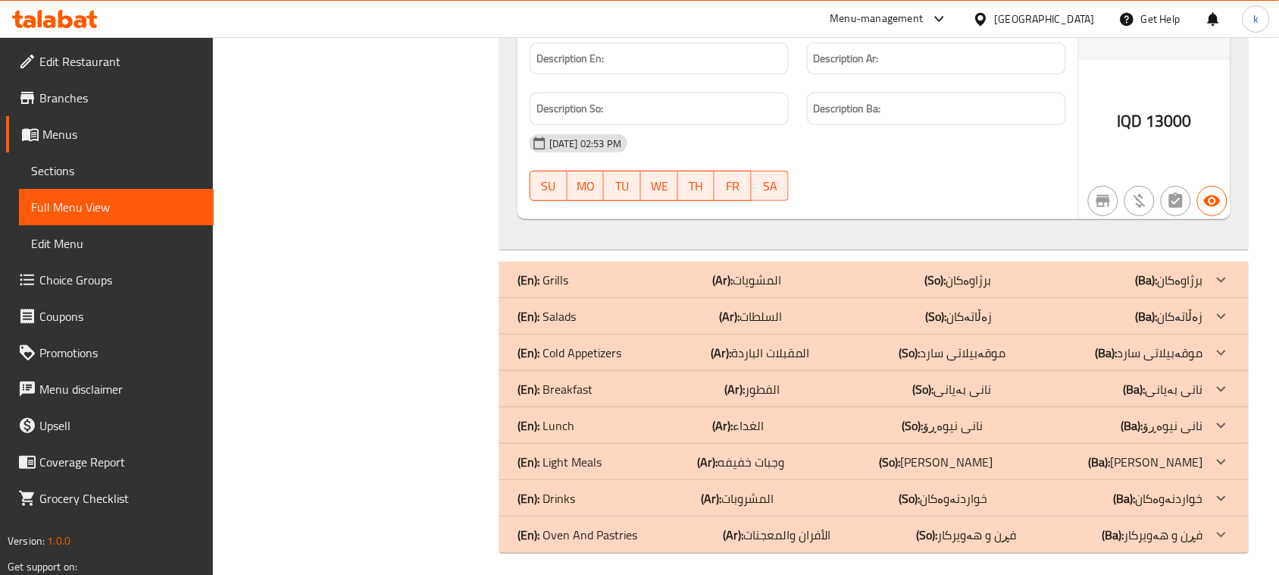
click at [44, 21] on icon at bounding box center [49, 21] width 13 height 13
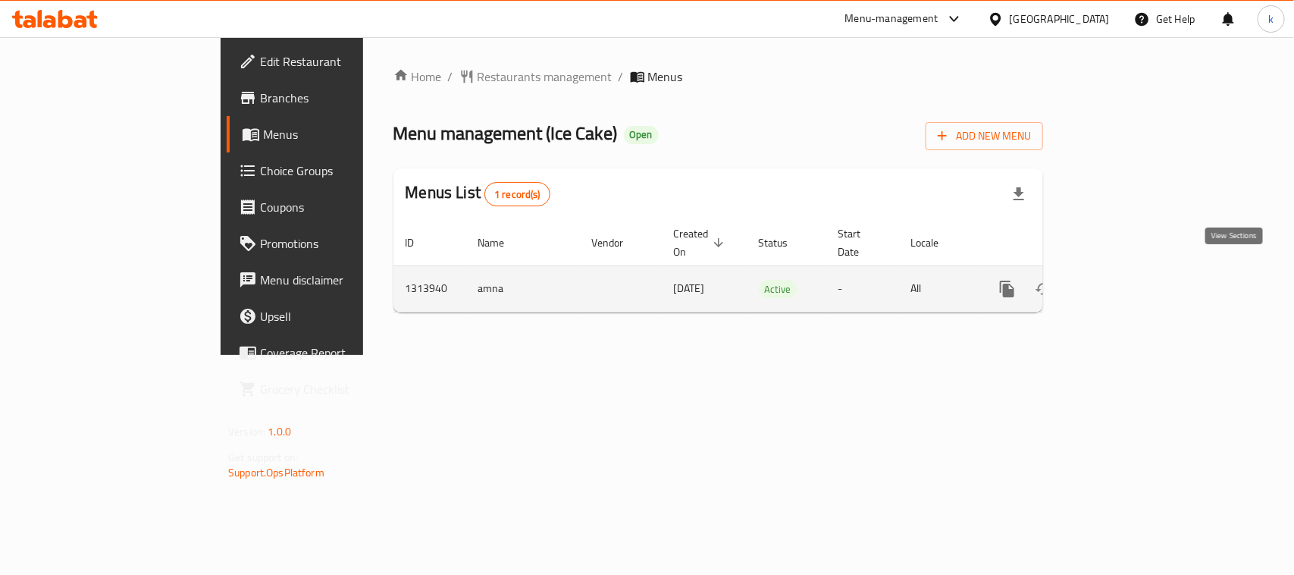
click at [1123, 282] on icon "enhanced table" at bounding box center [1117, 289] width 14 height 14
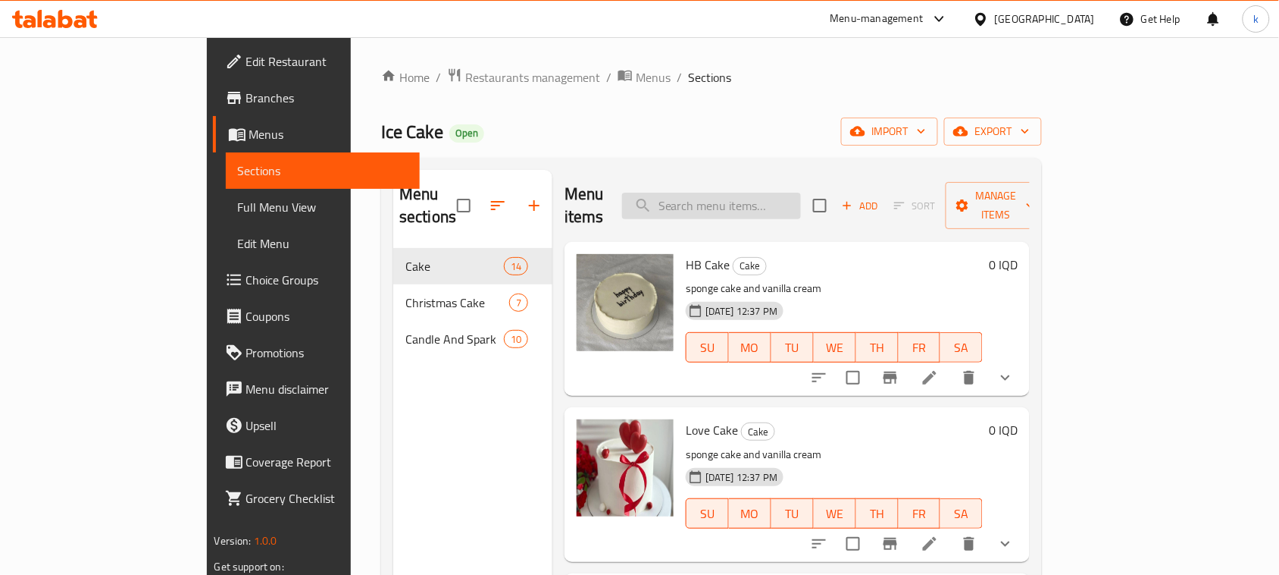
click at [759, 195] on input "search" at bounding box center [711, 206] width 179 height 27
paste input "sponge cake and vanilla cream"
drag, startPoint x: 797, startPoint y: 191, endPoint x: 706, endPoint y: 195, distance: 91.8
click at [706, 195] on input "sponge" at bounding box center [711, 206] width 179 height 27
click at [782, 196] on input "sponge" at bounding box center [711, 206] width 179 height 27
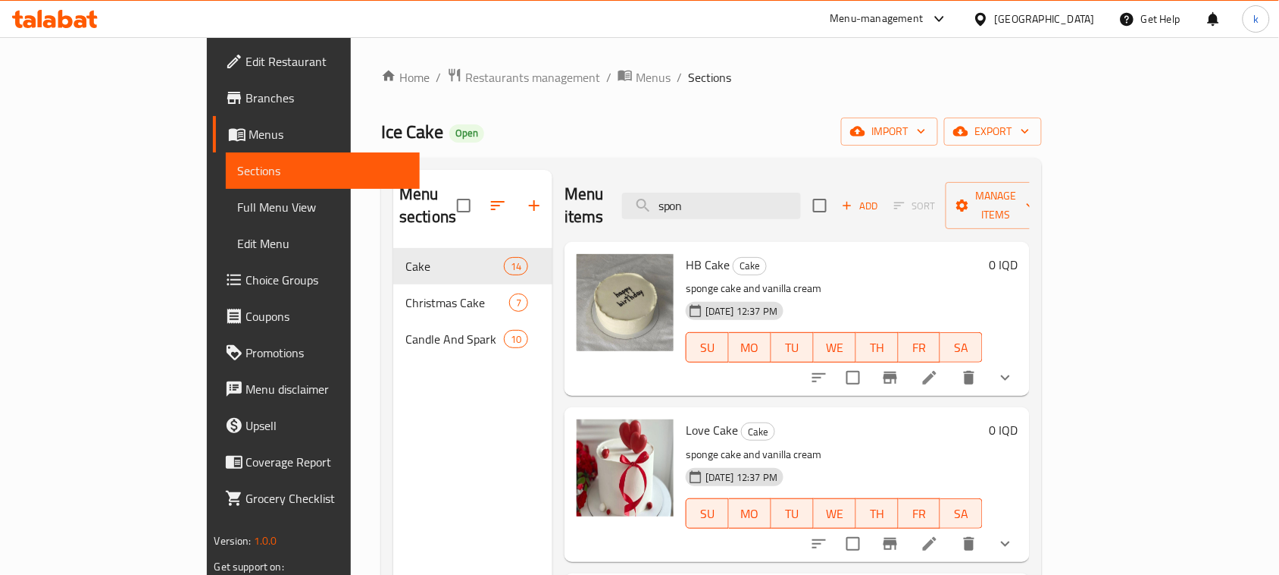
drag, startPoint x: 759, startPoint y: 198, endPoint x: 589, endPoint y: 230, distance: 172.7
click at [589, 230] on div "Menu items spon Add Sort Manage items HB Cake Cake sponge cake and vanilla crea…" at bounding box center [792, 457] width 478 height 575
paste input "Pink Cake"
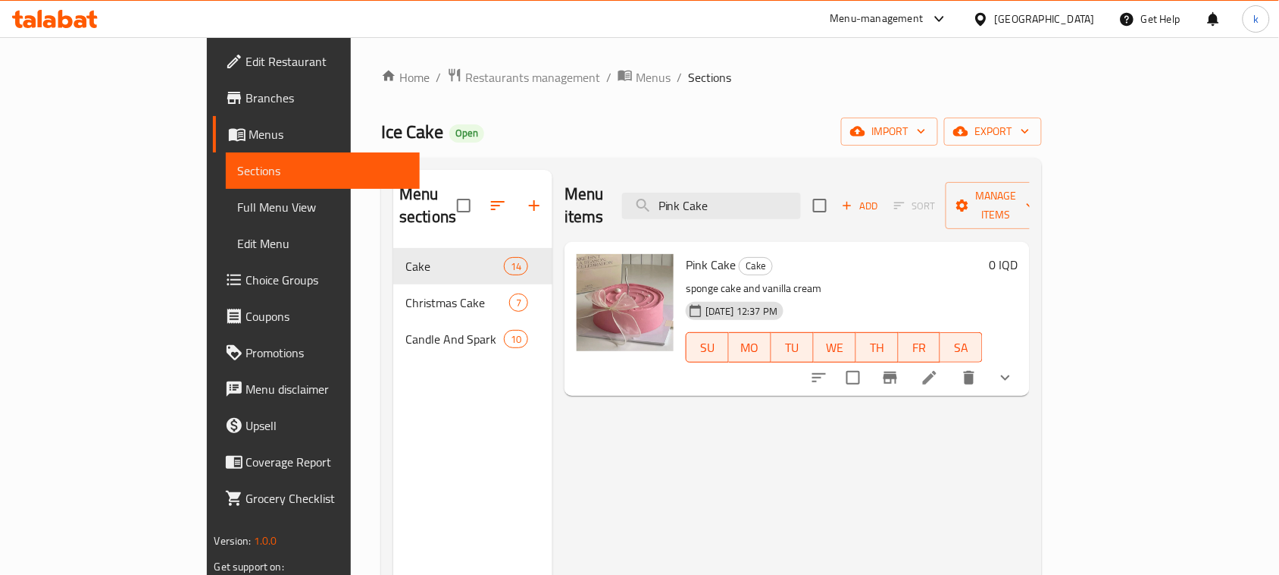
type input "Pink Cake"
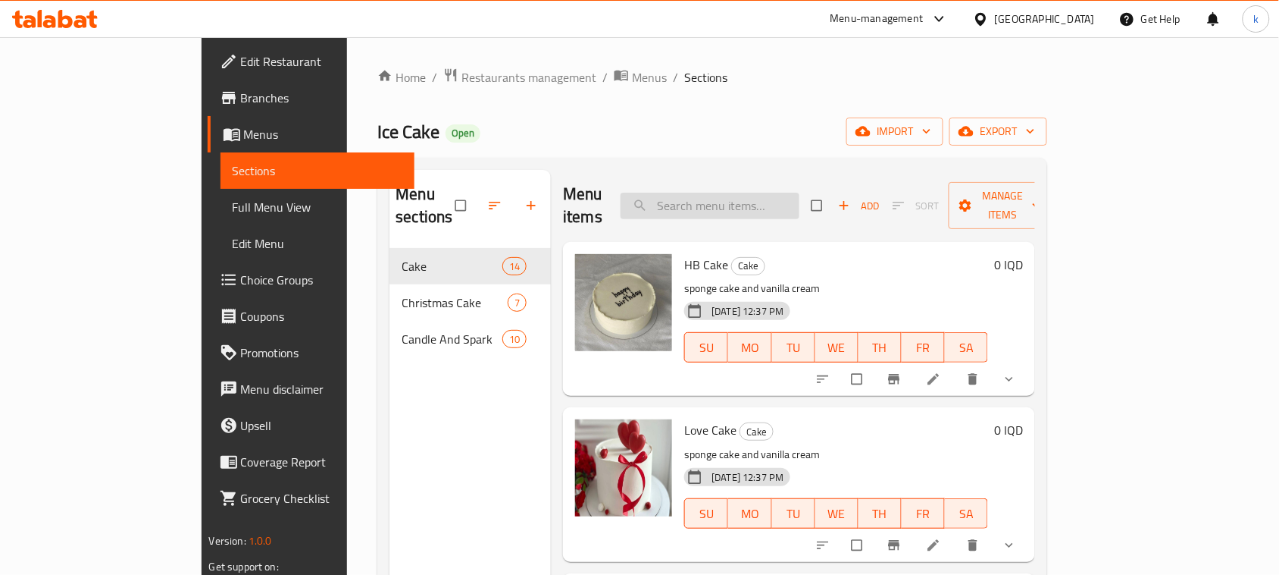
click at [756, 201] on input "search" at bounding box center [710, 206] width 179 height 27
paste input "Pink Cake"
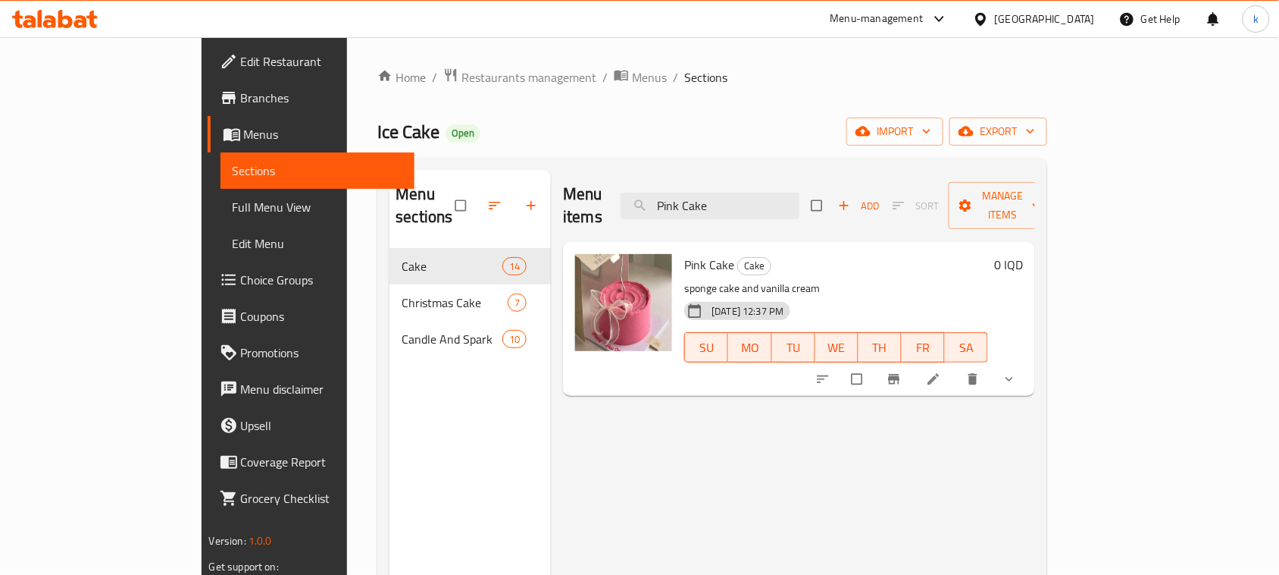
type input "Pink Cake"
click at [221, 220] on link "Full Menu View" at bounding box center [318, 207] width 195 height 36
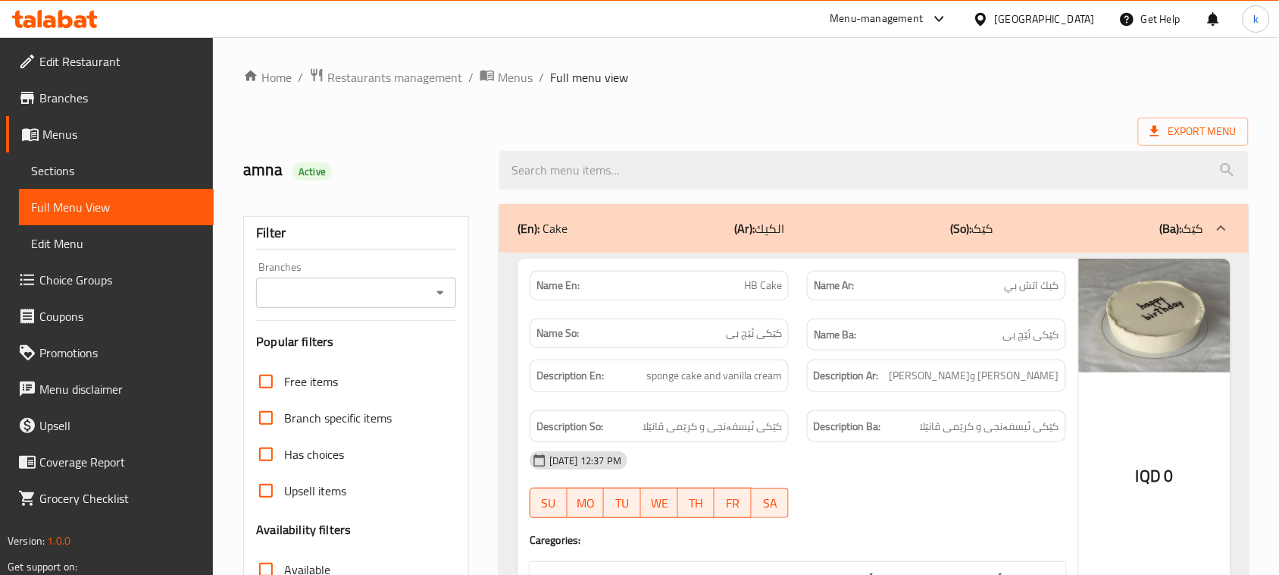
click at [436, 286] on icon "Open" at bounding box center [440, 292] width 18 height 18
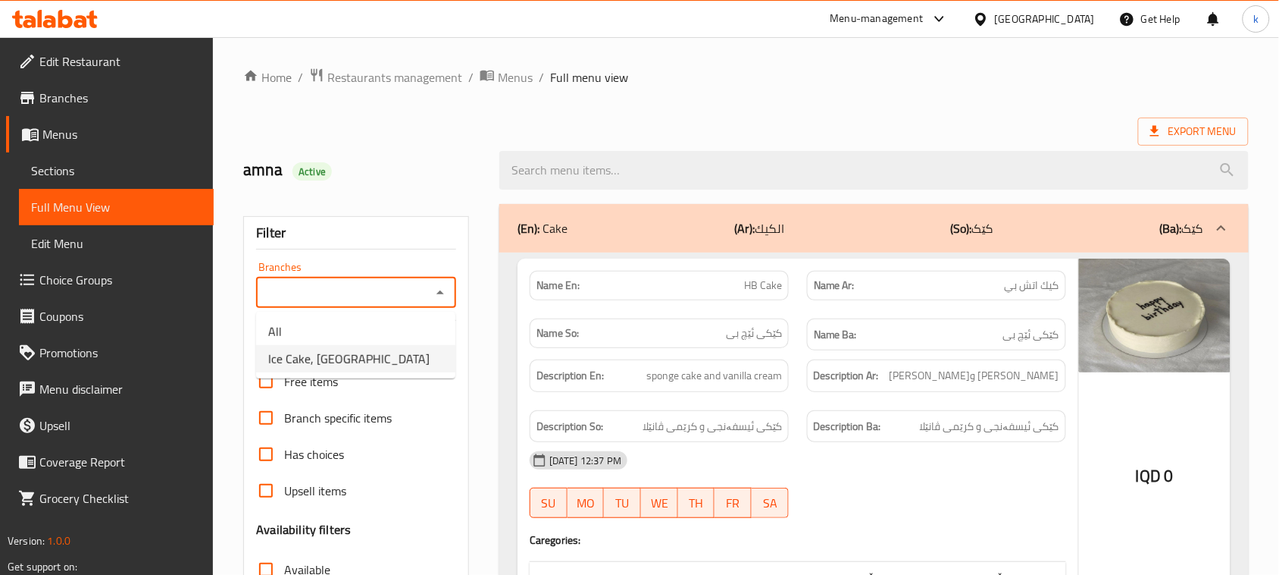
click at [315, 356] on span "Ice Cake, [GEOGRAPHIC_DATA]" at bounding box center [348, 358] width 161 height 18
type input "Ice Cake, [GEOGRAPHIC_DATA]"
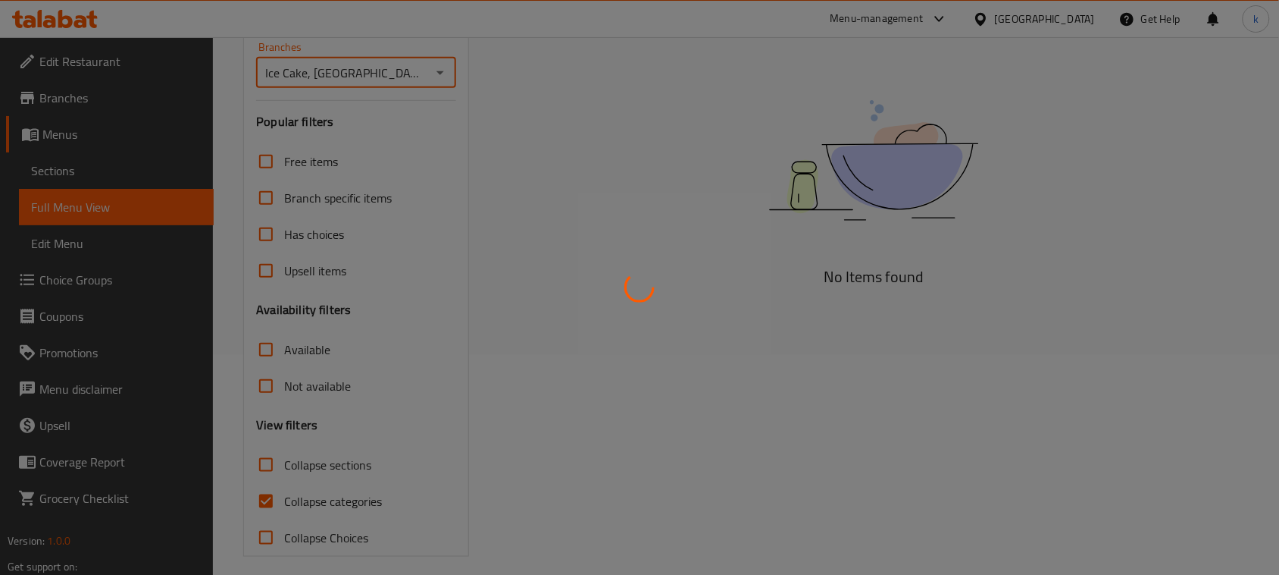
scroll to position [232, 0]
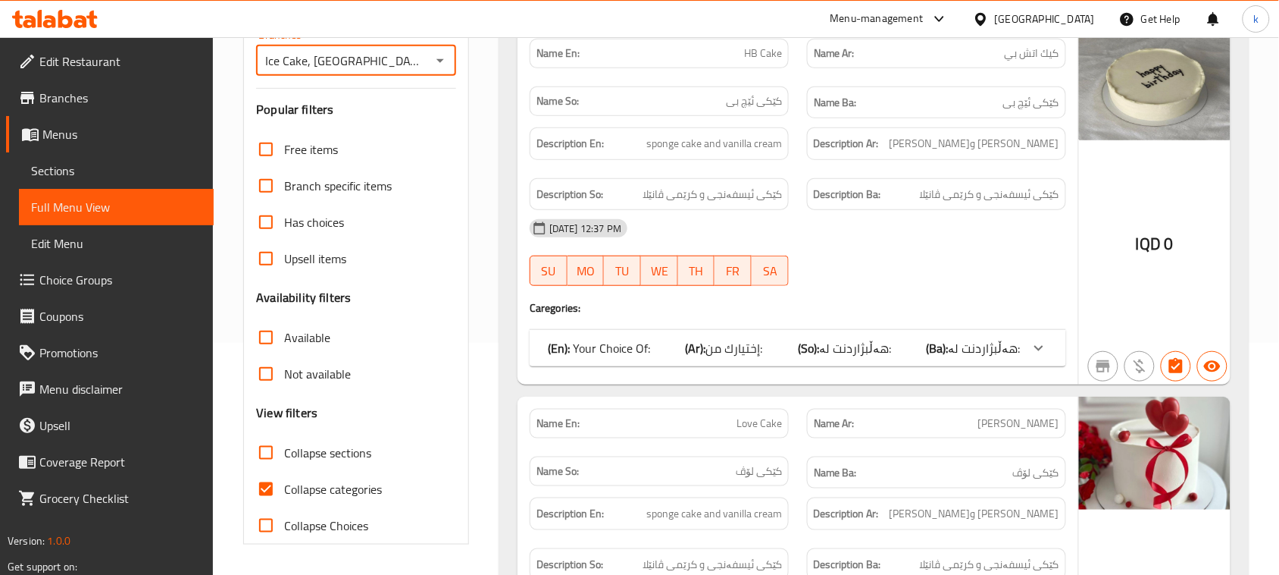
click at [268, 490] on input "Collapse categories" at bounding box center [266, 489] width 36 height 36
checkbox input "false"
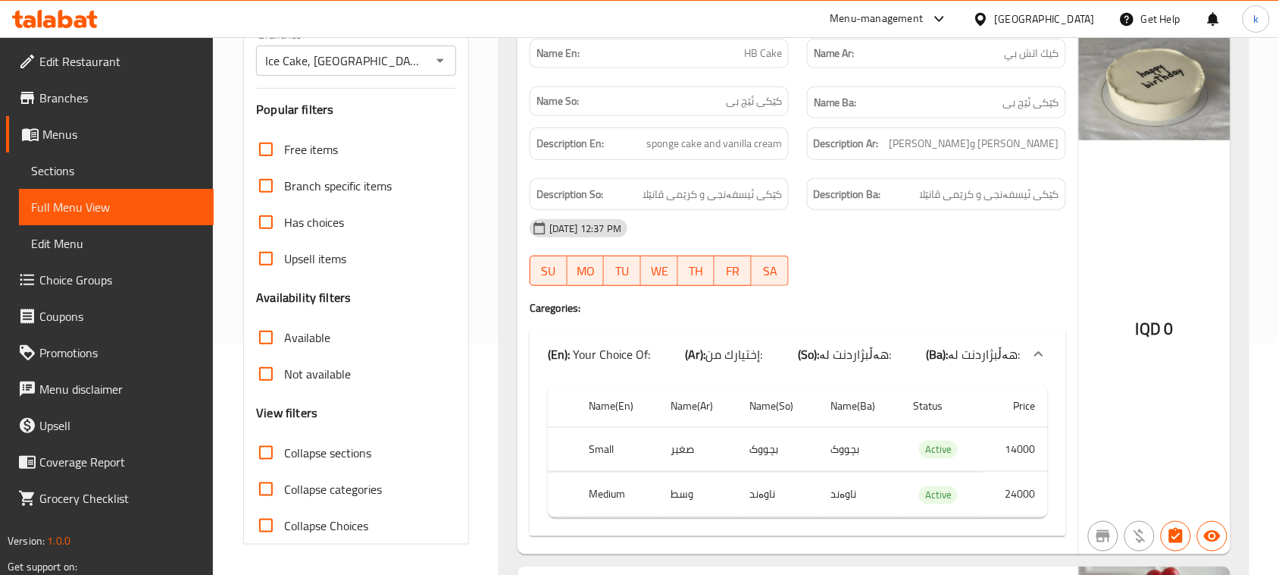
scroll to position [0, 0]
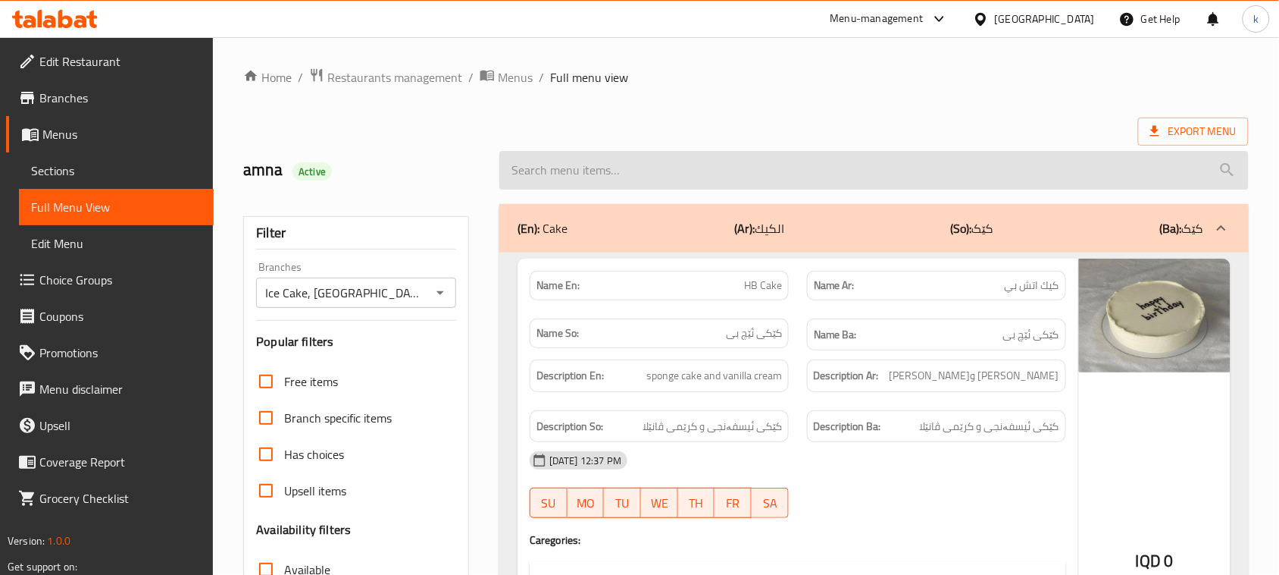
click at [561, 157] on input "search" at bounding box center [875, 170] width 750 height 39
paste input "Pink Cake"
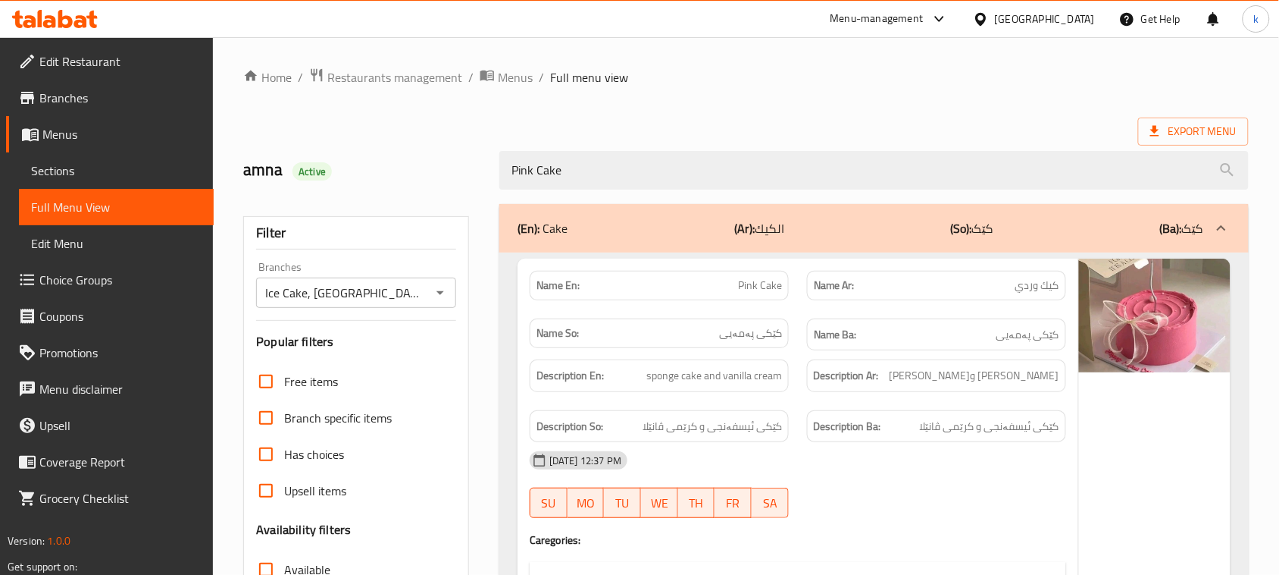
type input "Pink Cake"
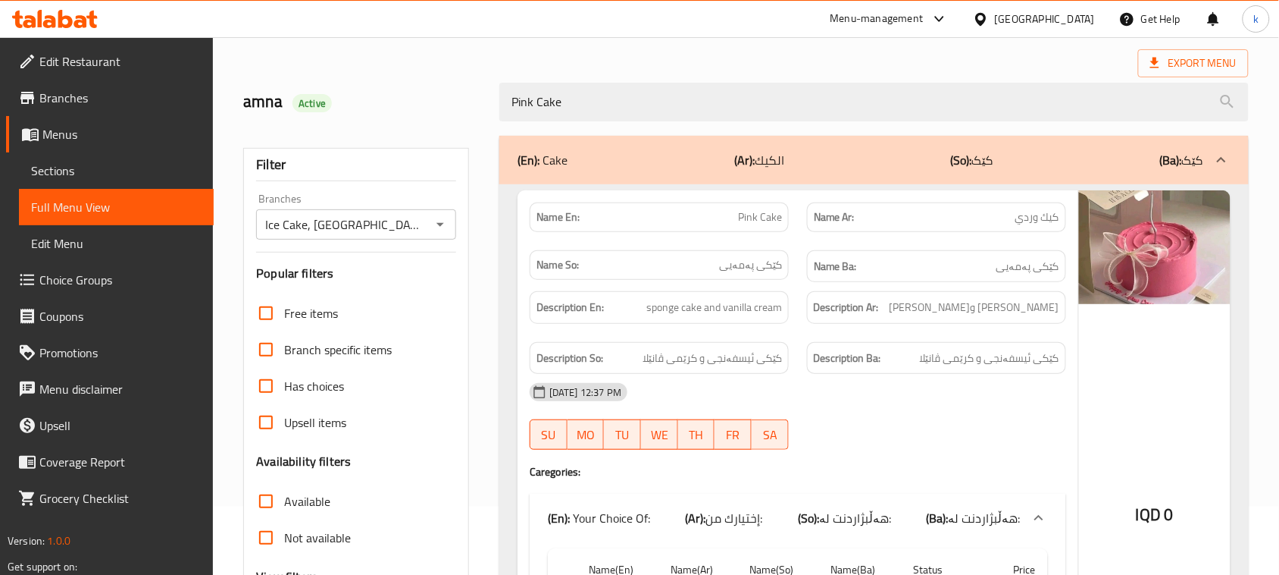
scroll to position [36, 0]
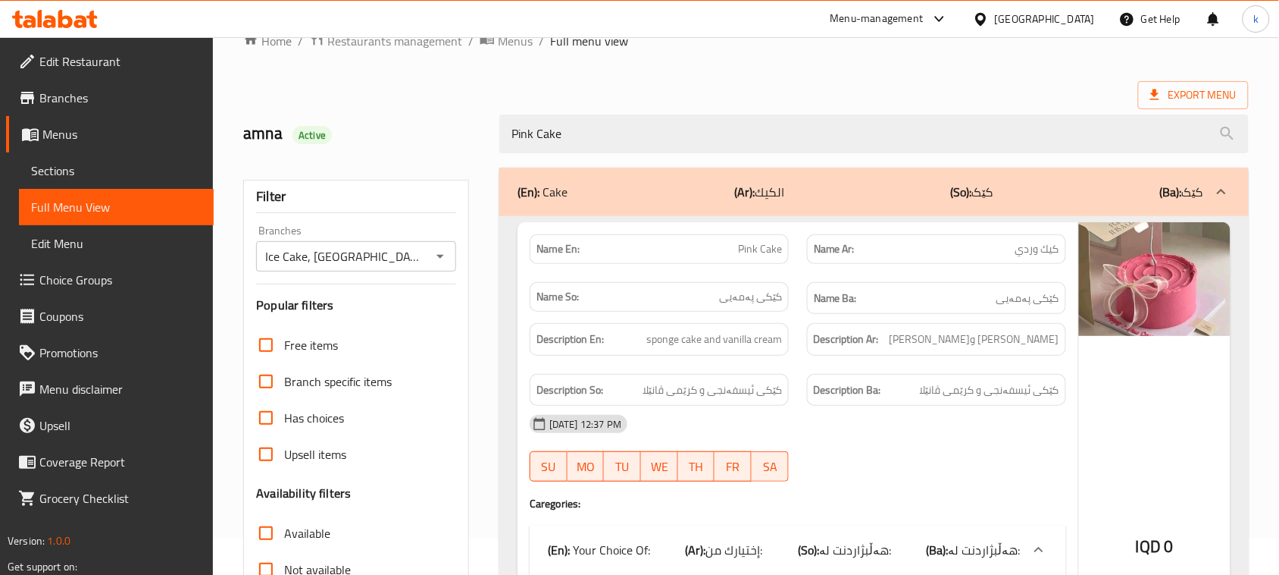
click at [69, 137] on span "Menus" at bounding box center [121, 134] width 159 height 18
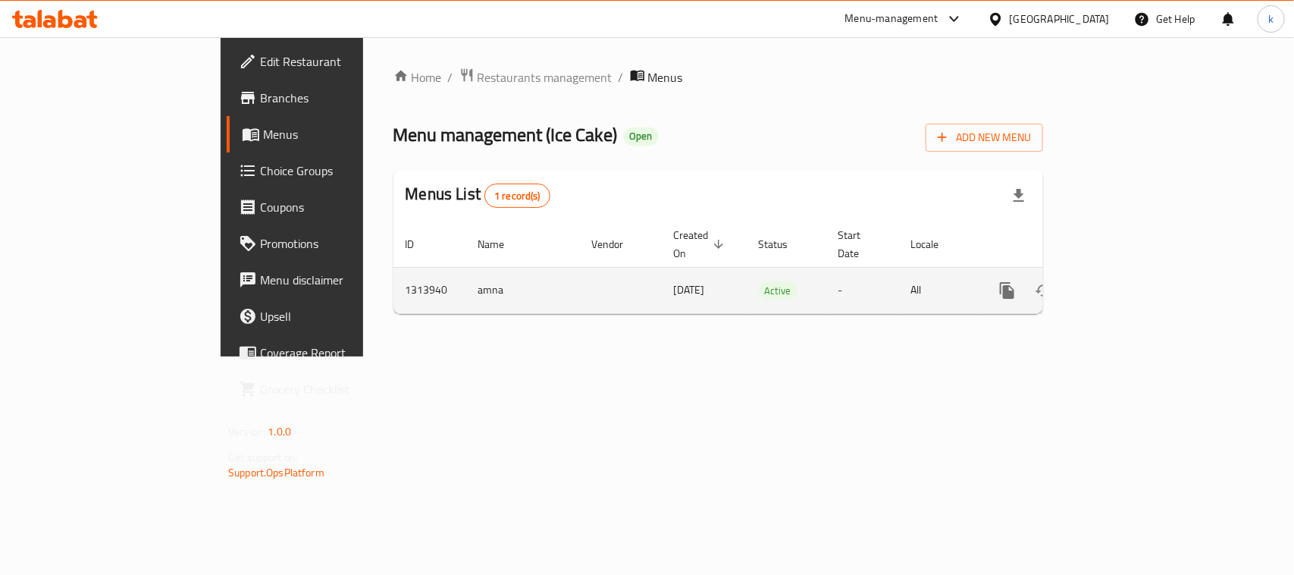
click at [1123, 283] on icon "enhanced table" at bounding box center [1117, 290] width 14 height 14
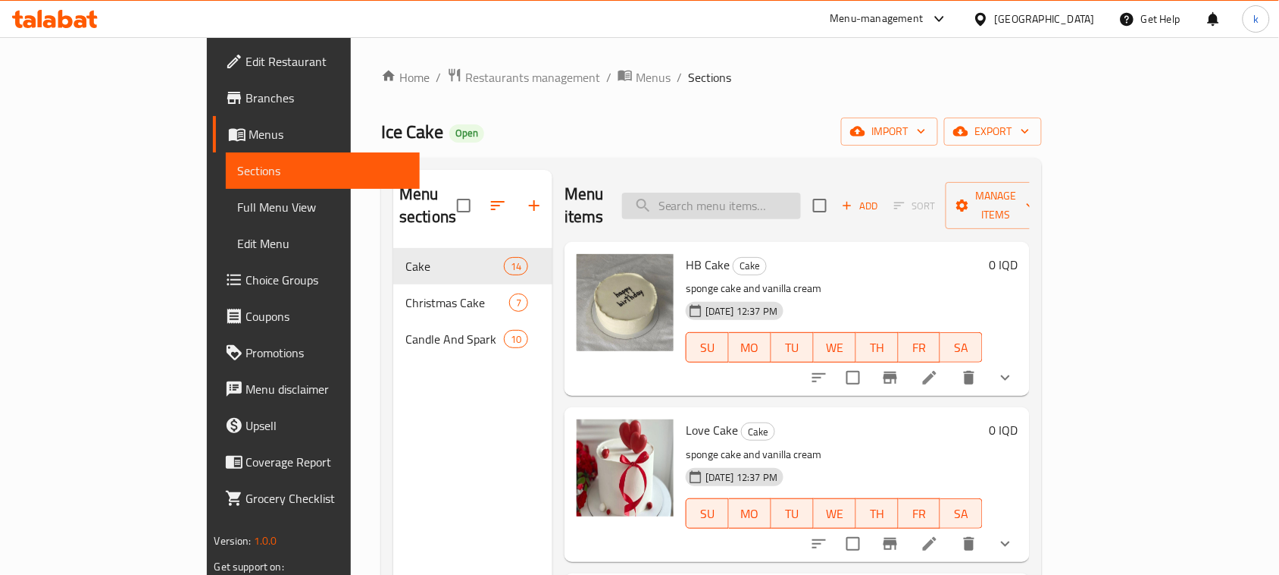
click at [725, 195] on input "search" at bounding box center [711, 206] width 179 height 27
paste input "Red Love Cake"
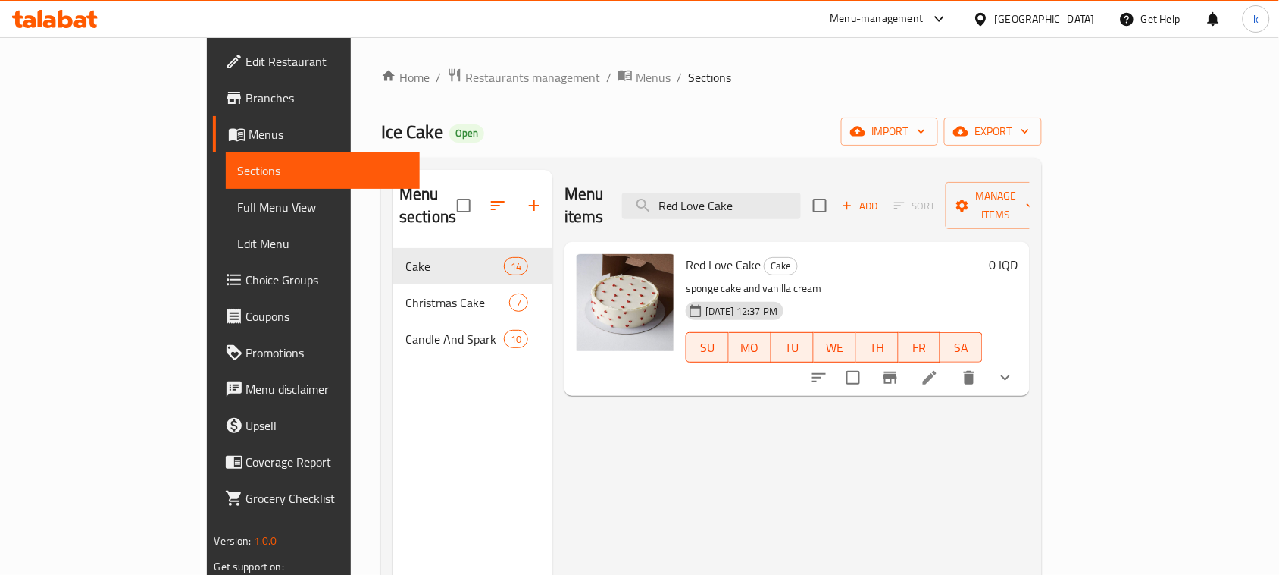
type input "Red Love Cake"
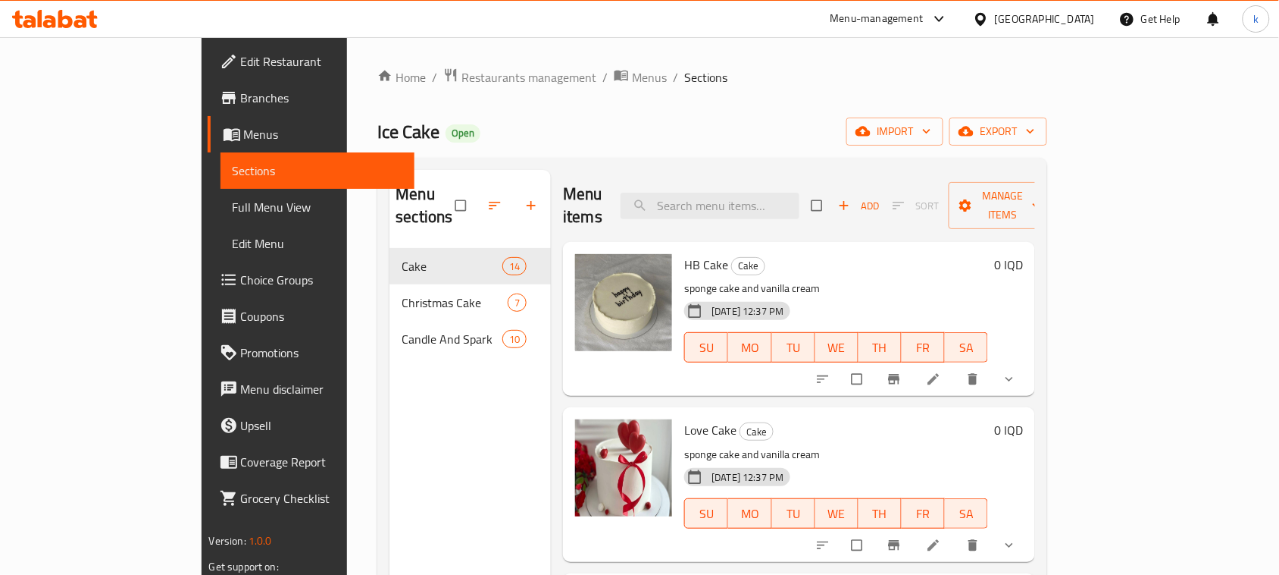
click at [676, 119] on div "Ice Cake Open import export" at bounding box center [712, 131] width 670 height 28
click at [233, 212] on span "Full Menu View" at bounding box center [318, 207] width 171 height 18
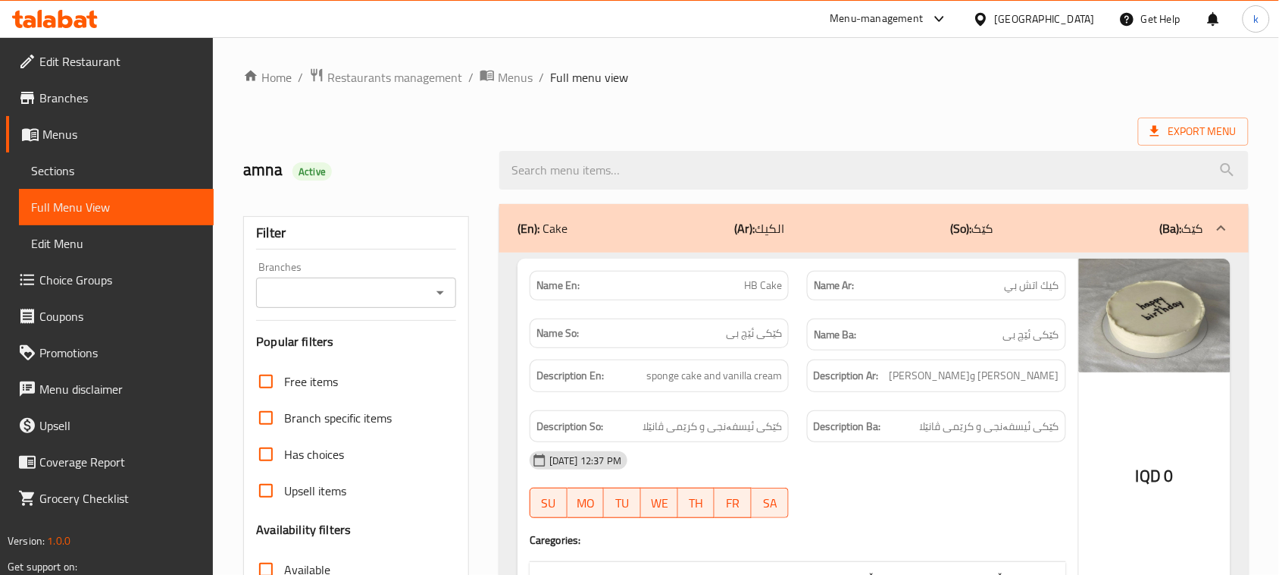
click at [440, 292] on icon "Open" at bounding box center [441, 293] width 8 height 4
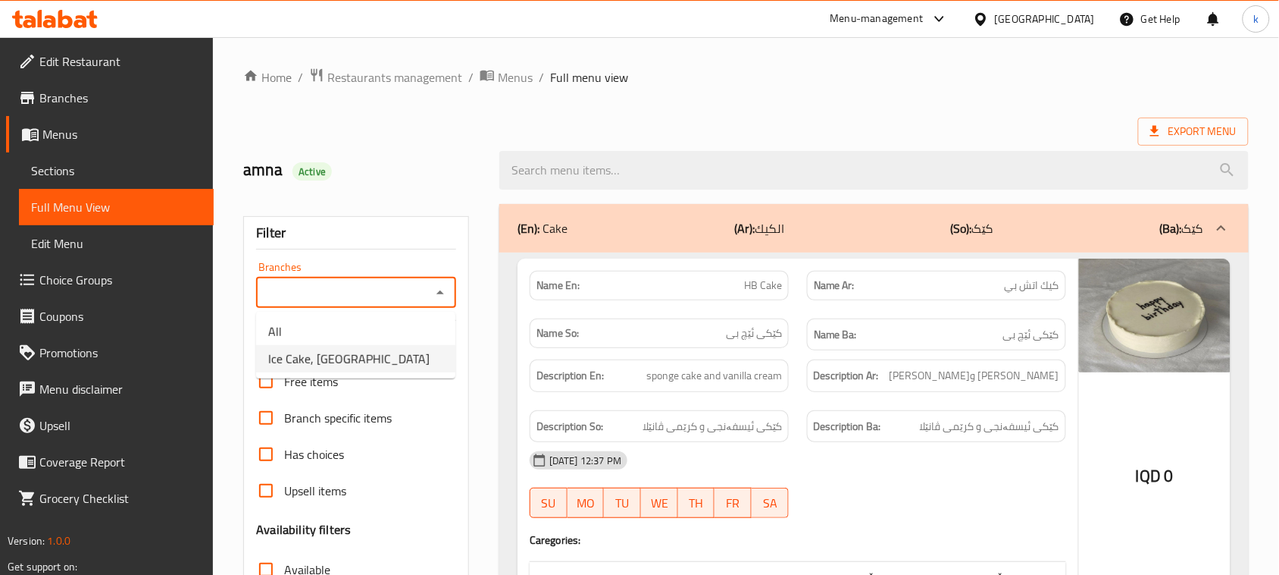
click at [356, 354] on li "Ice Cake, [GEOGRAPHIC_DATA]" at bounding box center [355, 358] width 199 height 27
type input "Ice Cake, [GEOGRAPHIC_DATA]"
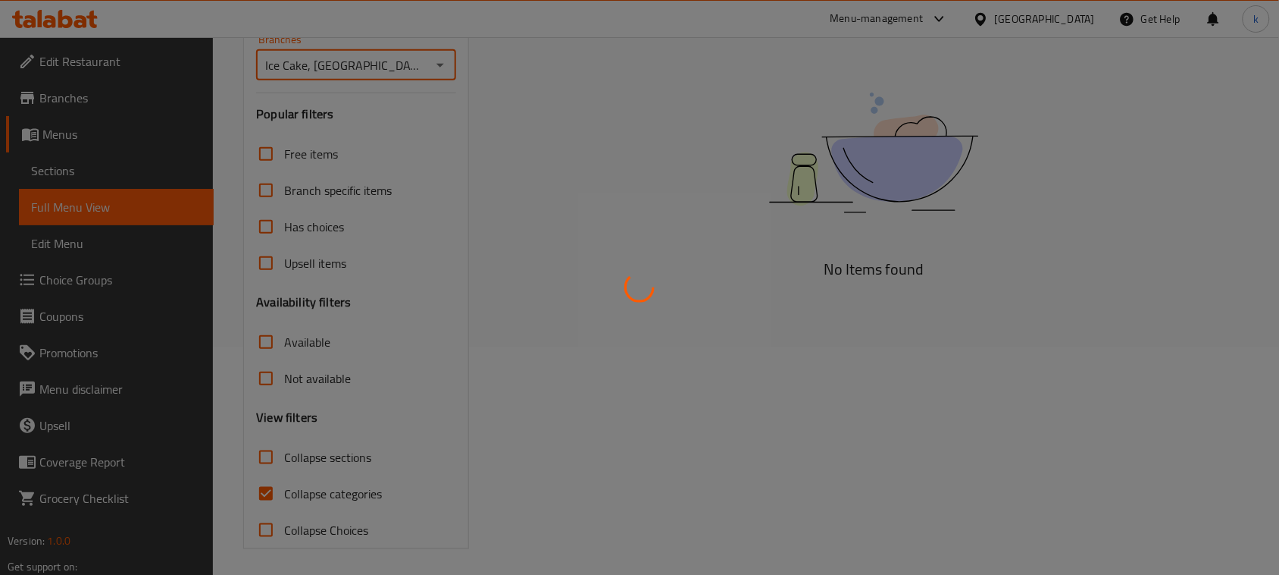
scroll to position [232, 0]
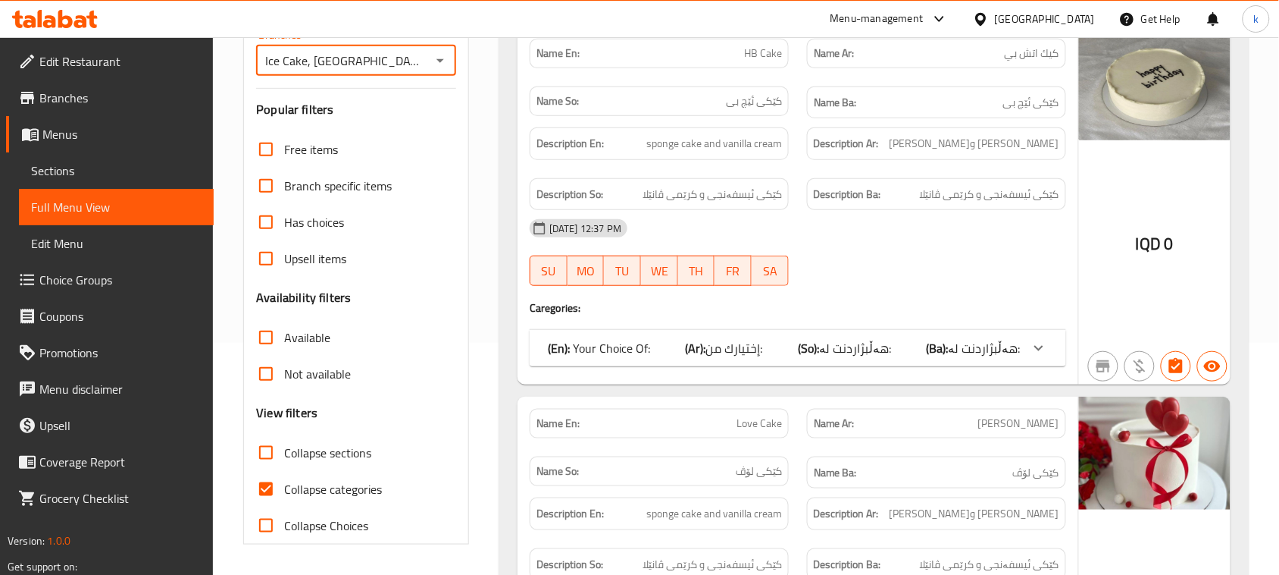
click at [266, 491] on input "Collapse categories" at bounding box center [266, 489] width 36 height 36
checkbox input "false"
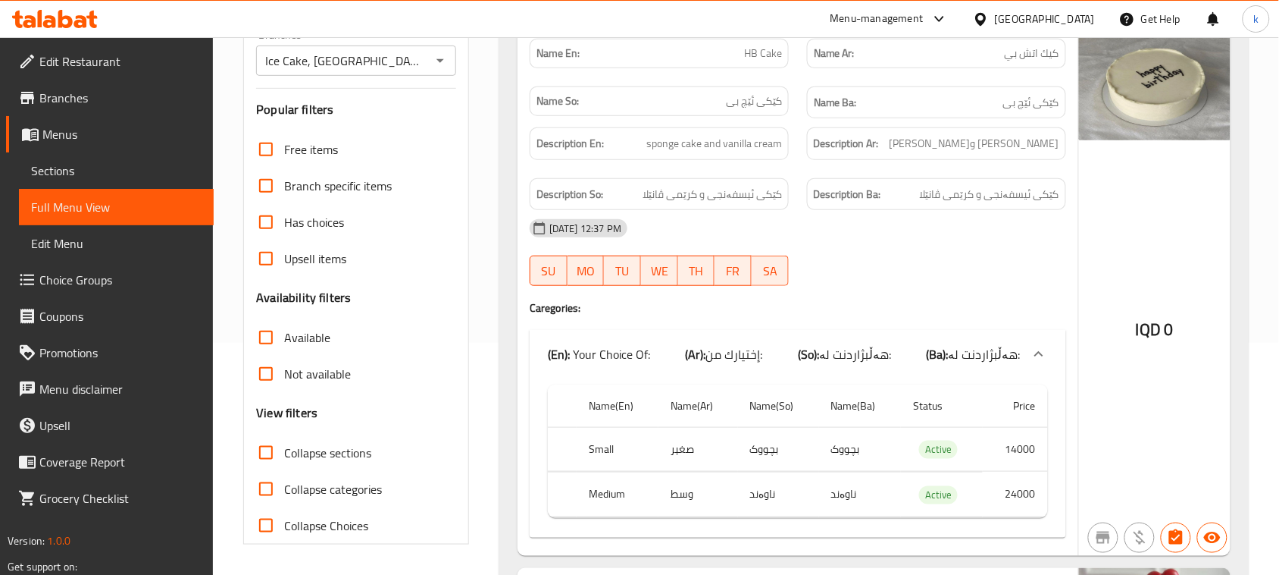
scroll to position [42, 0]
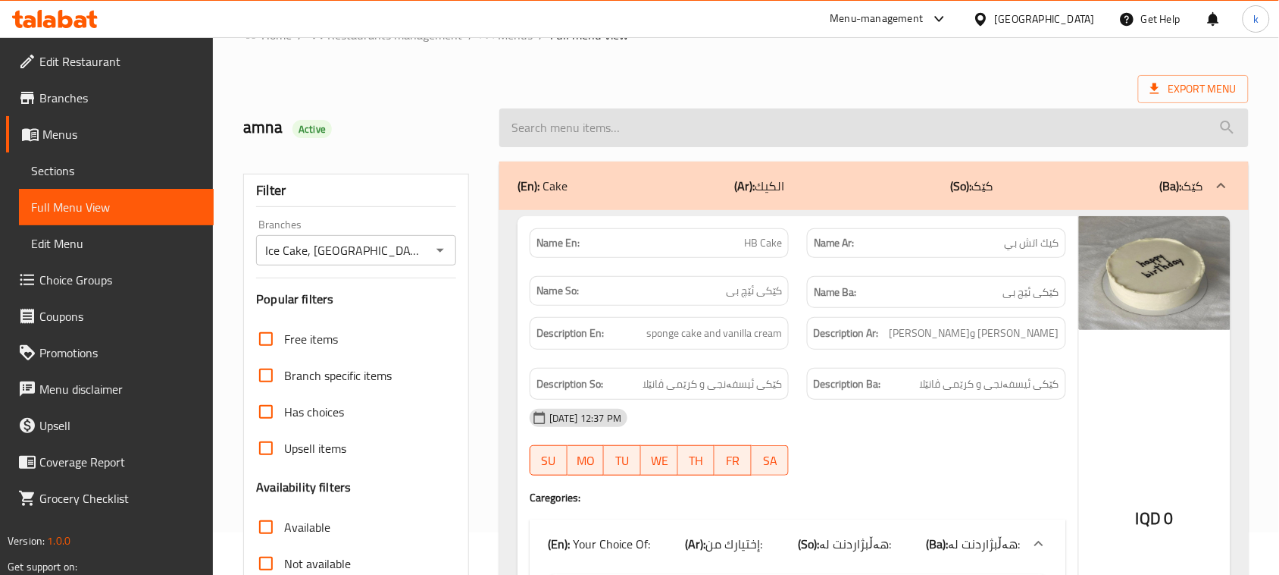
click at [562, 125] on input "search" at bounding box center [875, 127] width 750 height 39
paste input "Red Love Cake"
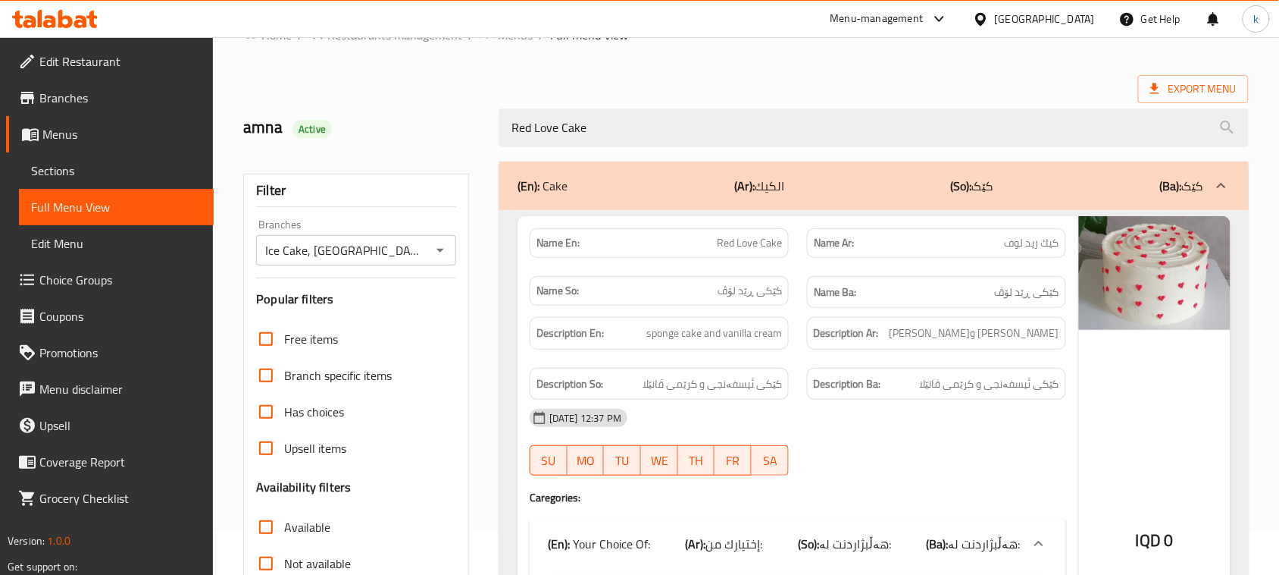
type input "Red Love Cake"
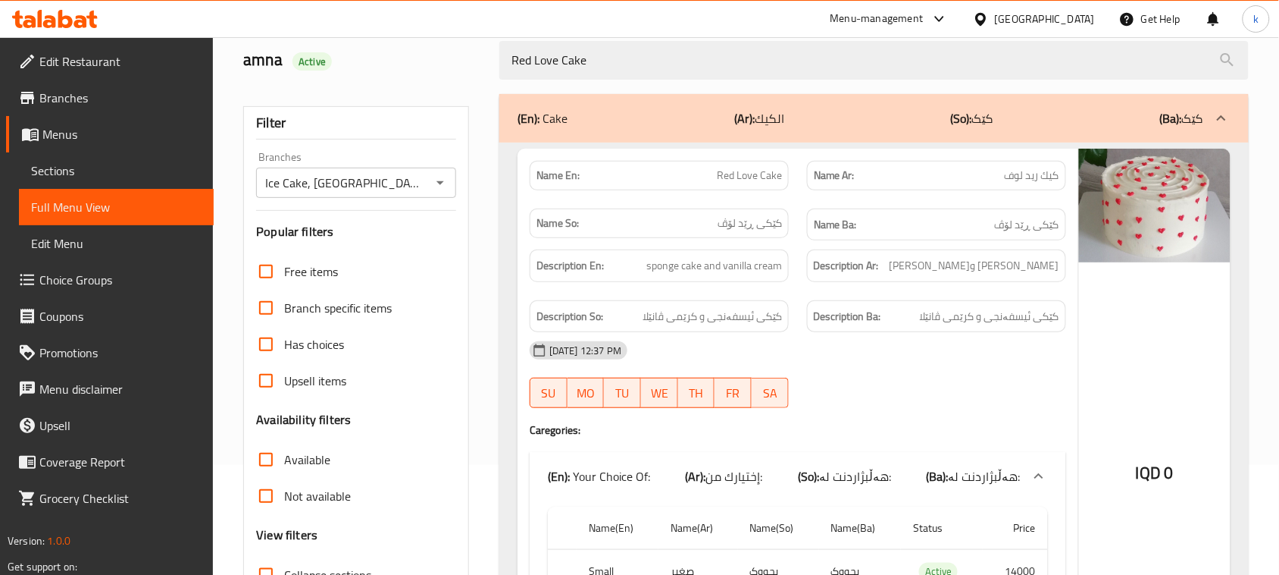
scroll to position [0, 0]
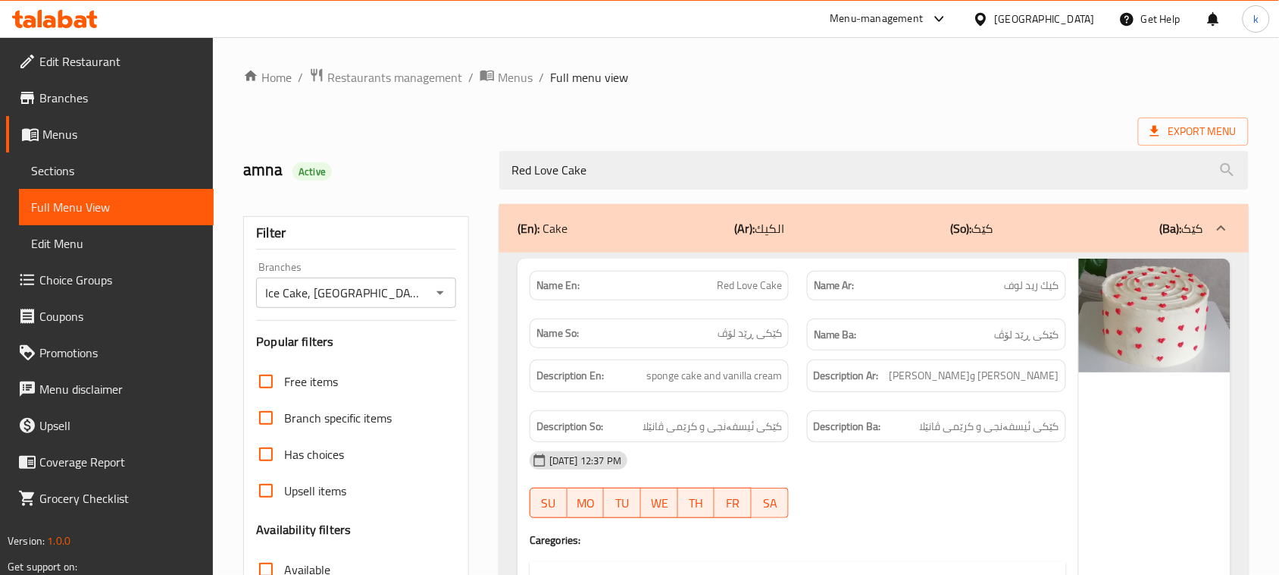
click at [57, 24] on icon at bounding box center [55, 19] width 86 height 18
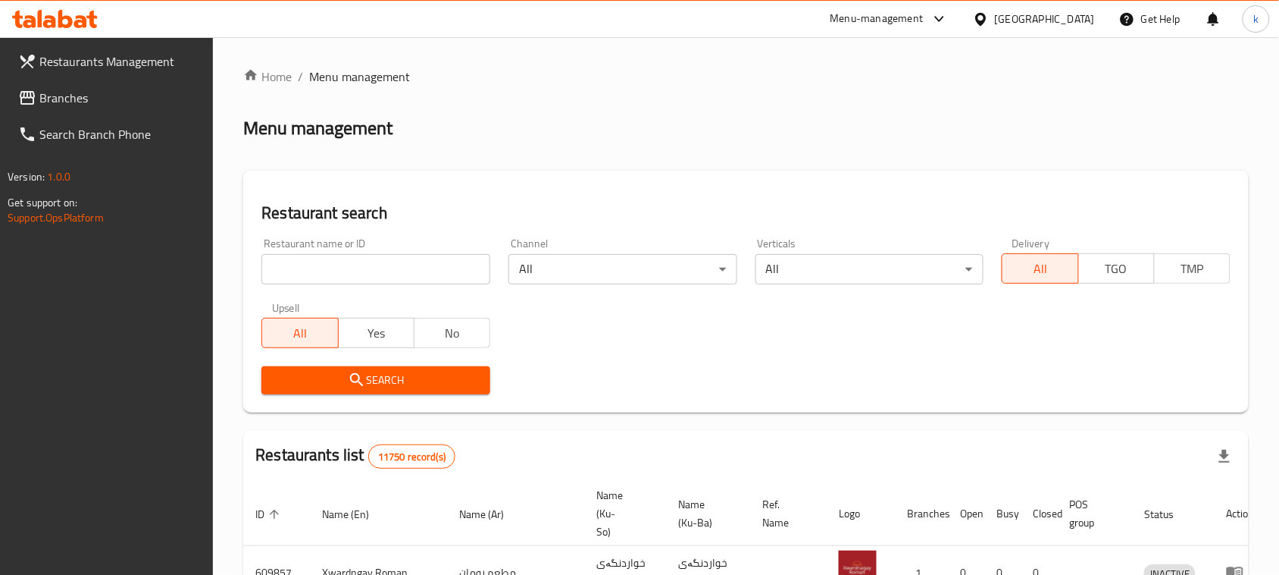
click at [55, 96] on span "Branches" at bounding box center [120, 98] width 162 height 18
